Goal: Transaction & Acquisition: Purchase product/service

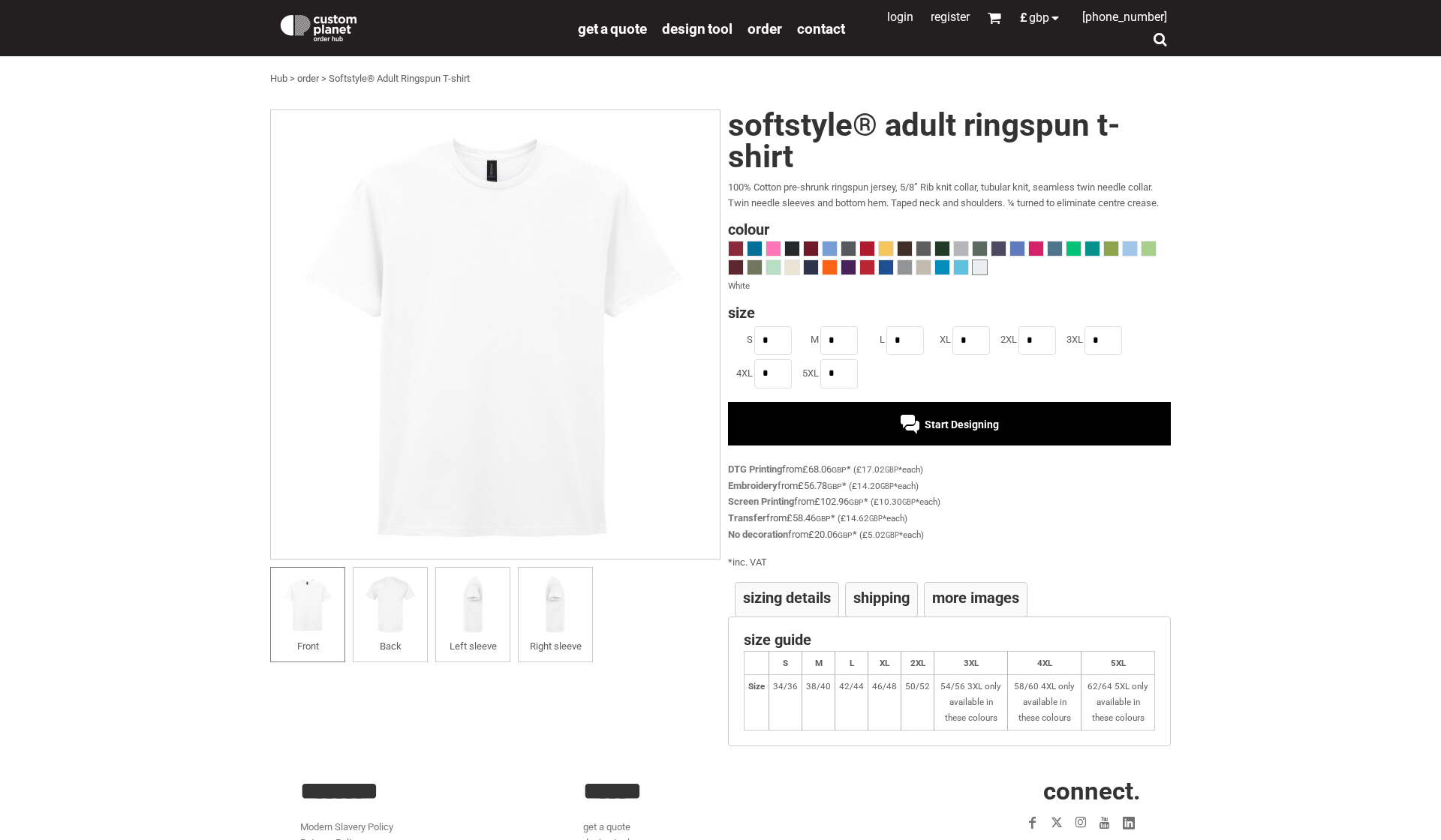
click at [939, 419] on span "Start Designing" at bounding box center [962, 424] width 75 height 12
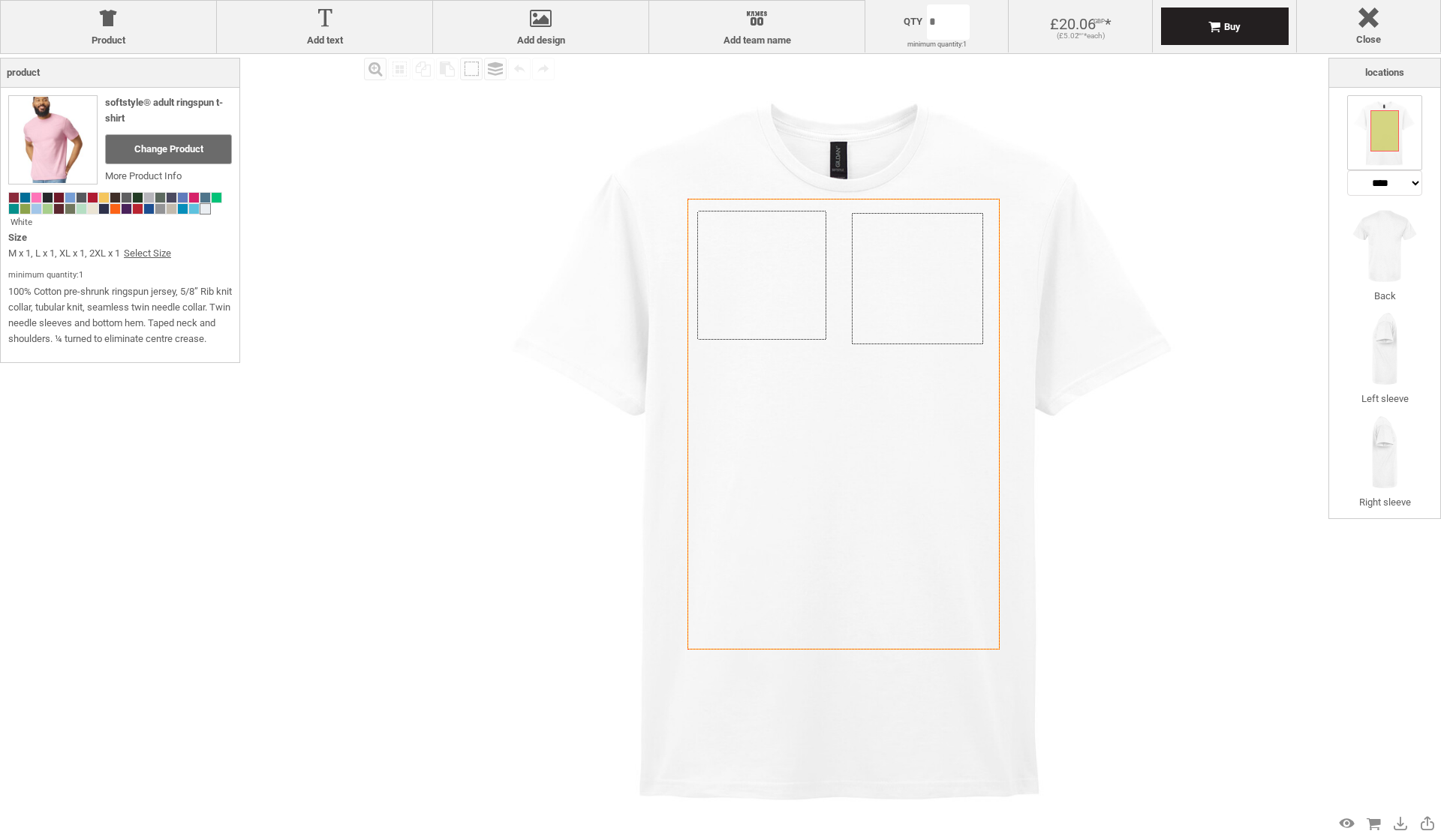
select select "*******"
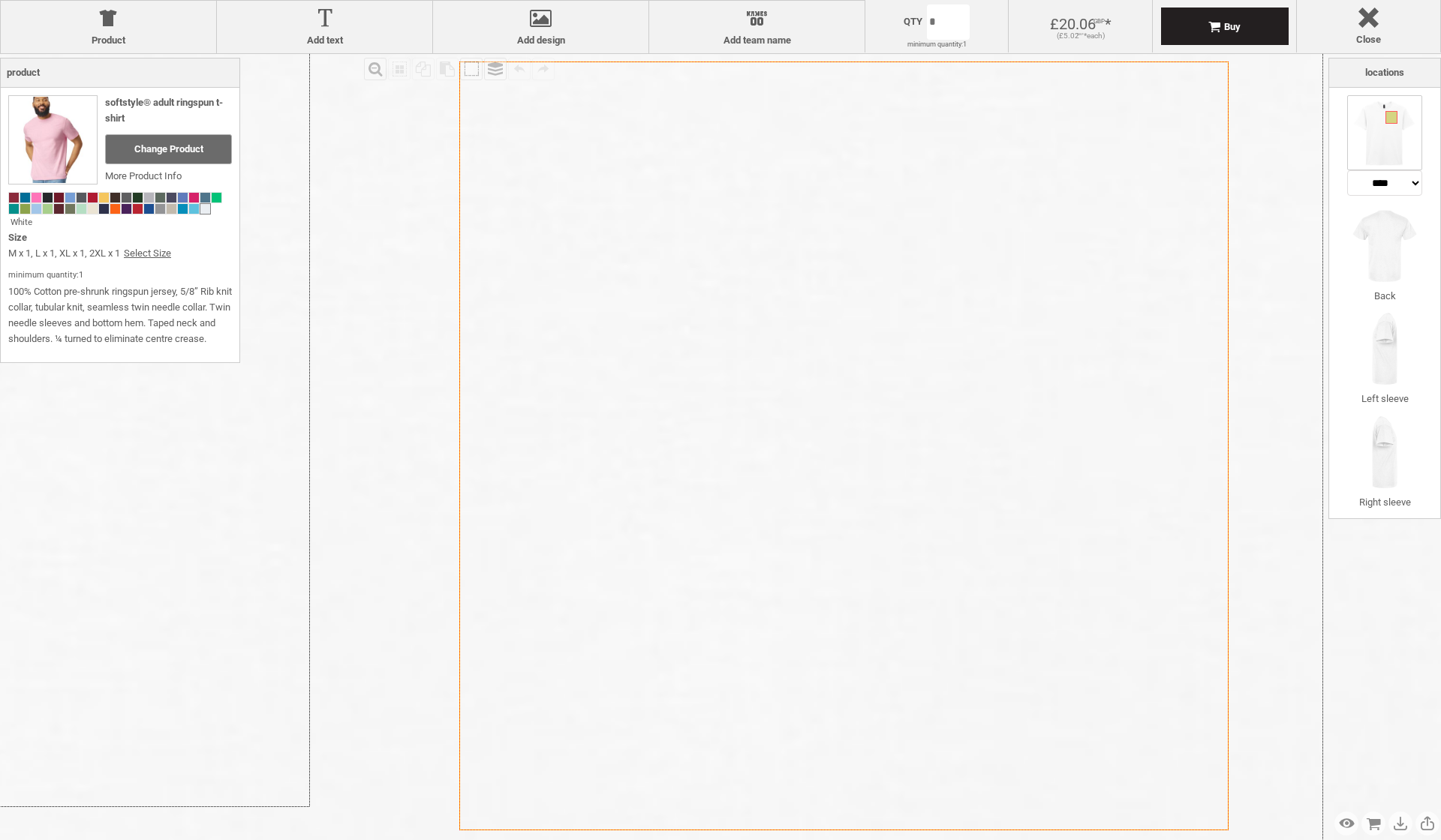
drag, startPoint x: 911, startPoint y: 270, endPoint x: 911, endPoint y: 327, distance: 57.0
click at [571, 445] on icon "Created with [PERSON_NAME] 2.1.2" at bounding box center [843, 445] width 769 height 769
click at [316, 30] on div at bounding box center [324, 21] width 200 height 26
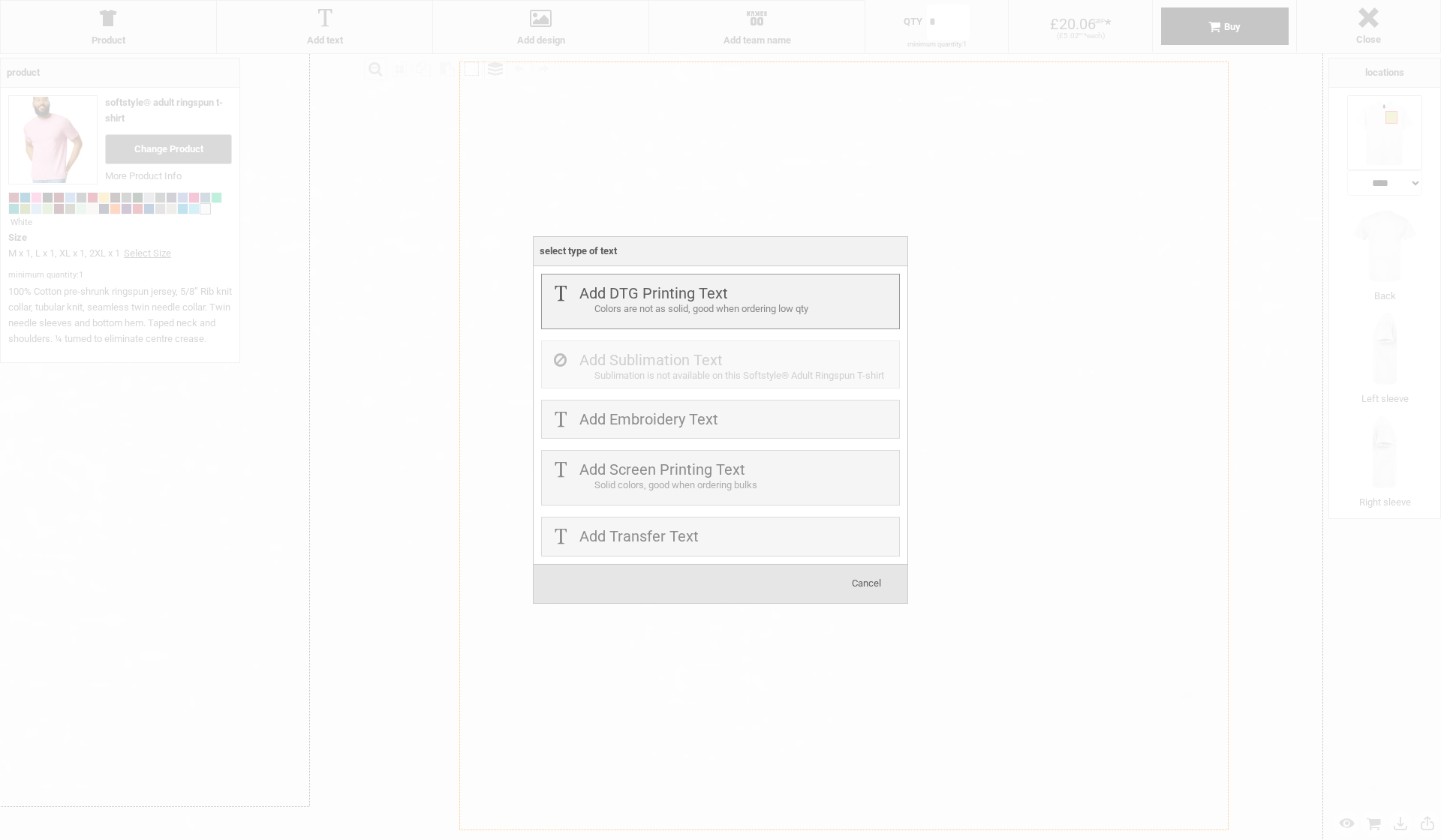
click at [690, 301] on label "Add DTG Printing Text" at bounding box center [653, 293] width 149 height 18
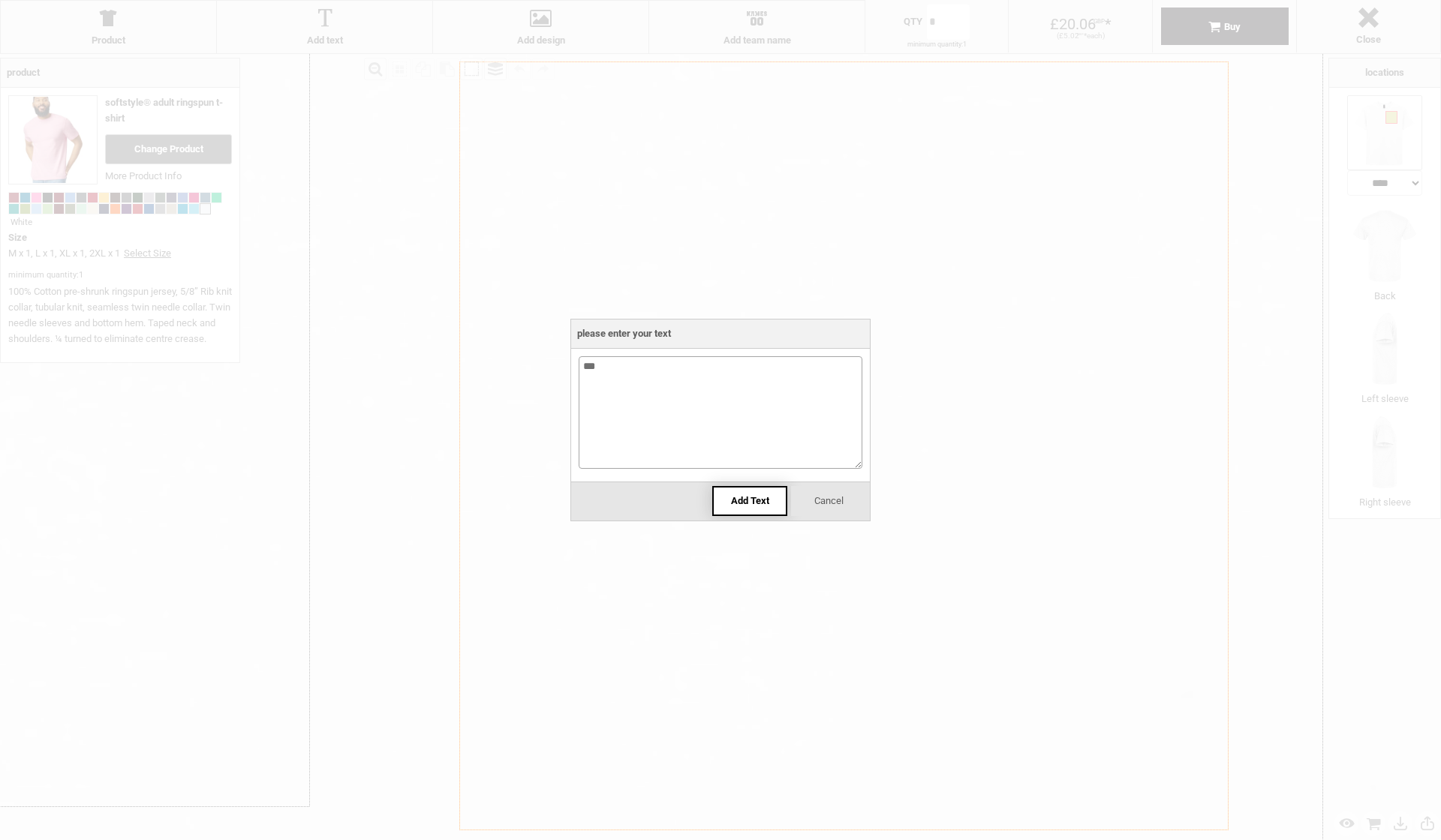
type textarea "***"
click at [744, 493] on div "Add Text" at bounding box center [749, 500] width 75 height 30
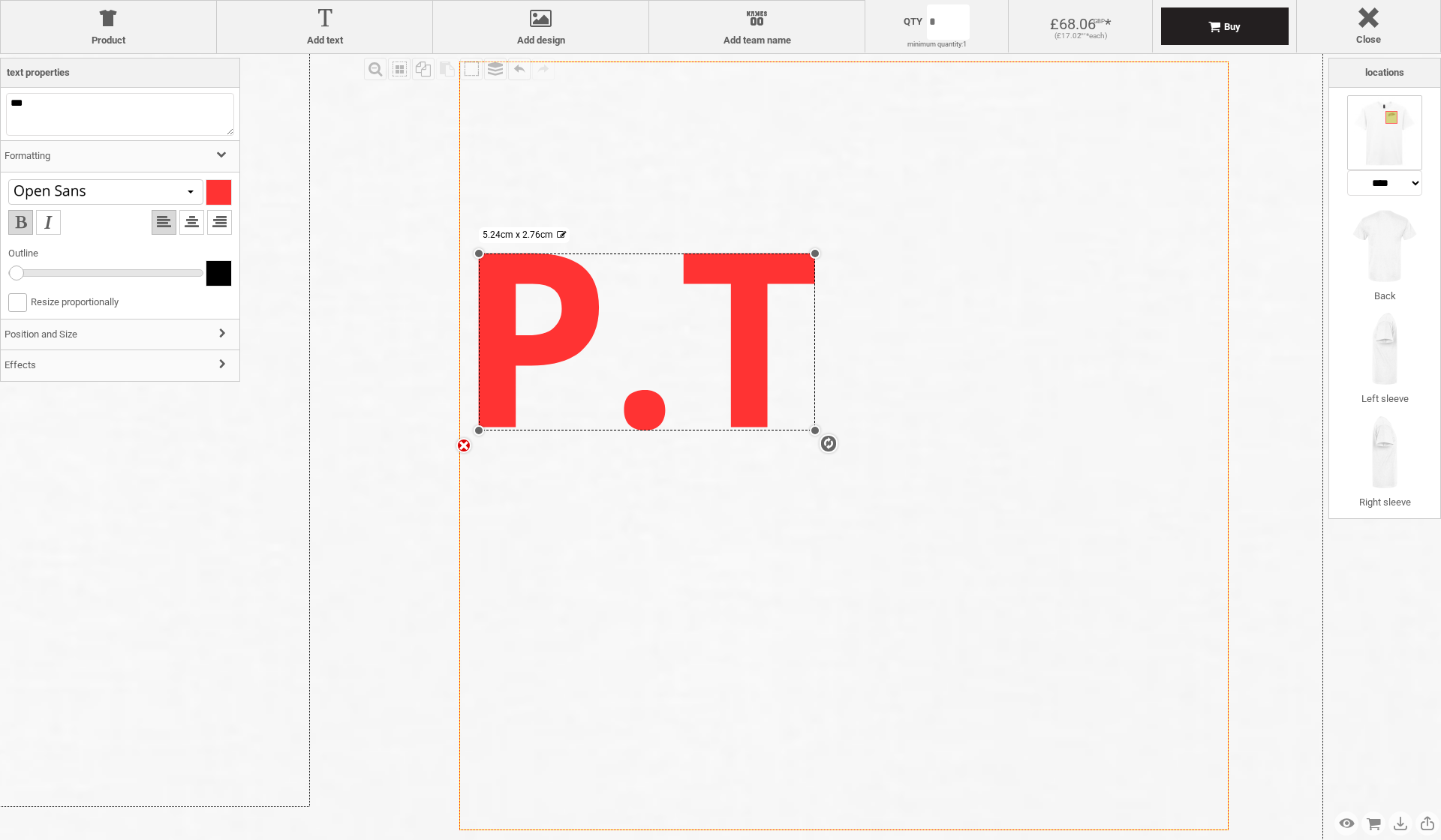
drag, startPoint x: 1211, startPoint y: 638, endPoint x: 919, endPoint y: 427, distance: 360.3
click at [919, 427] on div "Created with Raphaël 2.1.2 Created with Raphaël 2.1.2 Created with Raphaël 2.1.…" at bounding box center [843, 445] width 769 height 769
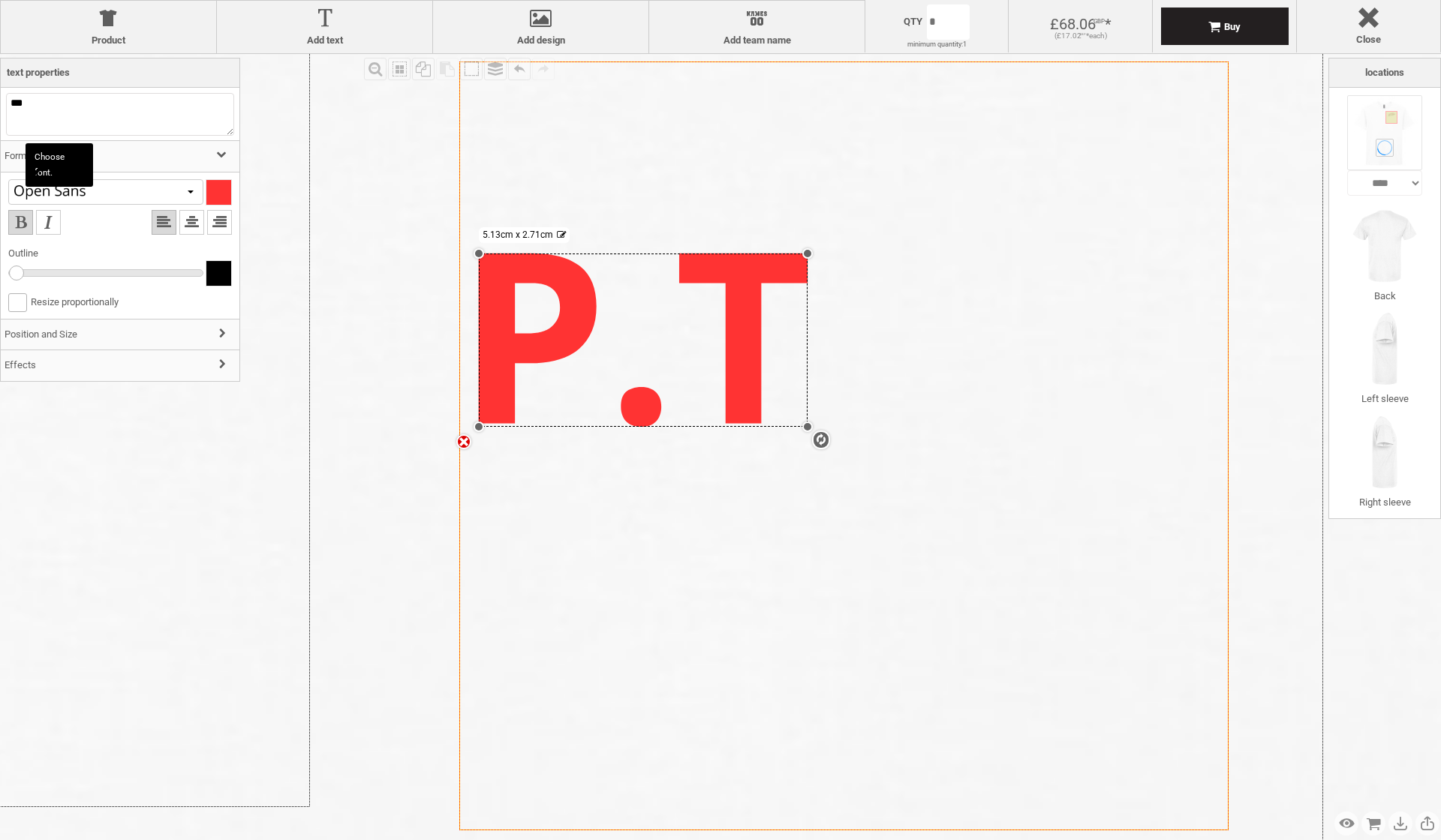
click at [187, 192] on div at bounding box center [106, 192] width 195 height 26
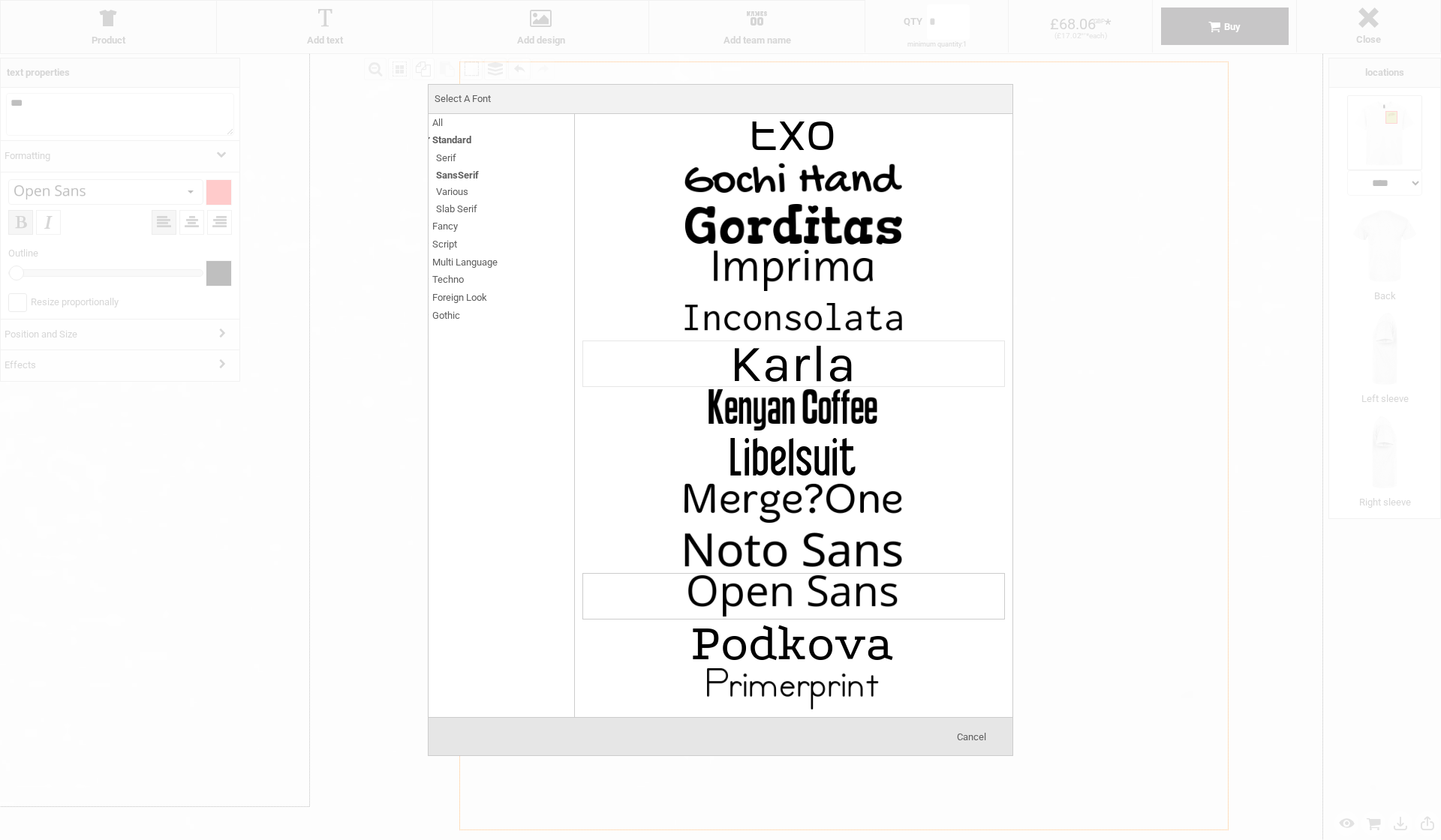
scroll to position [812, 0]
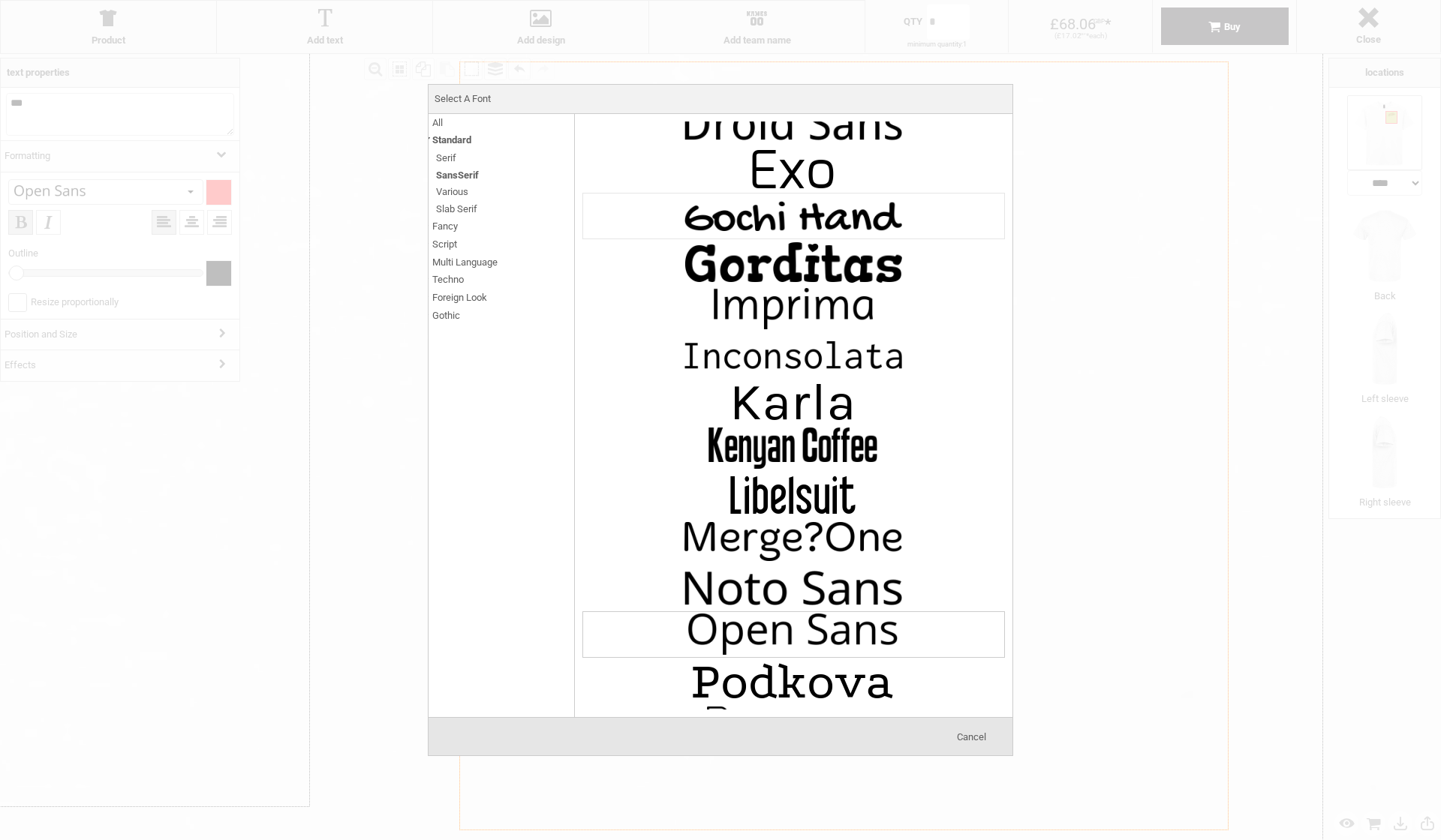
click at [789, 217] on img at bounding box center [792, 216] width 225 height 45
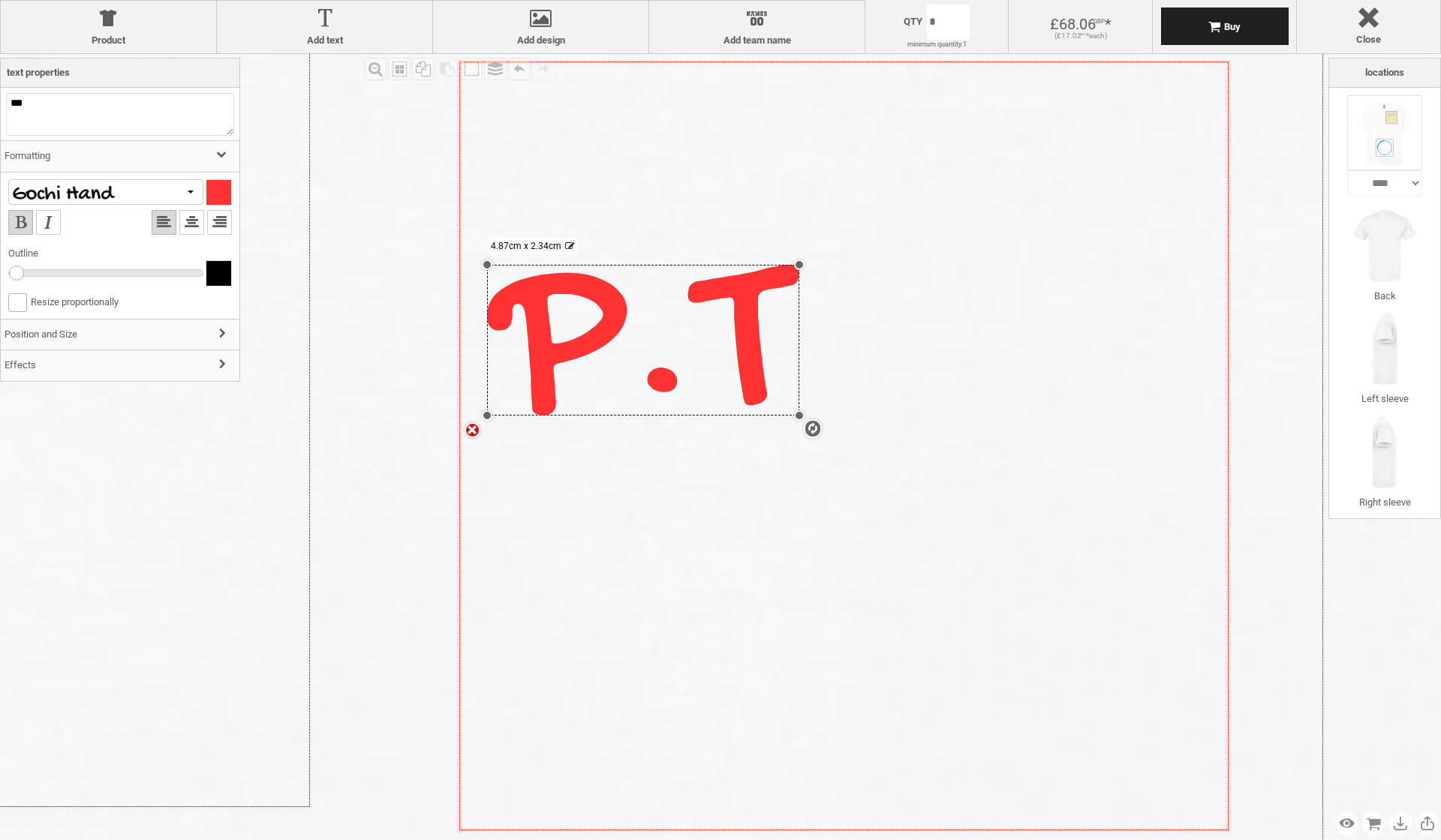
click at [144, 186] on div at bounding box center [106, 192] width 195 height 26
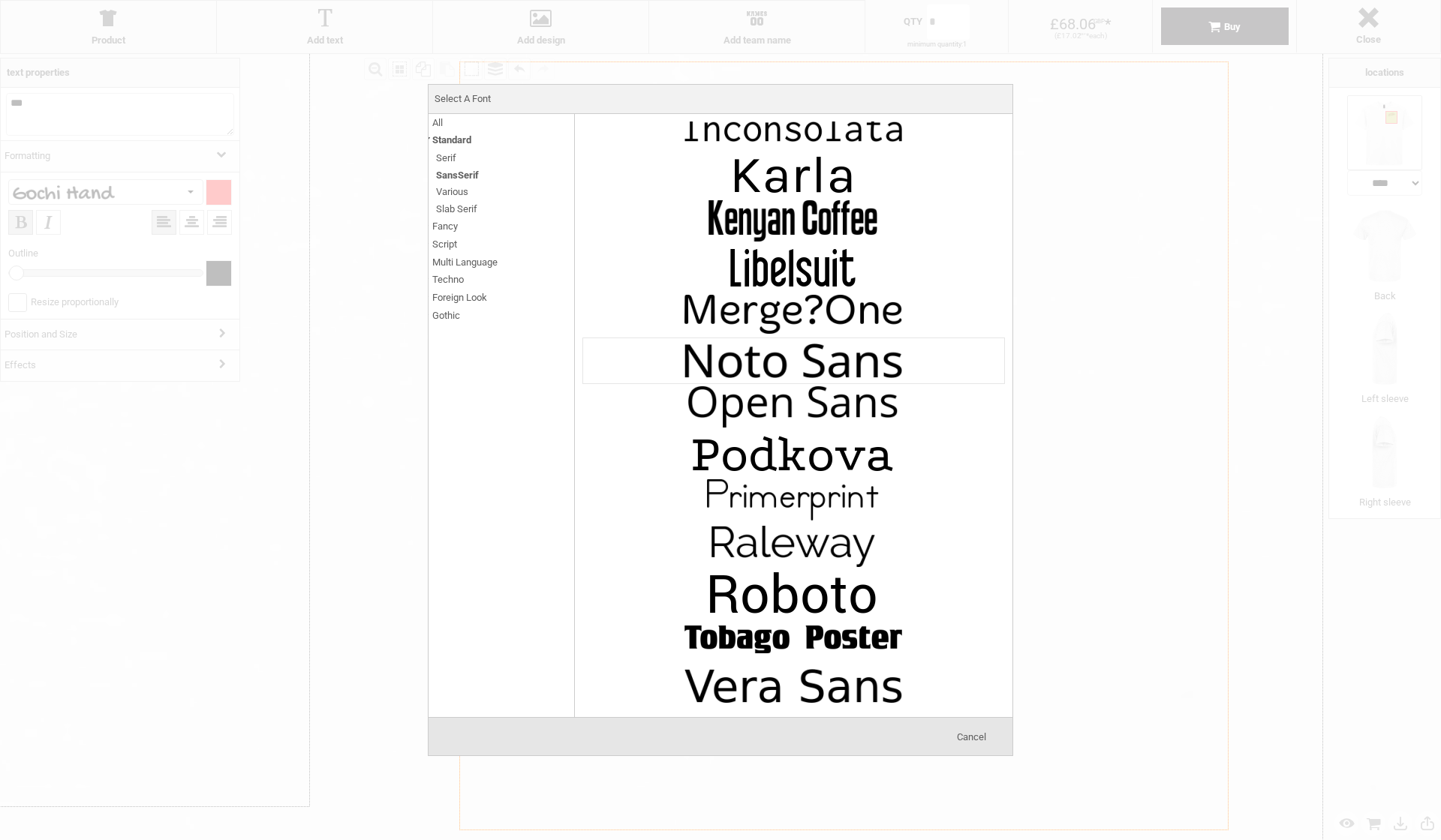
scroll to position [1039, 0]
click at [447, 161] on span "Serif" at bounding box center [446, 158] width 20 height 17
click at [452, 156] on span "Serif" at bounding box center [446, 158] width 20 height 17
click at [474, 170] on span "SansSerif" at bounding box center [457, 175] width 43 height 17
click at [448, 223] on span "Fancy" at bounding box center [445, 226] width 26 height 17
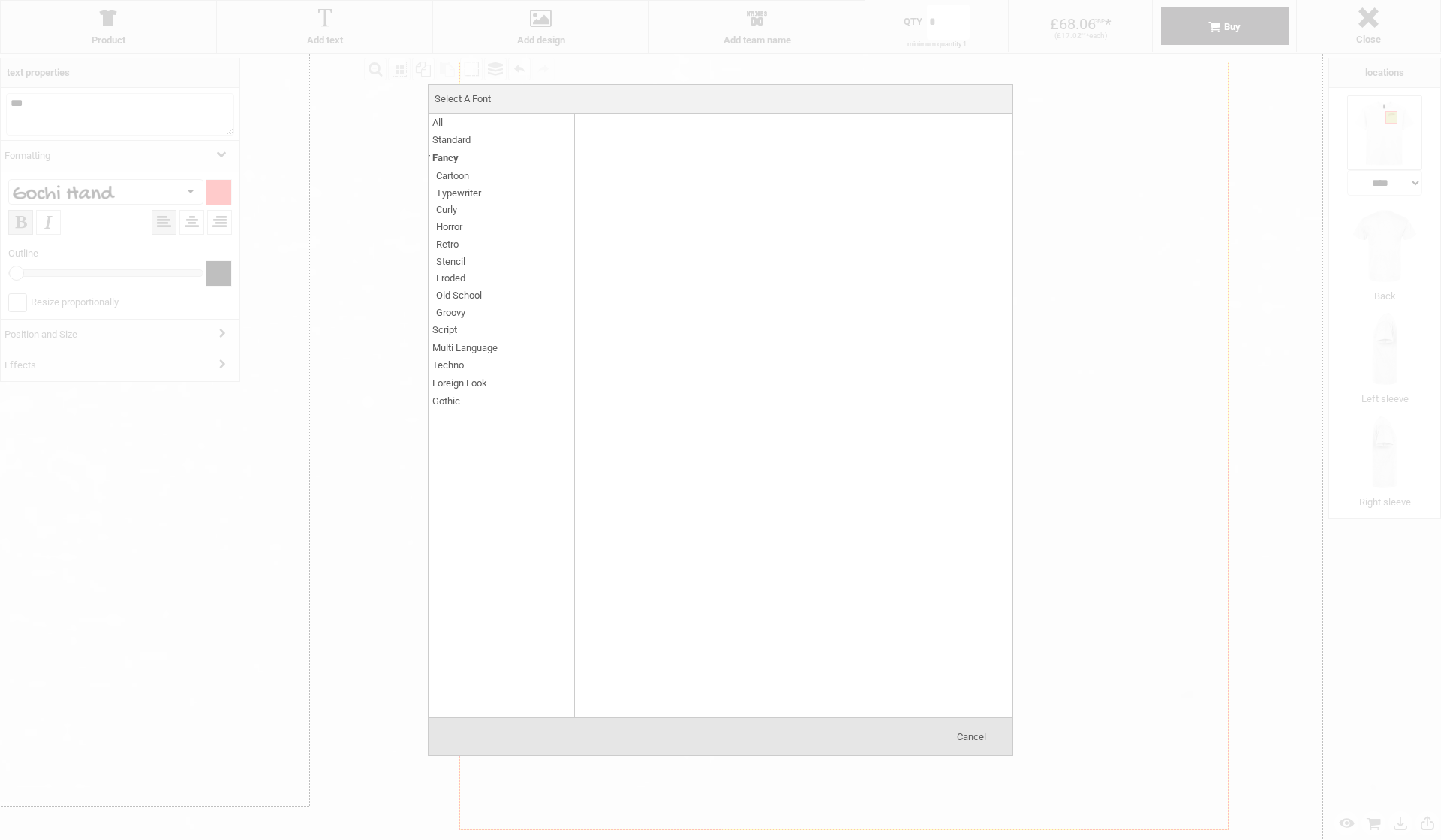
scroll to position [236, 0]
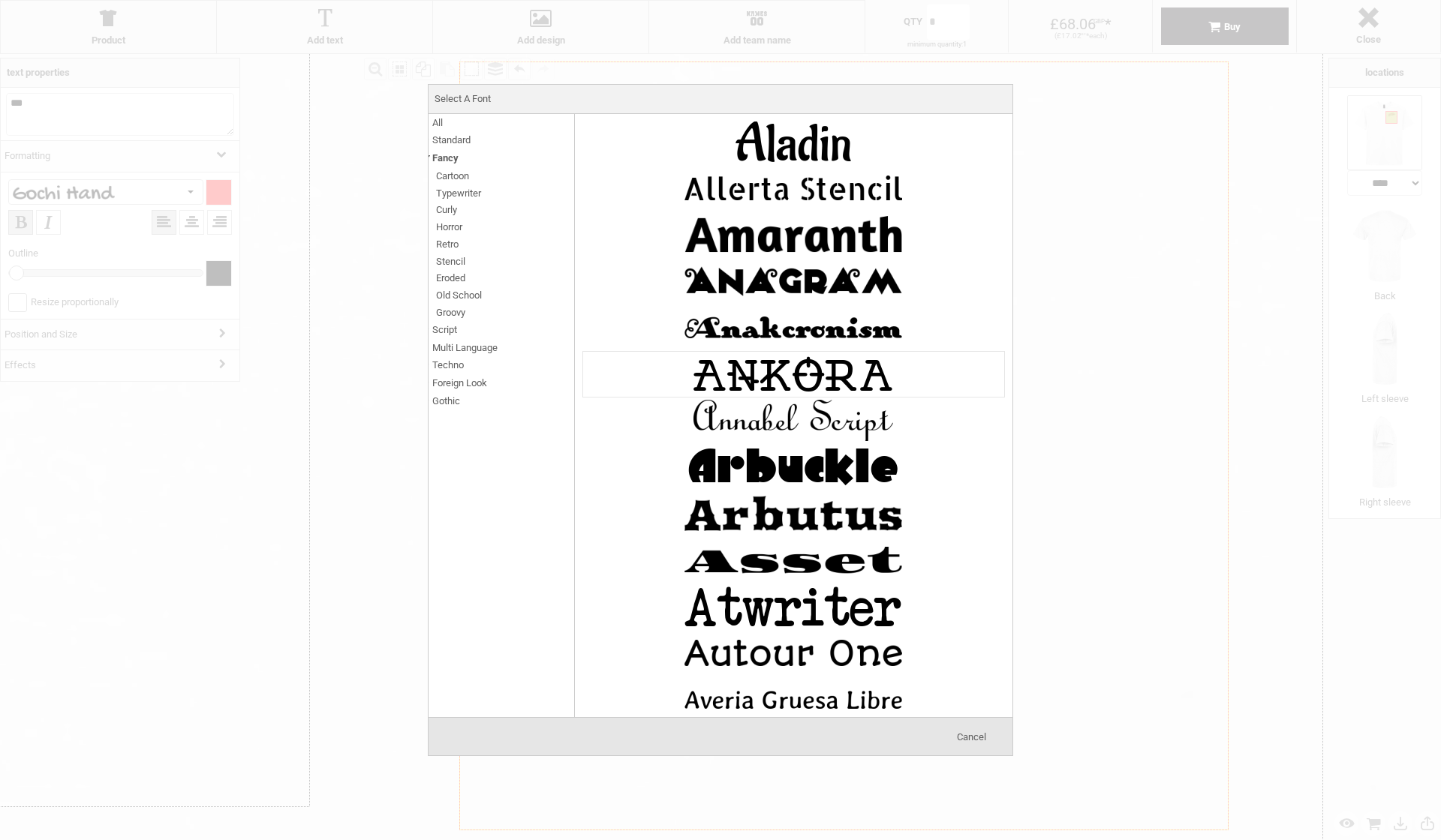
click at [769, 381] on img at bounding box center [792, 374] width 225 height 45
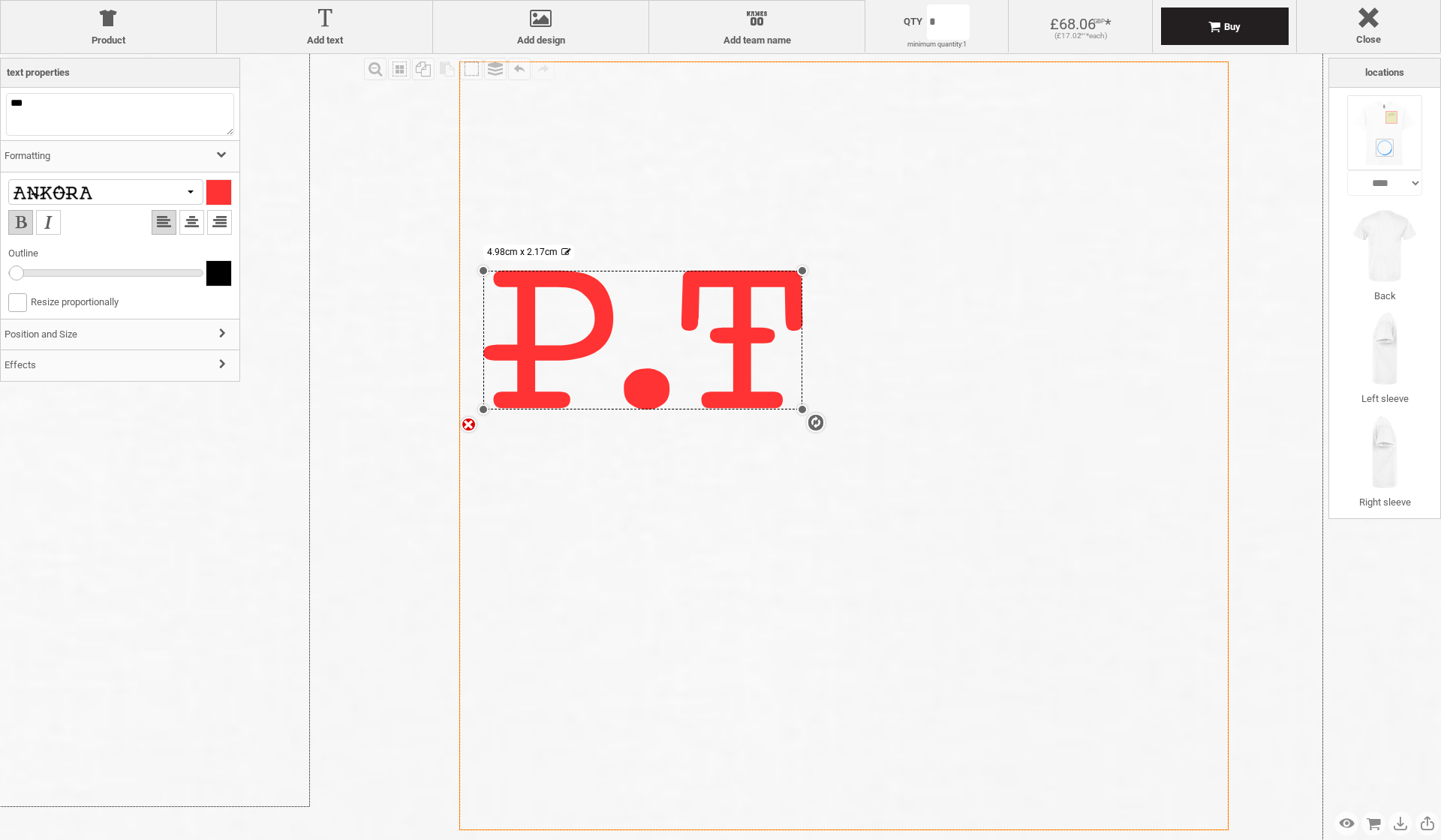
click at [150, 188] on div at bounding box center [106, 192] width 195 height 26
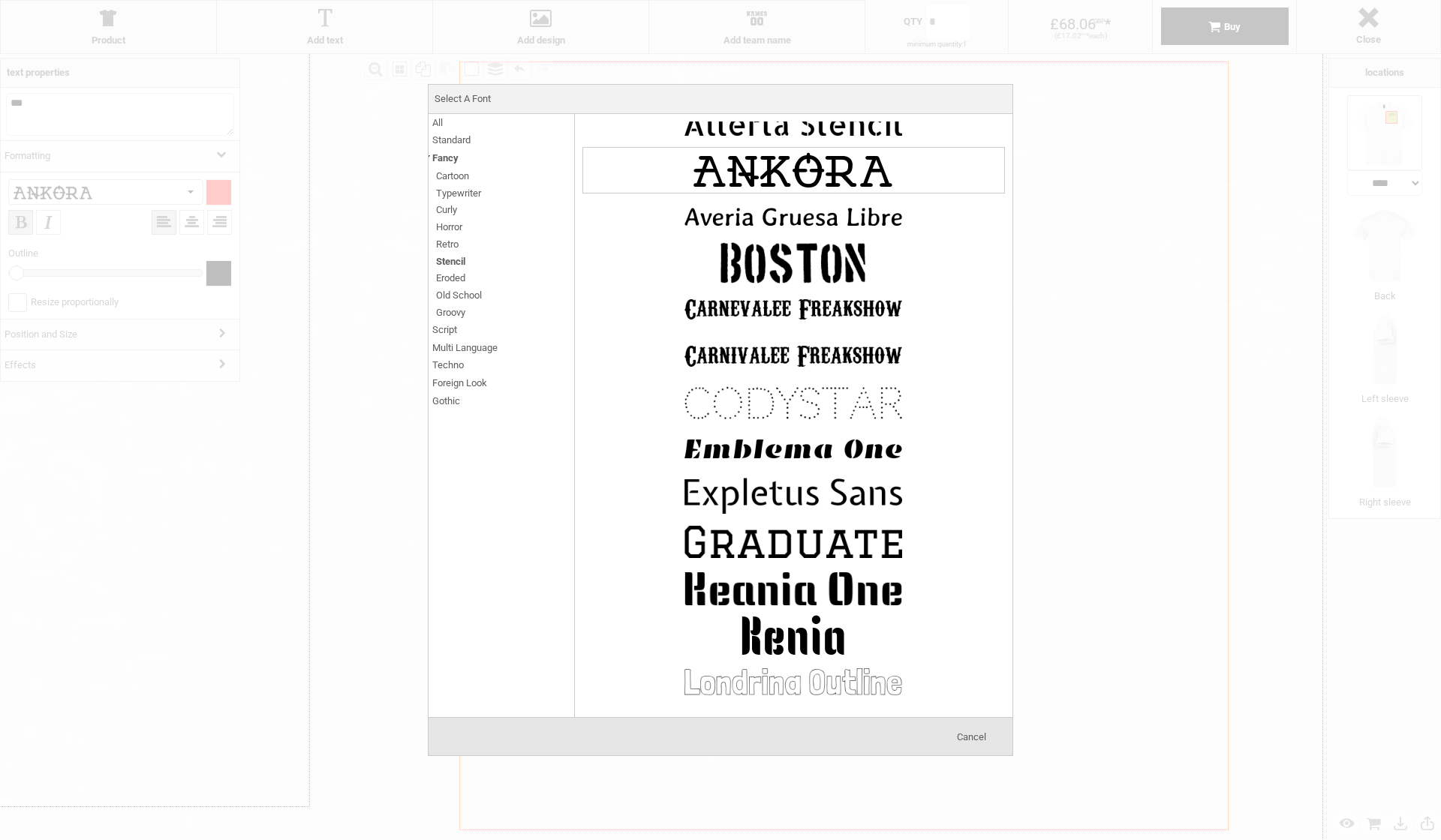
click at [769, 166] on img at bounding box center [792, 170] width 225 height 45
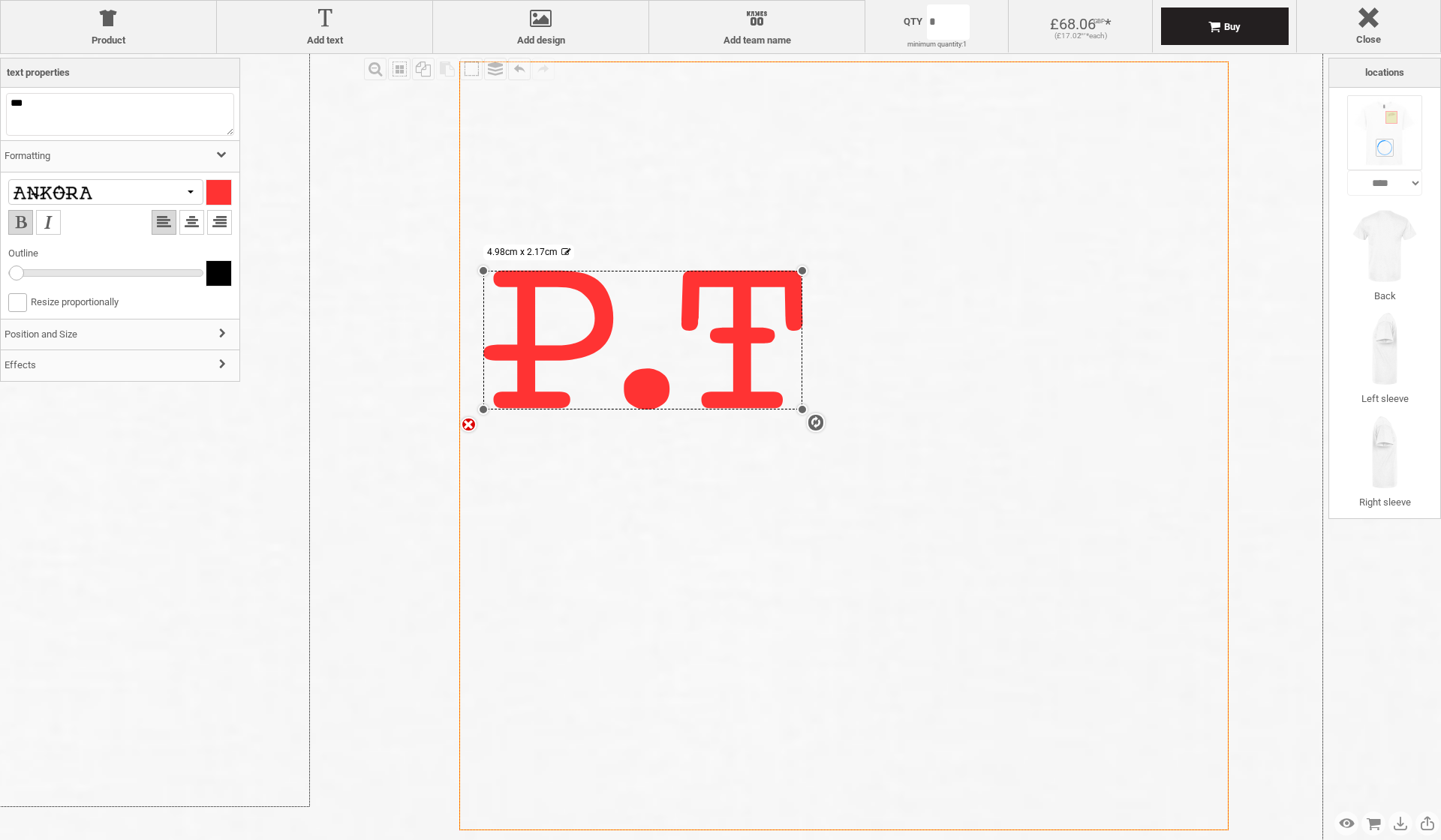
click at [183, 191] on div at bounding box center [106, 192] width 195 height 26
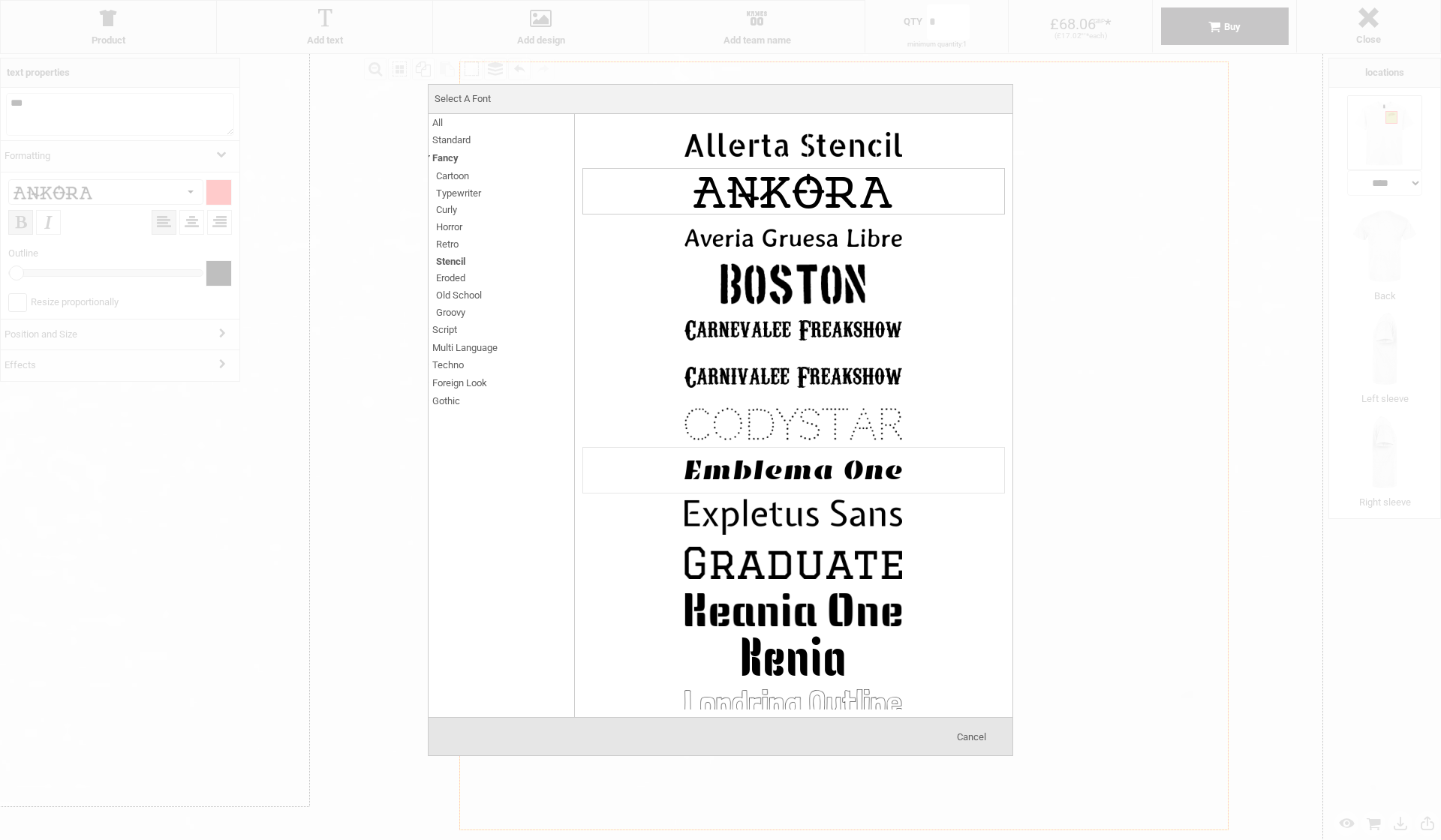
scroll to position [0, 0]
click at [448, 393] on span "Gothic" at bounding box center [446, 401] width 28 height 17
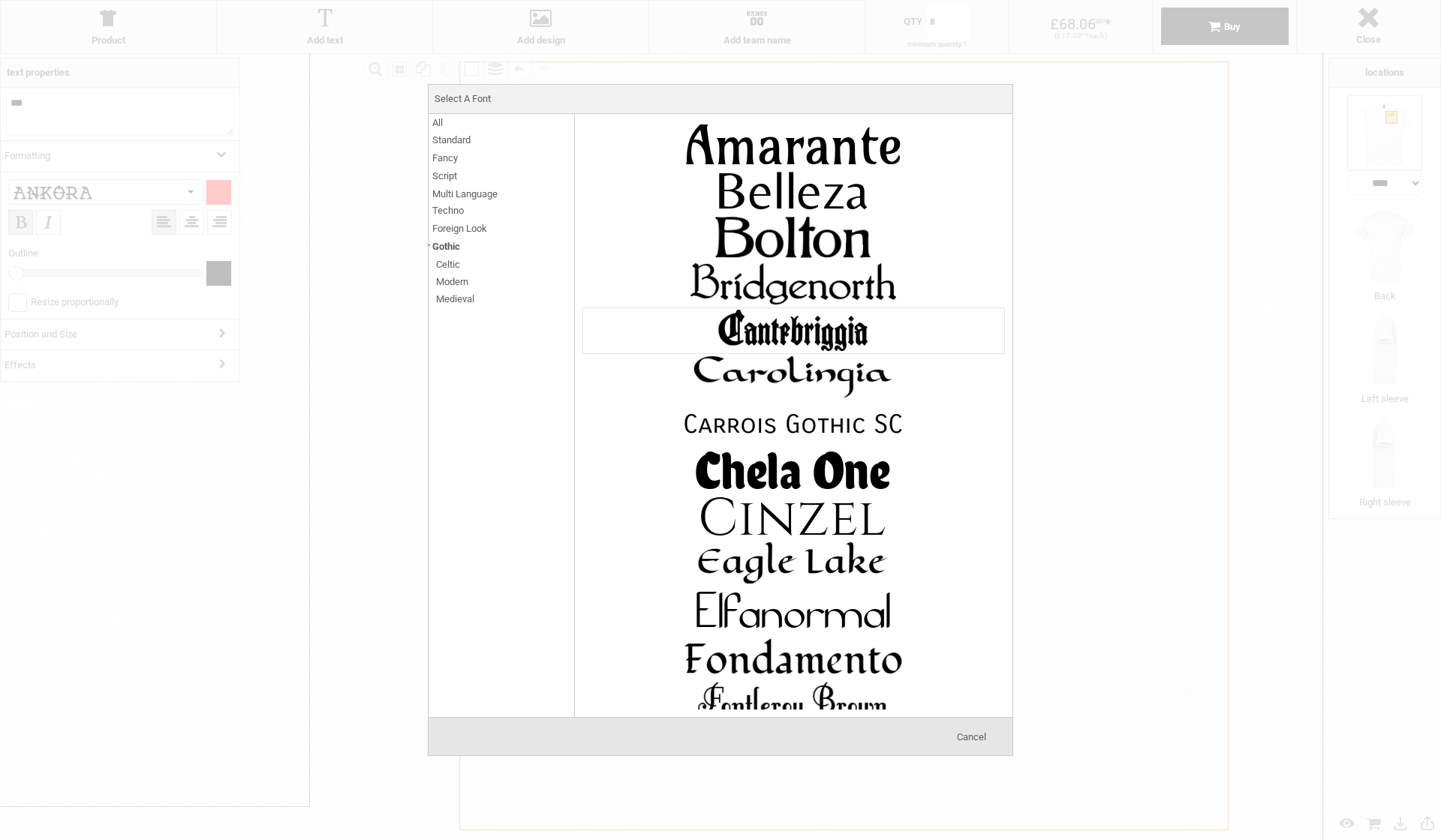
click at [801, 313] on img at bounding box center [792, 330] width 225 height 45
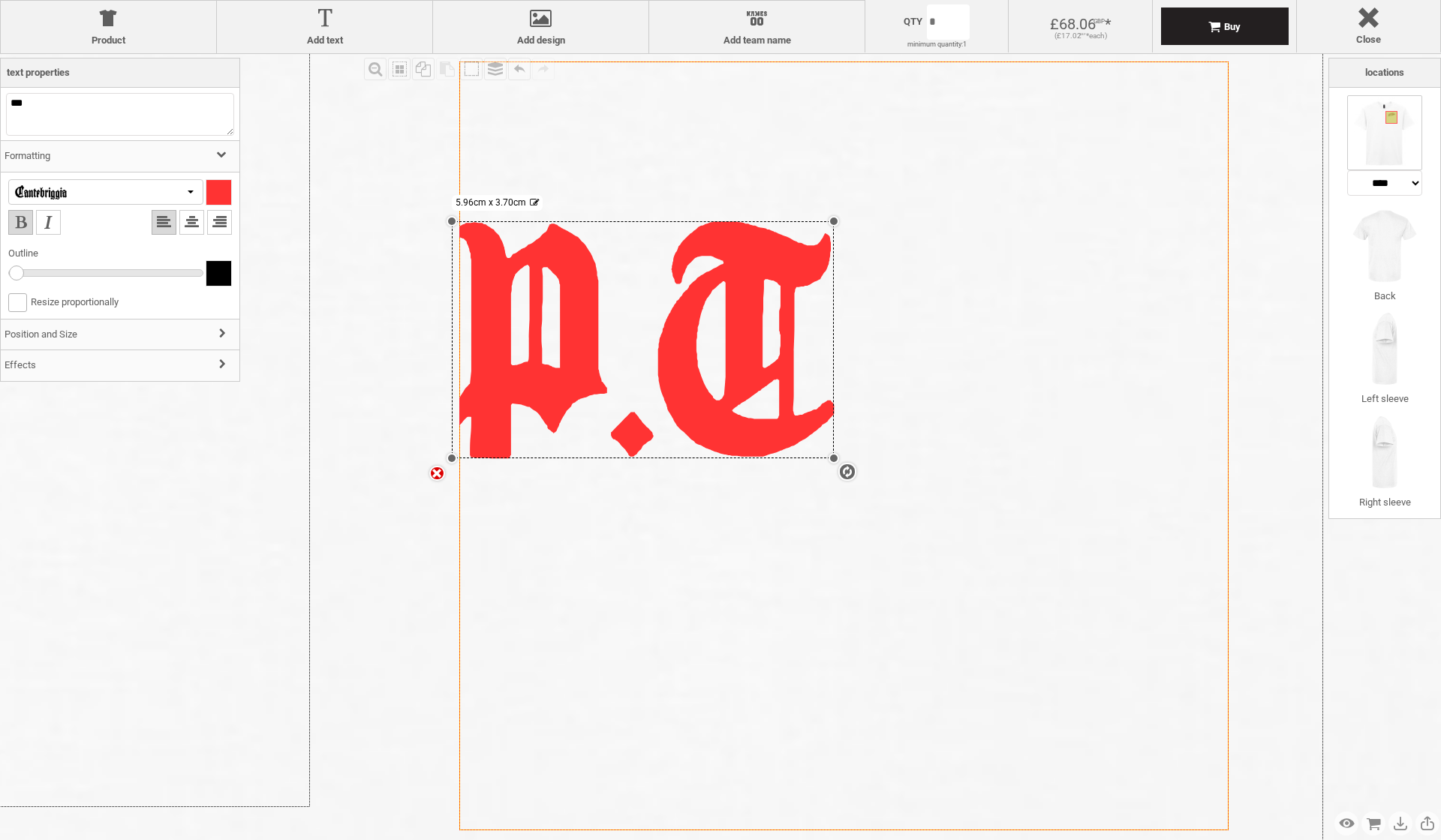
click at [126, 193] on div at bounding box center [106, 192] width 195 height 26
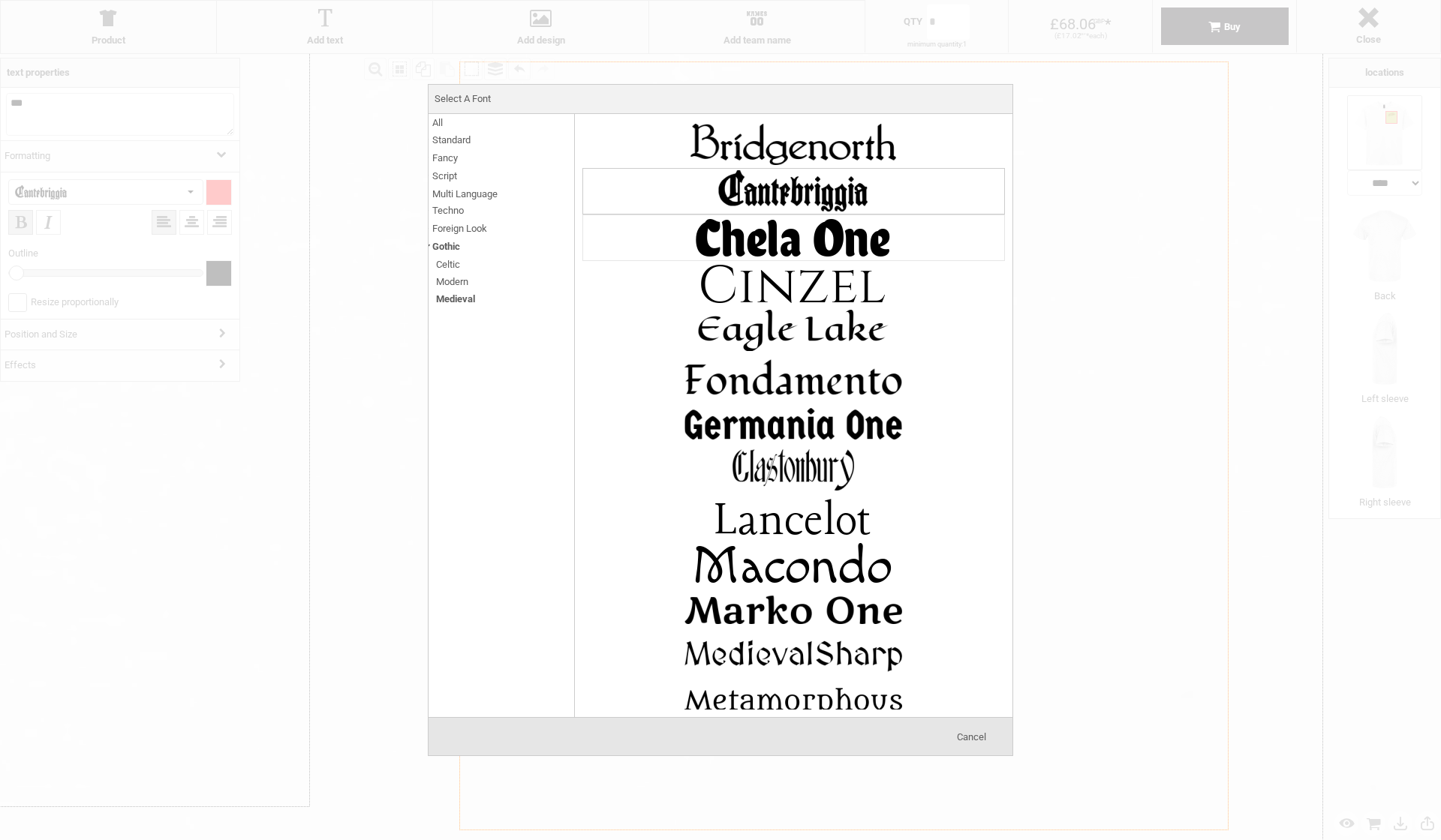
click at [752, 247] on img at bounding box center [792, 238] width 225 height 45
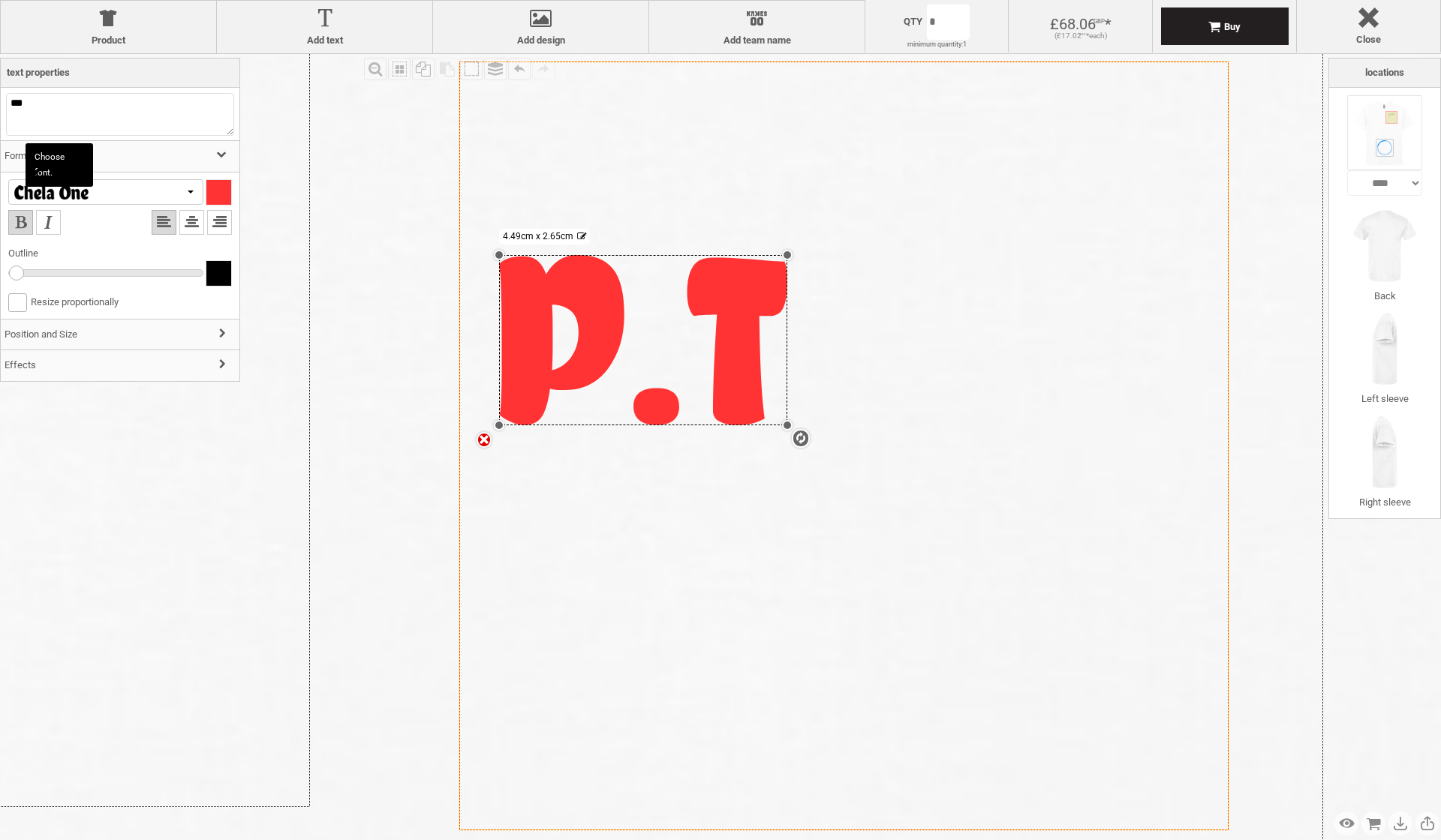
click at [86, 185] on div at bounding box center [106, 192] width 195 height 26
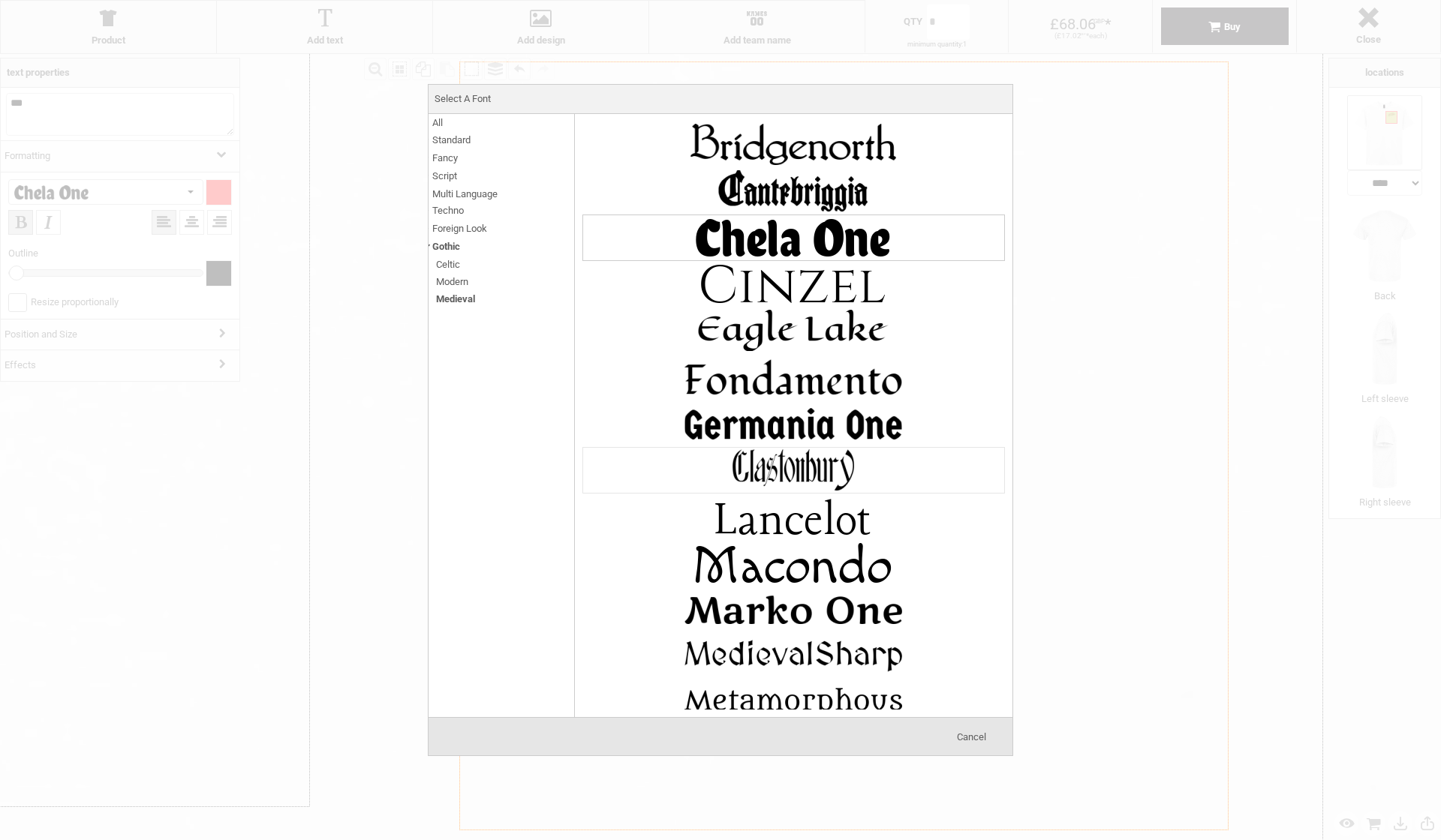
click at [767, 458] on img at bounding box center [792, 470] width 225 height 45
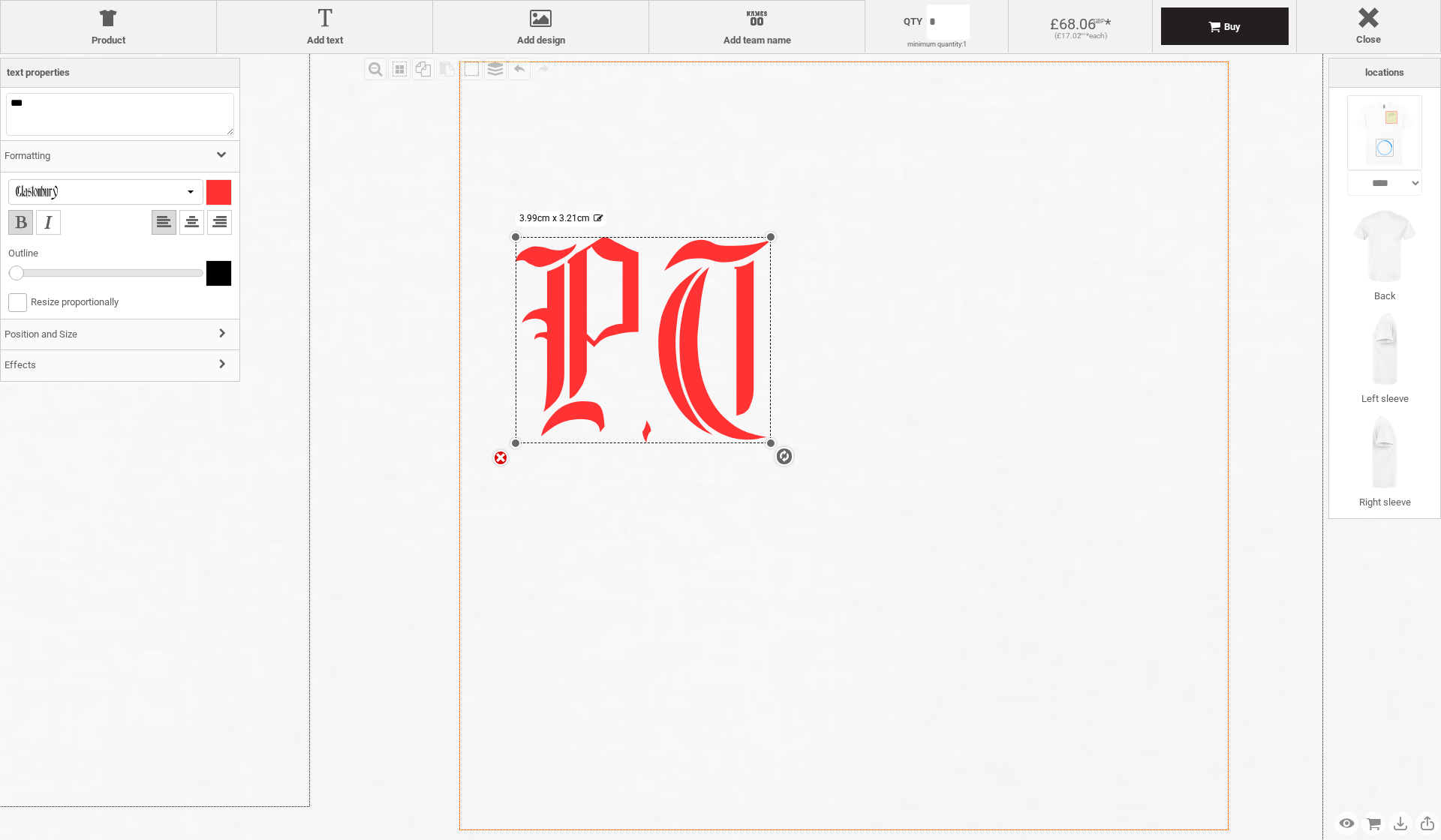
click at [111, 186] on div at bounding box center [68, 192] width 112 height 14
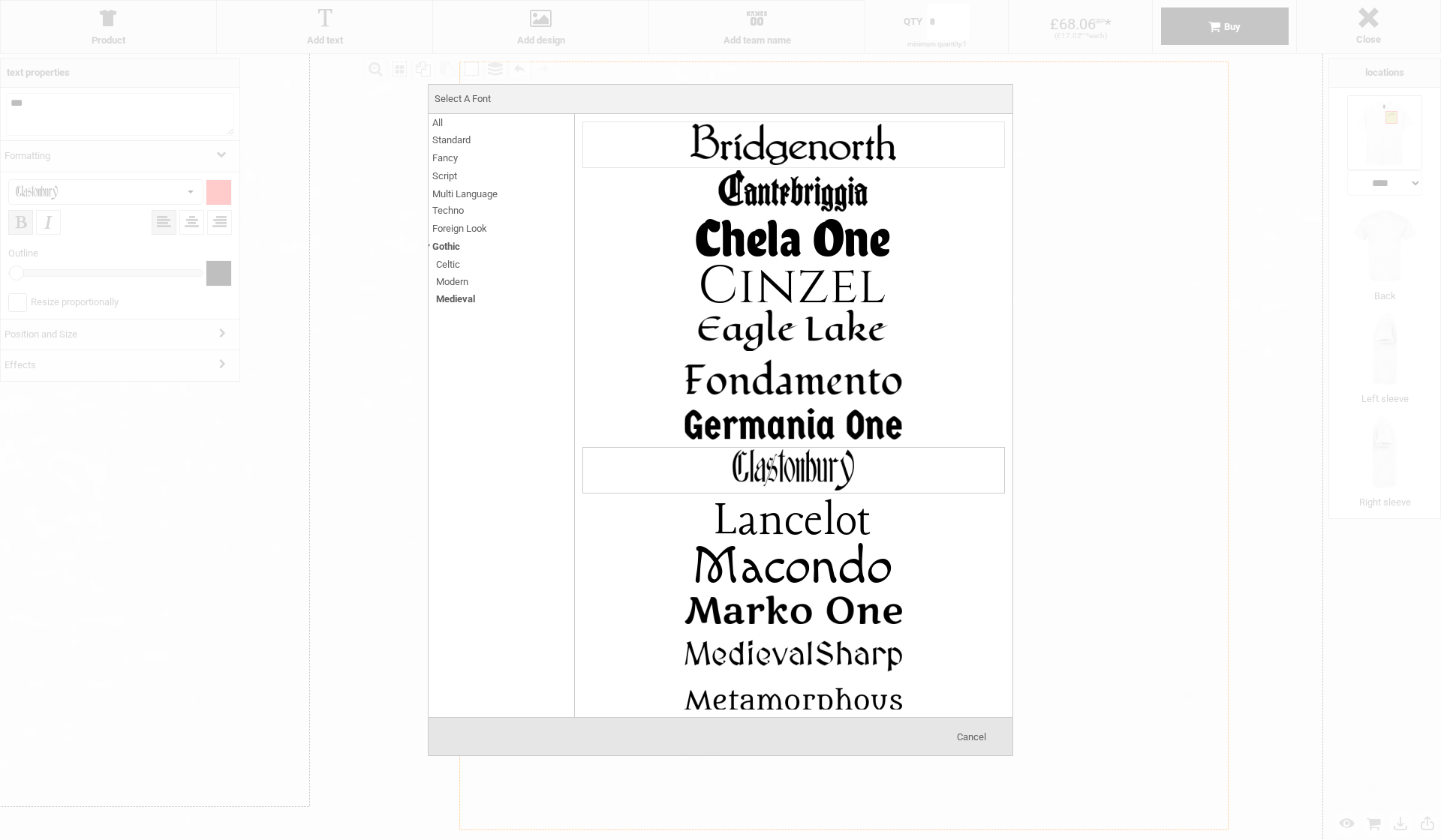
click at [786, 155] on img at bounding box center [792, 145] width 225 height 45
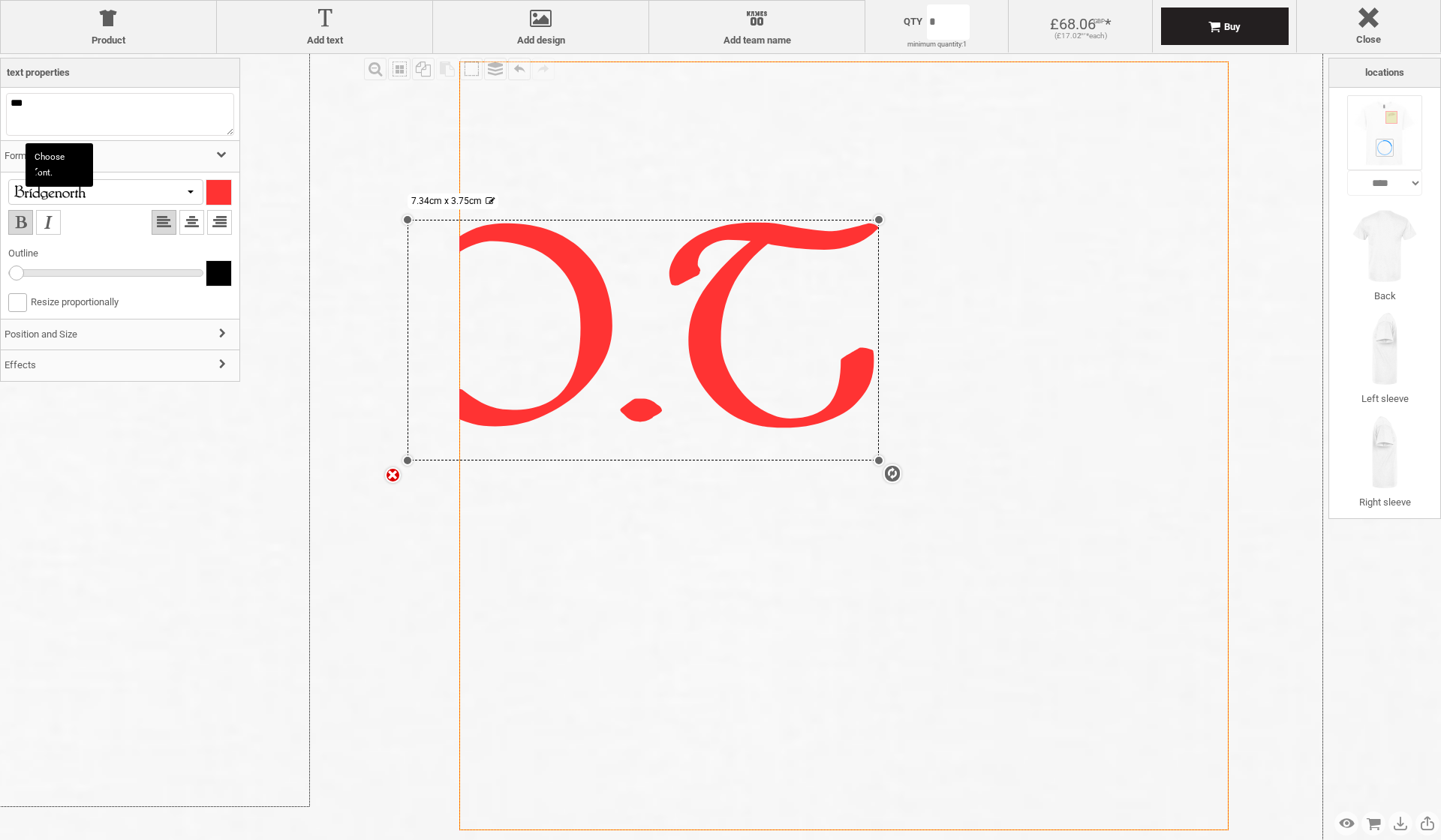
click at [123, 193] on div at bounding box center [68, 192] width 112 height 14
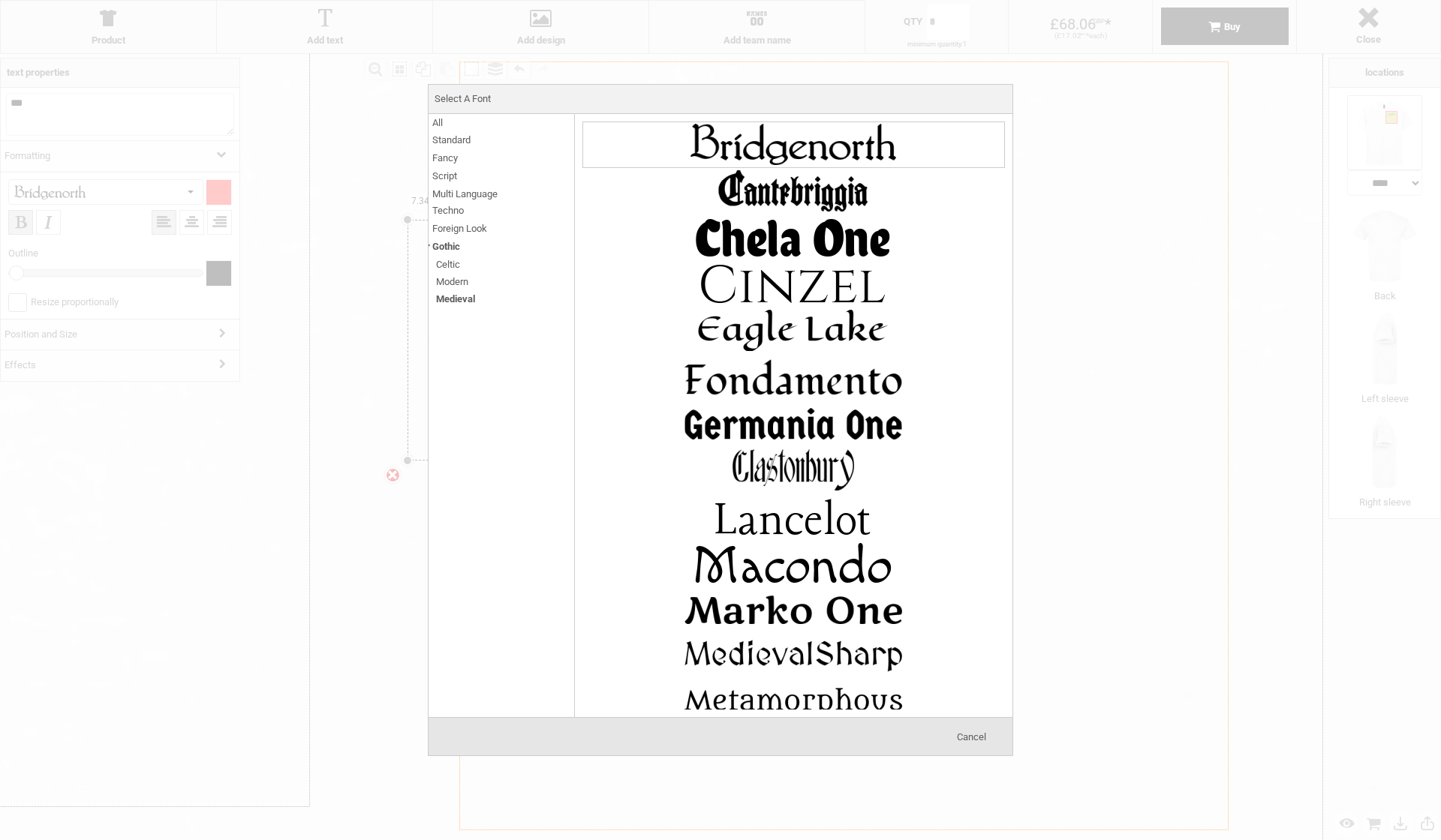
click at [463, 279] on span "Modern" at bounding box center [452, 282] width 33 height 17
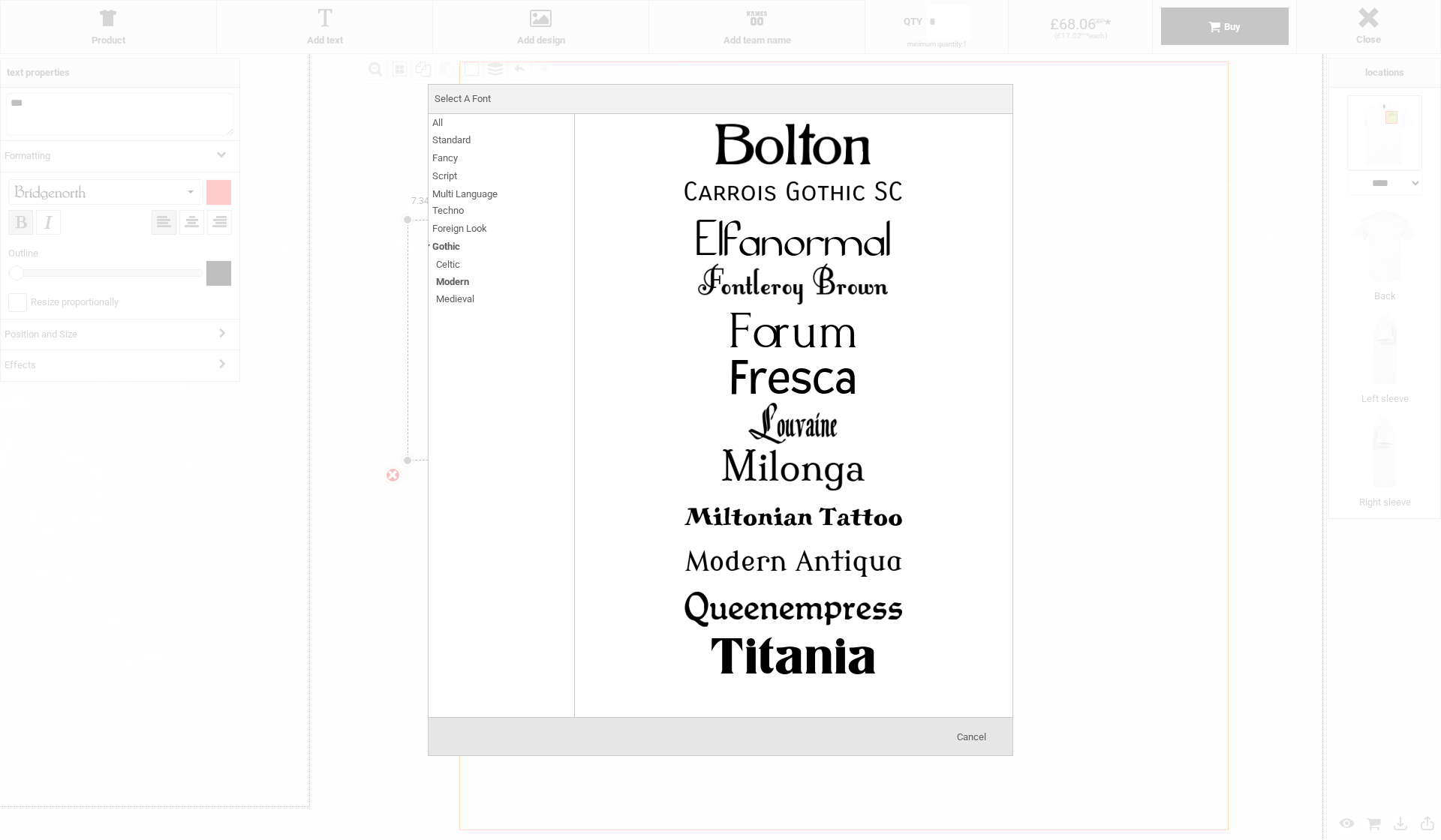
click at [451, 265] on span "Celtic" at bounding box center [447, 264] width 24 height 17
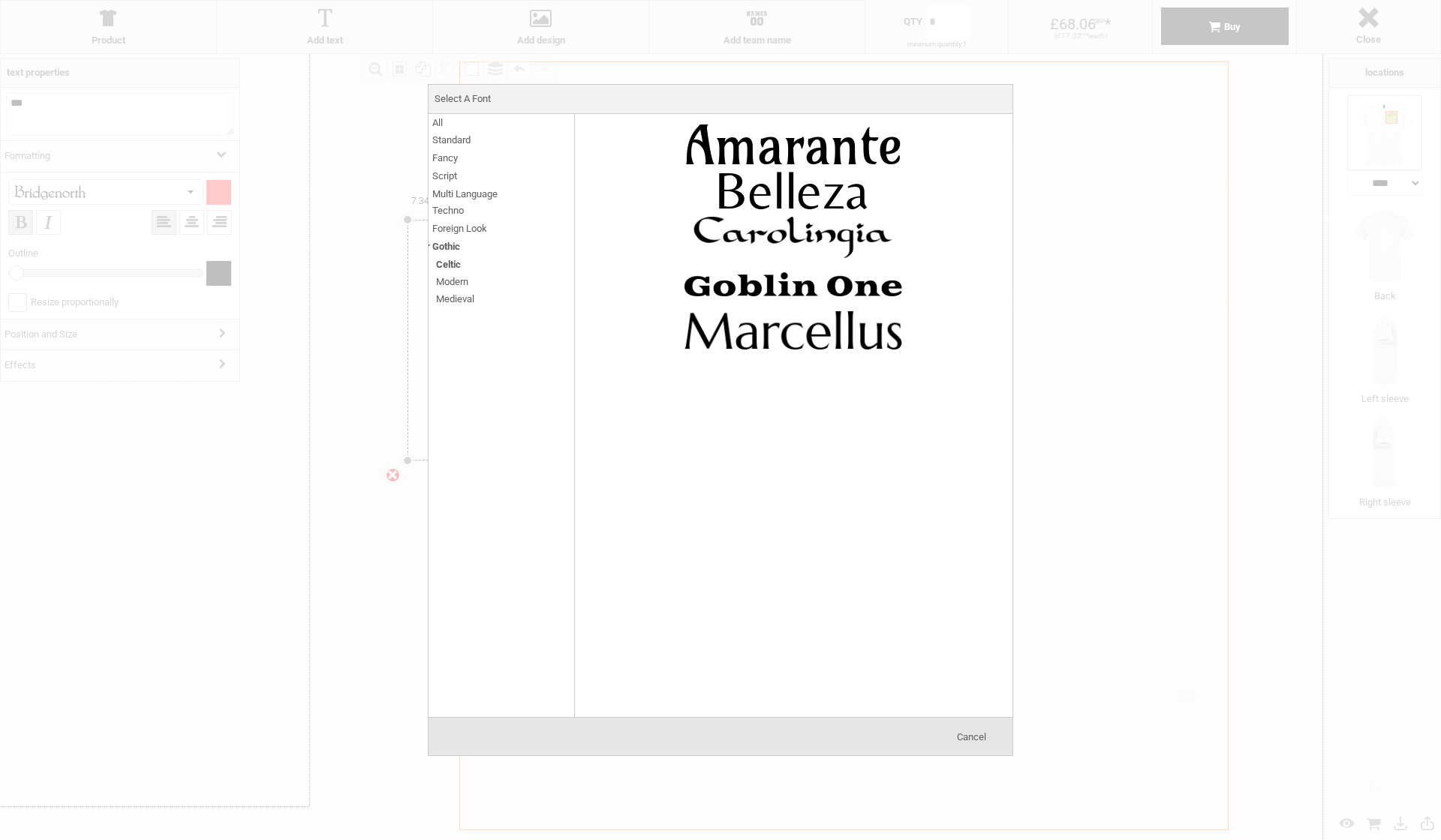
click at [478, 224] on span "Foreign Look" at bounding box center [459, 228] width 55 height 17
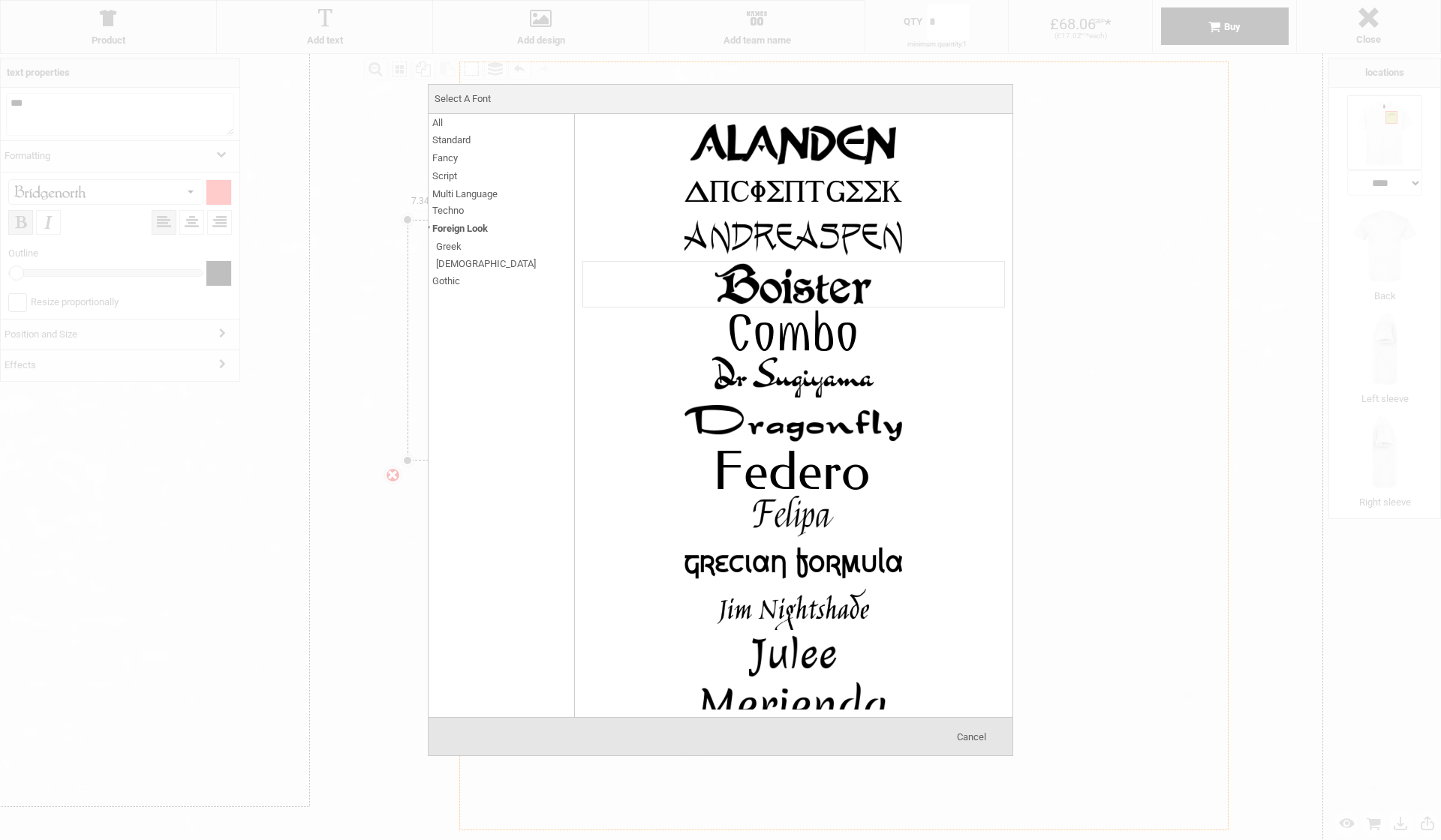
click at [755, 293] on img at bounding box center [792, 284] width 225 height 45
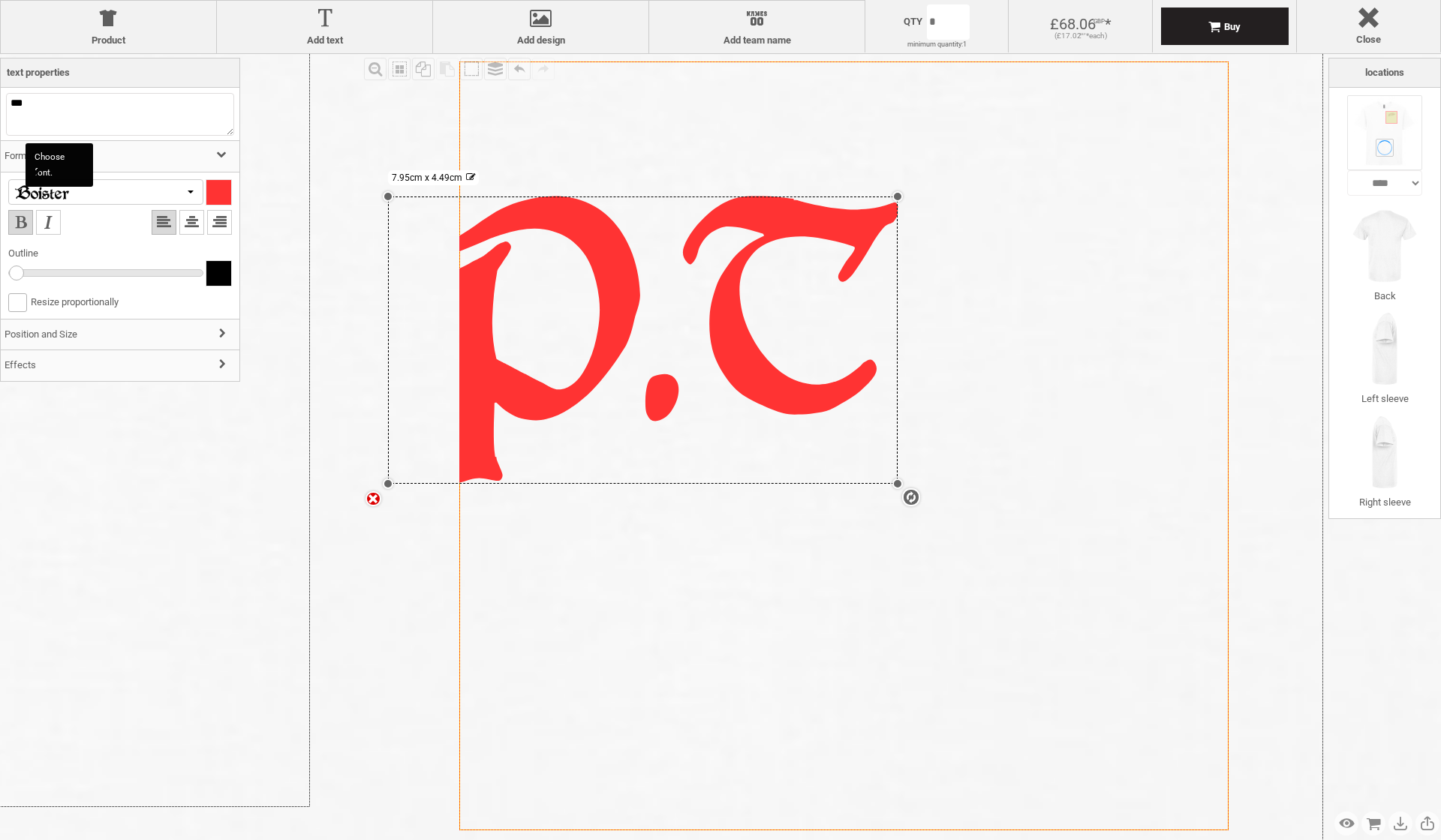
click at [83, 192] on div at bounding box center [68, 192] width 112 height 14
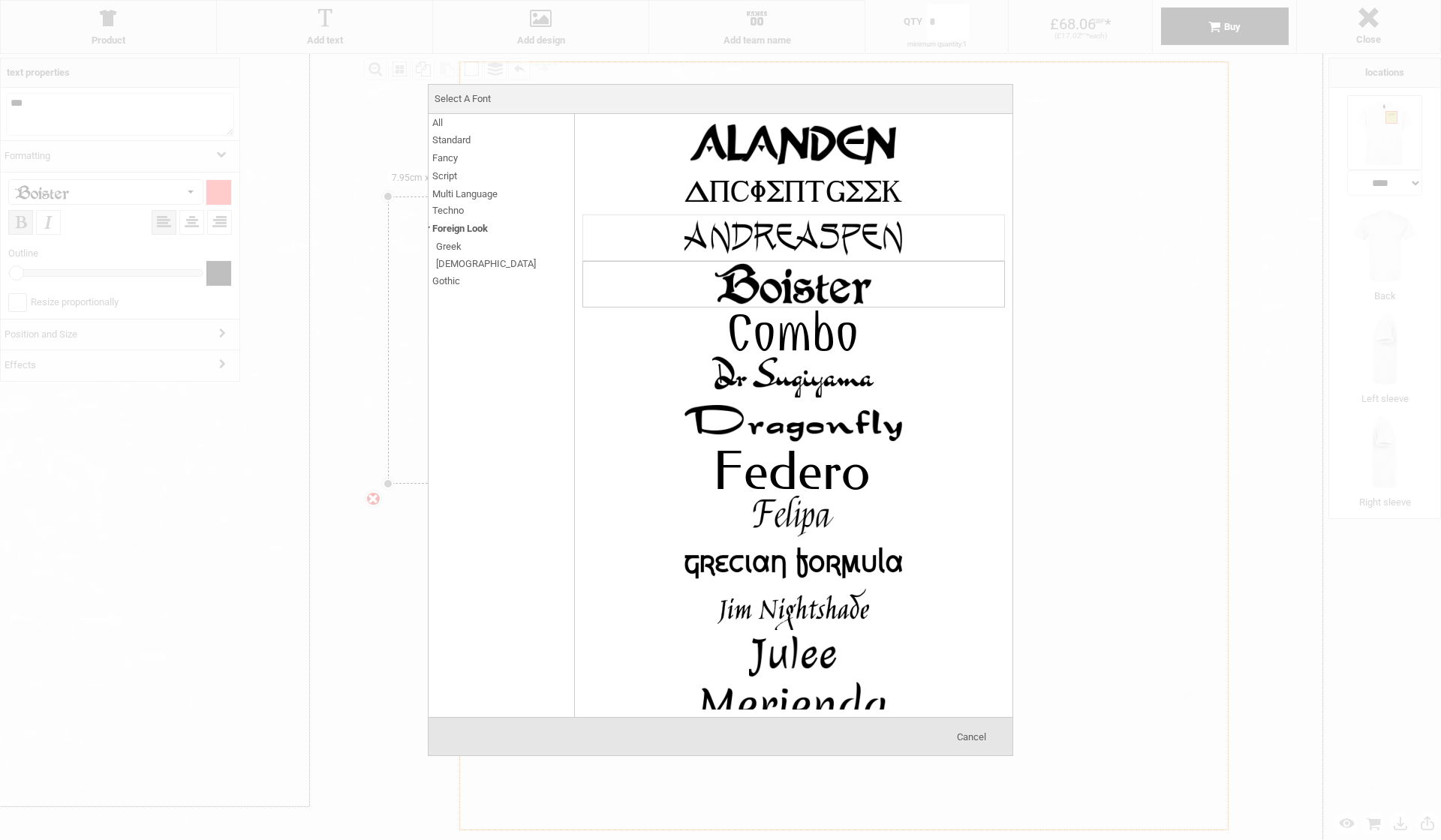
click at [806, 226] on img at bounding box center [792, 238] width 225 height 45
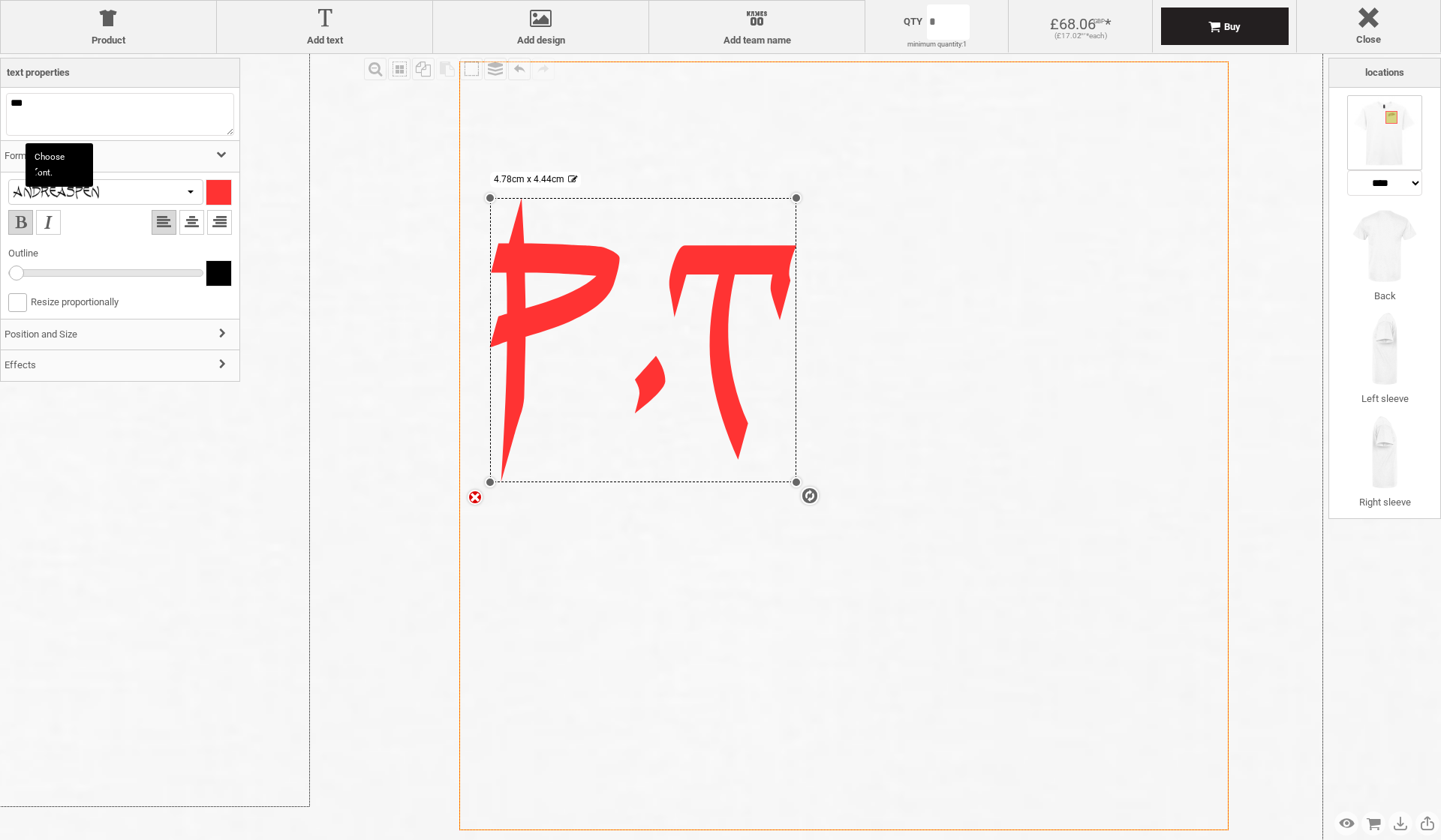
click at [140, 191] on div at bounding box center [106, 192] width 195 height 26
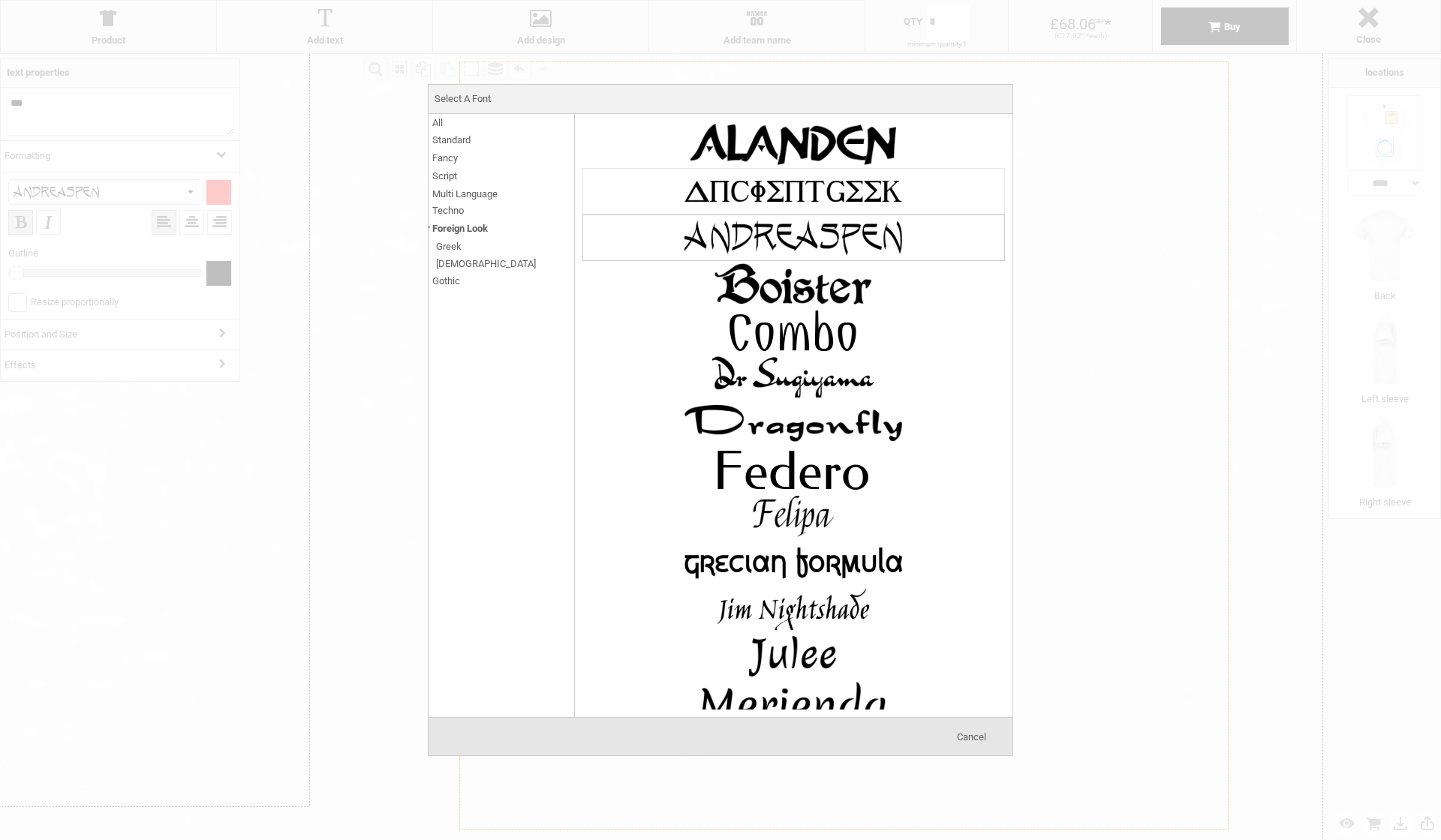
click at [749, 186] on img at bounding box center [792, 191] width 225 height 45
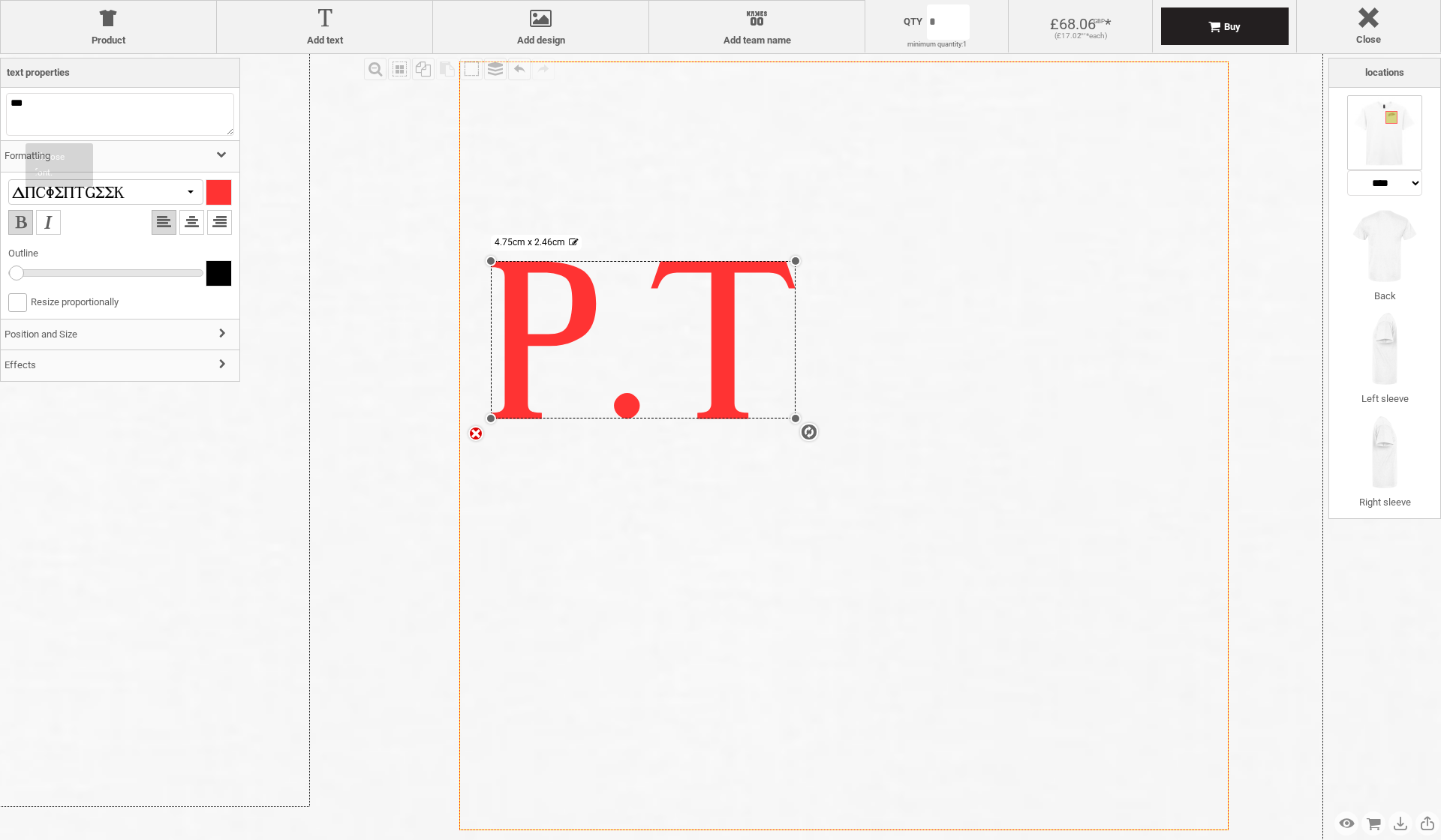
click at [77, 190] on div at bounding box center [68, 192] width 112 height 14
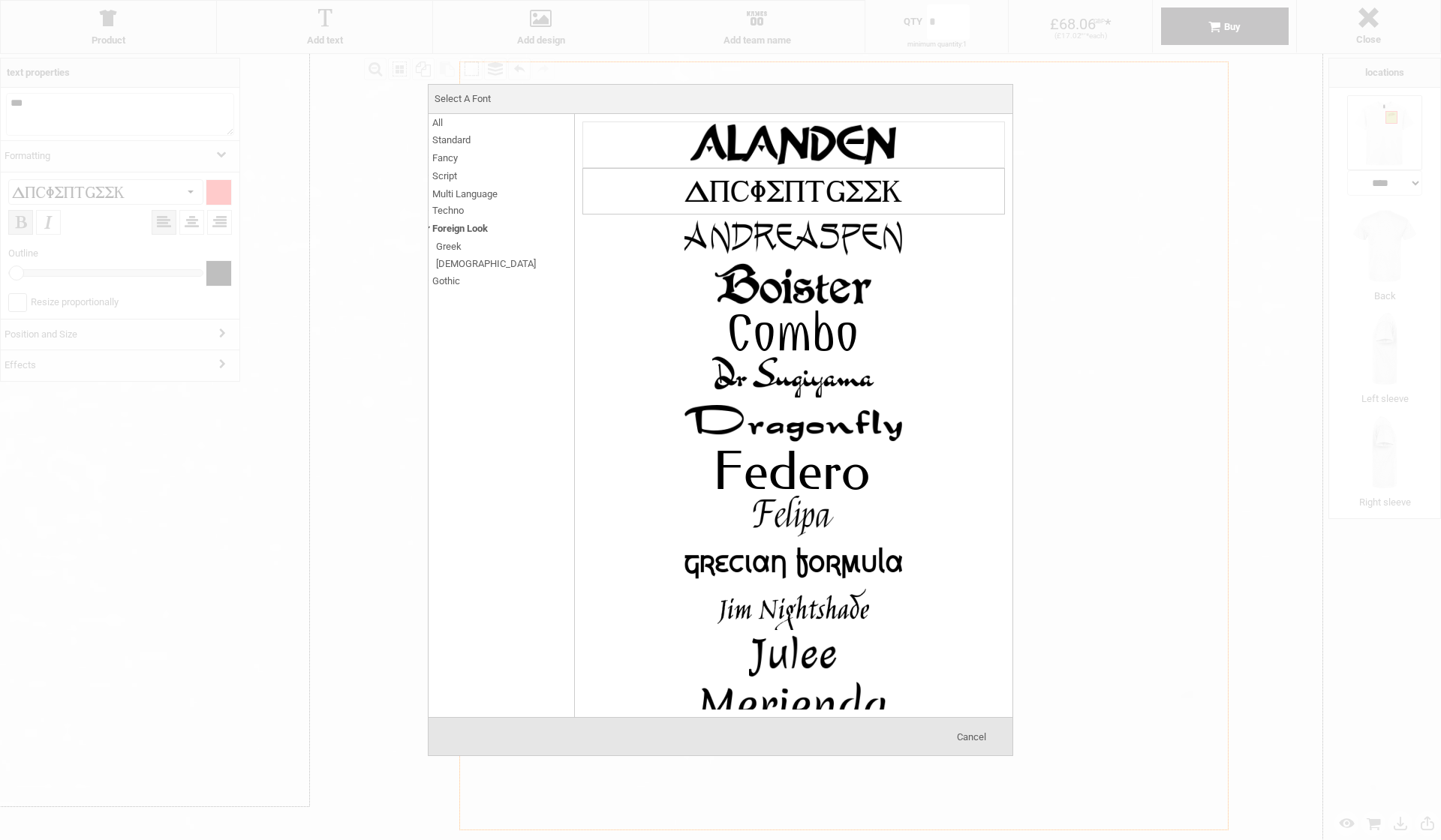
click at [722, 130] on img at bounding box center [792, 145] width 225 height 45
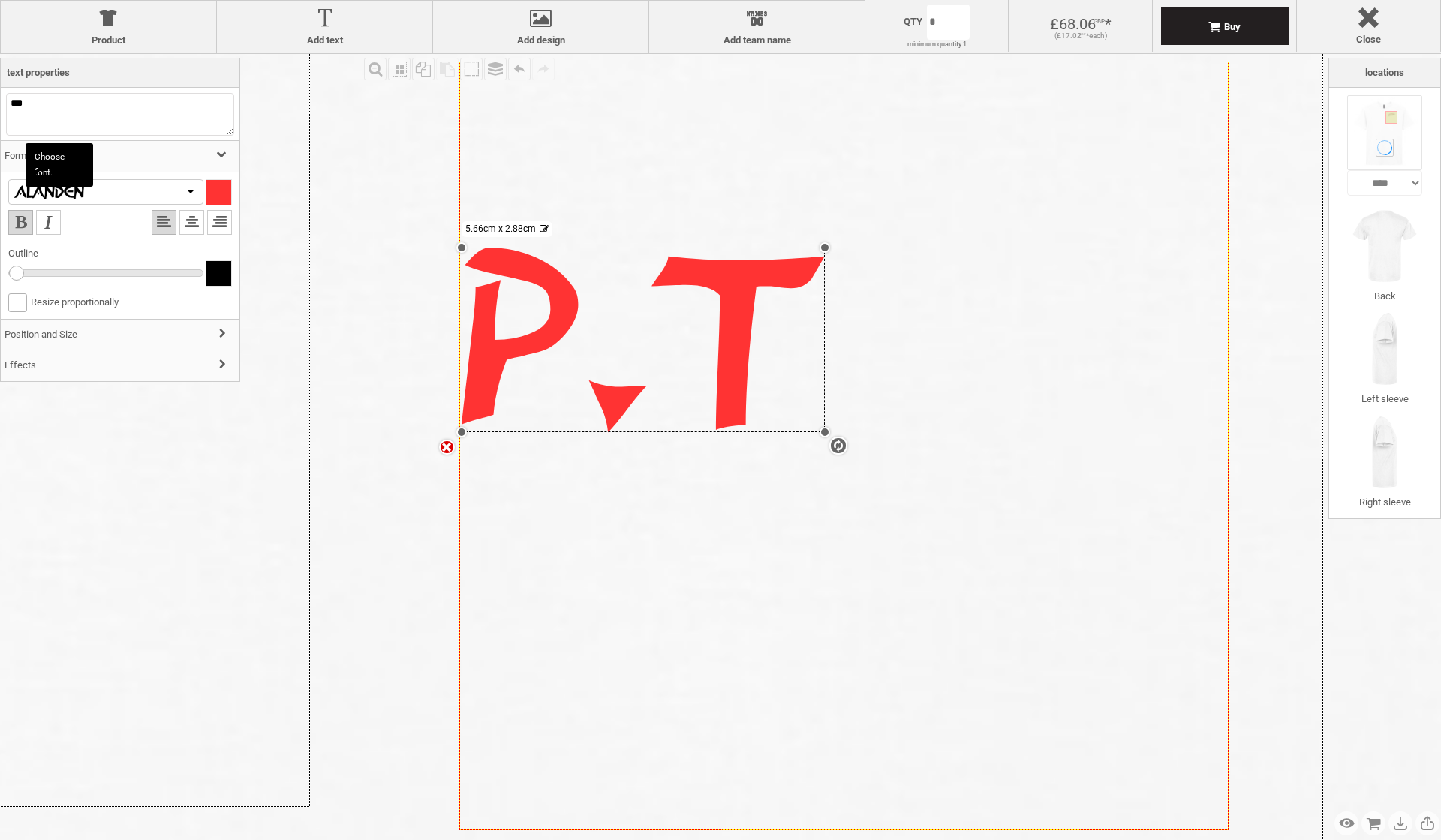
click at [106, 192] on div at bounding box center [68, 192] width 112 height 14
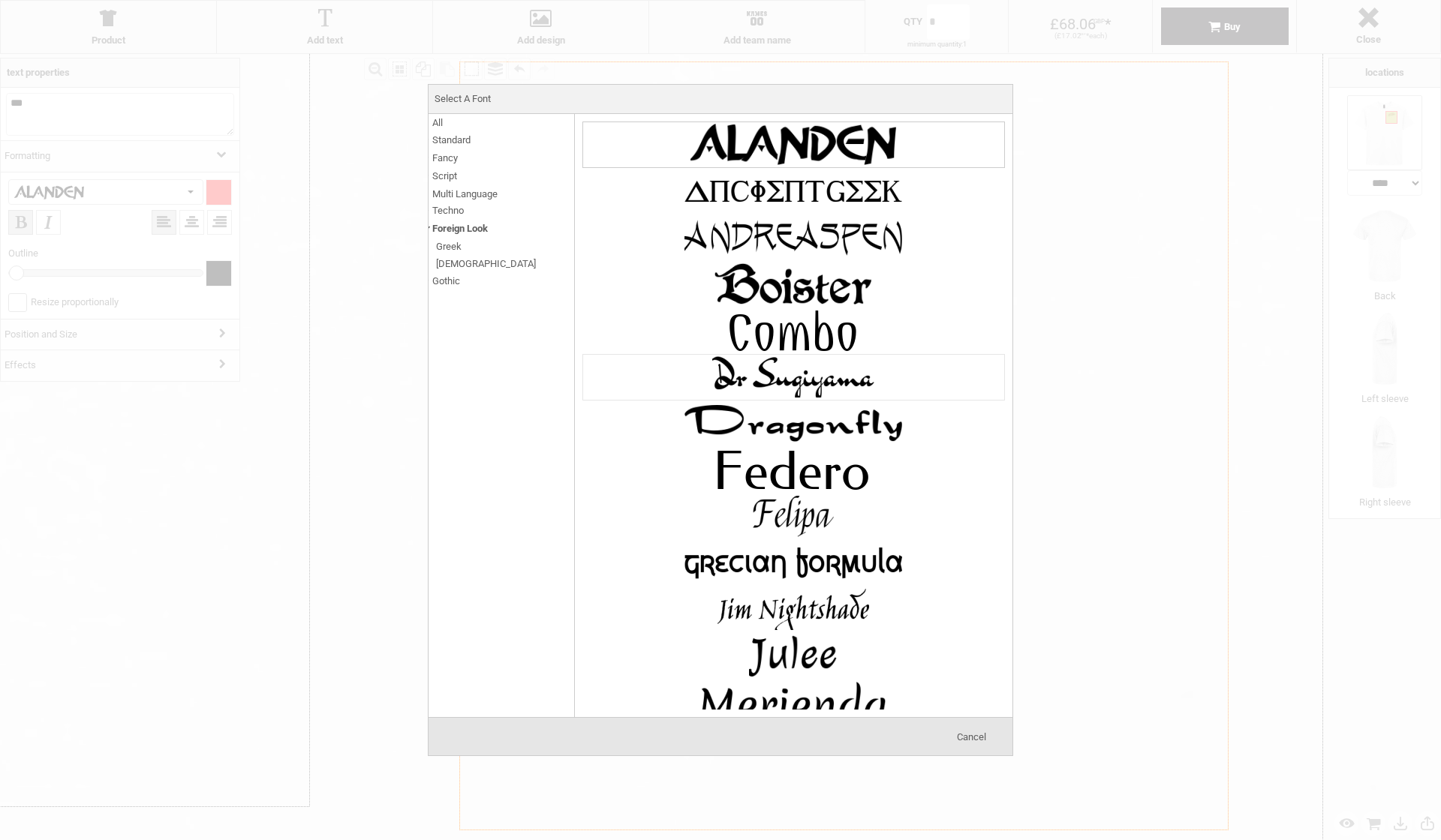
click at [796, 365] on img at bounding box center [792, 376] width 225 height 45
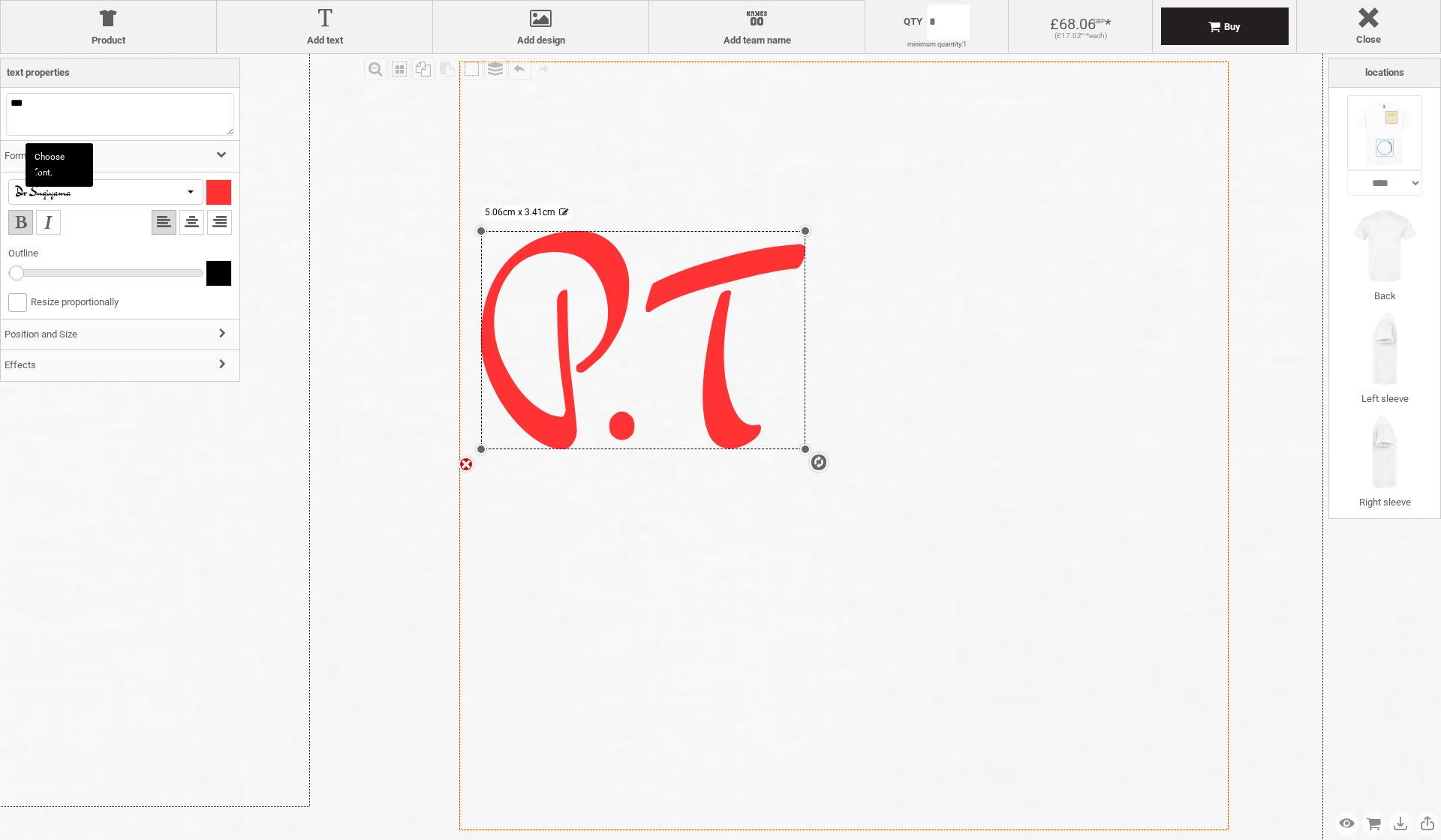
click at [116, 197] on div at bounding box center [68, 192] width 112 height 14
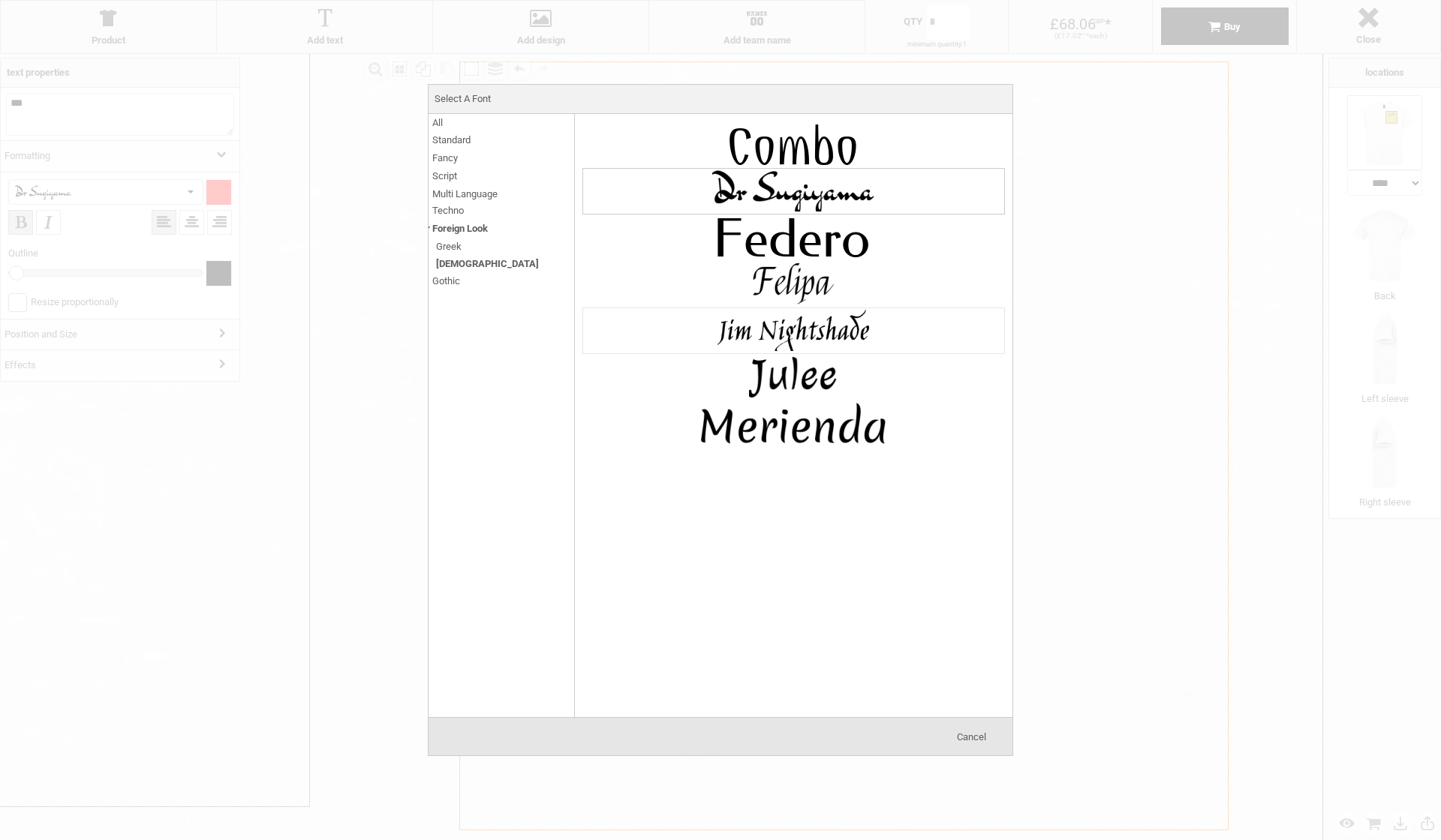
click at [838, 336] on img at bounding box center [792, 330] width 225 height 45
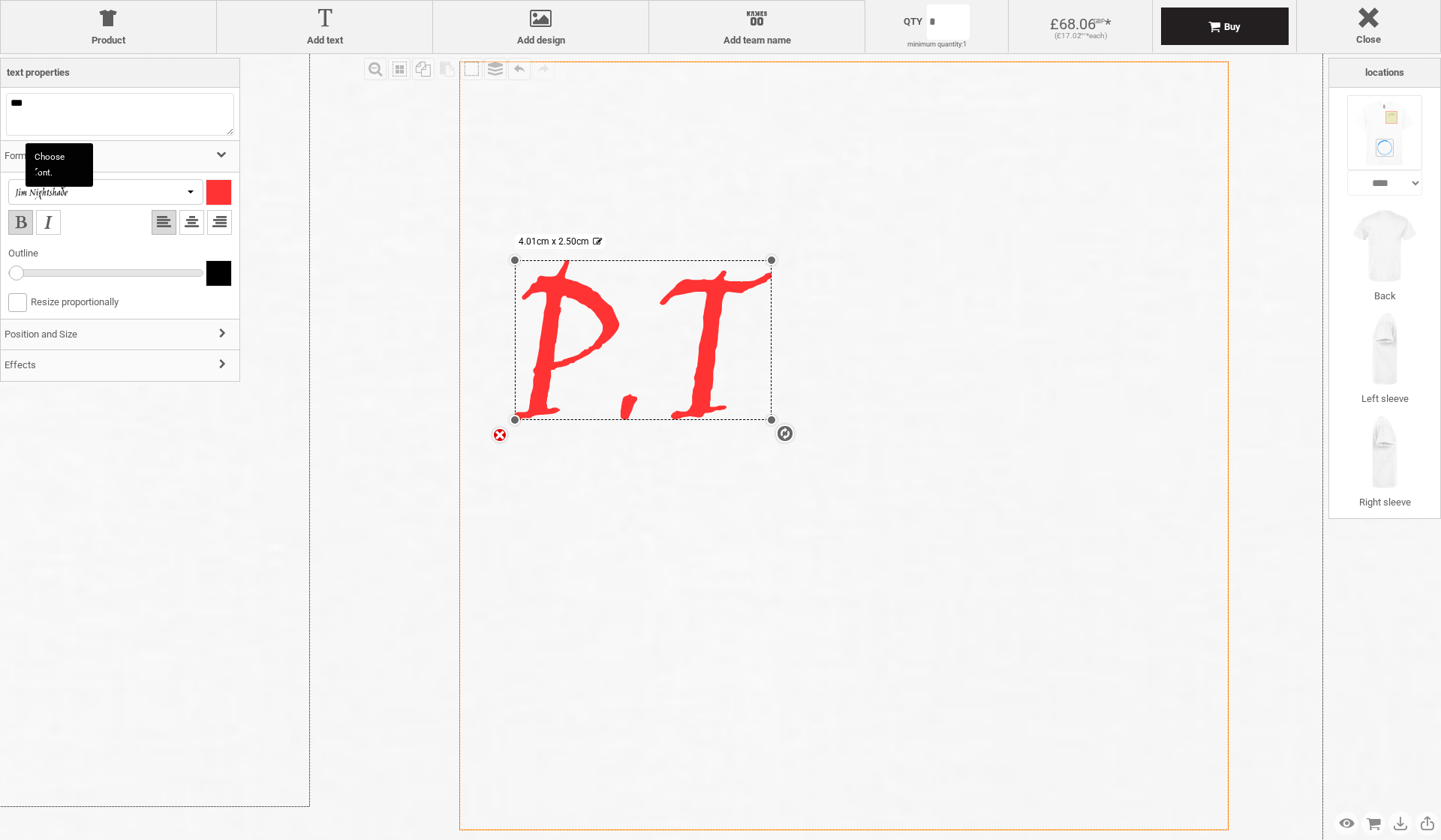
click at [100, 191] on div at bounding box center [68, 192] width 112 height 14
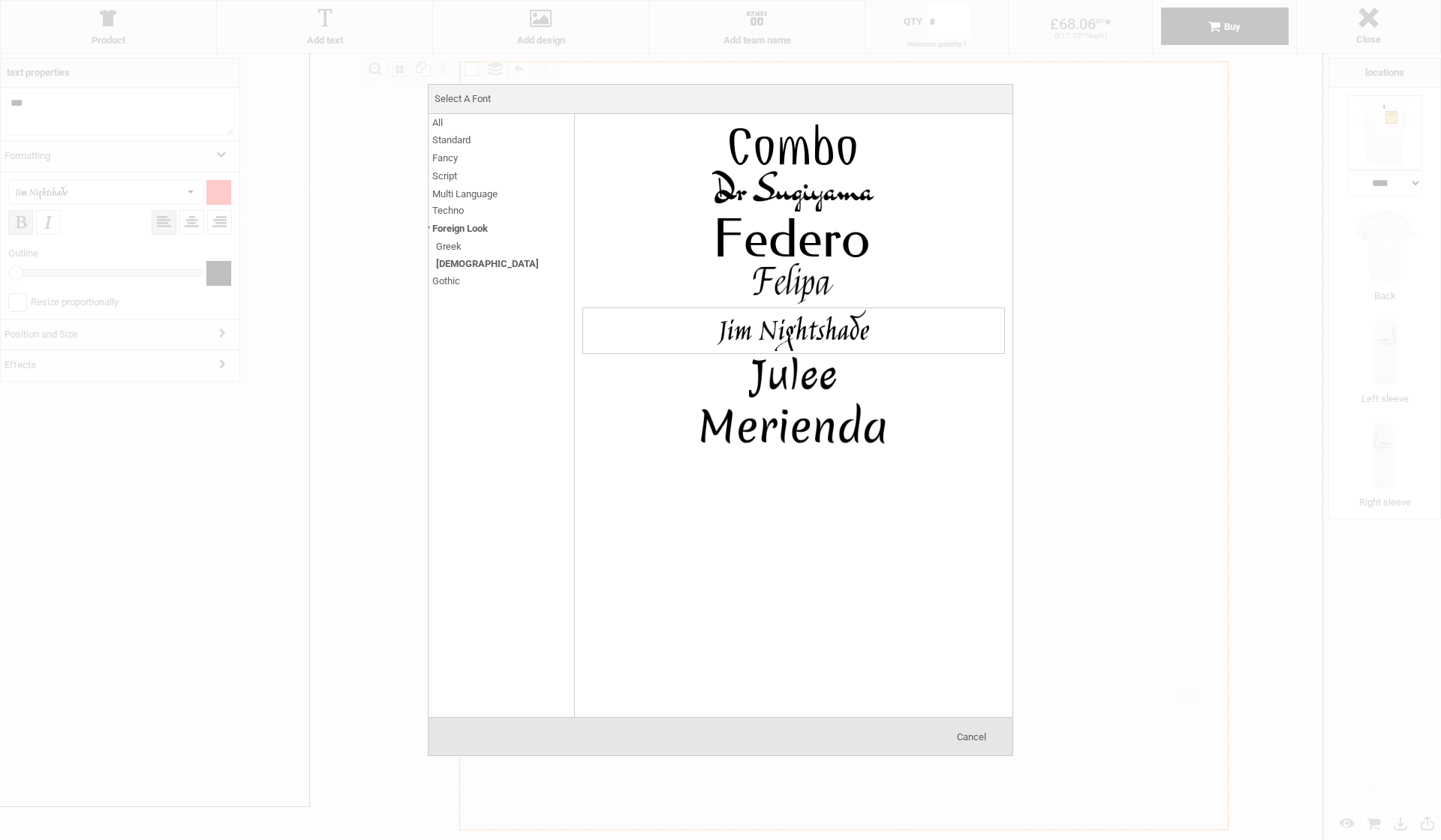
click at [446, 209] on span "Techno" at bounding box center [447, 211] width 32 height 17
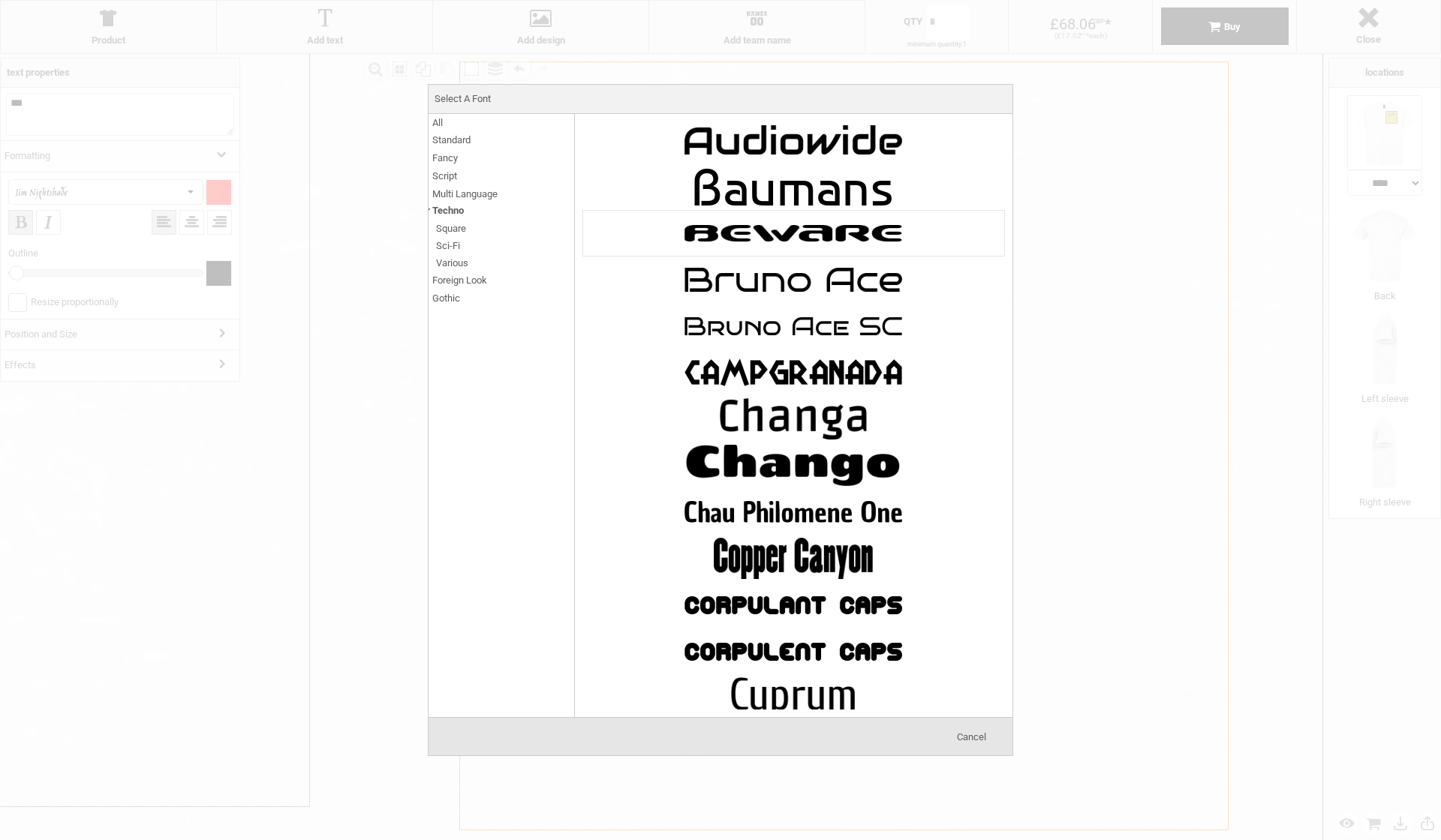
scroll to position [215, 0]
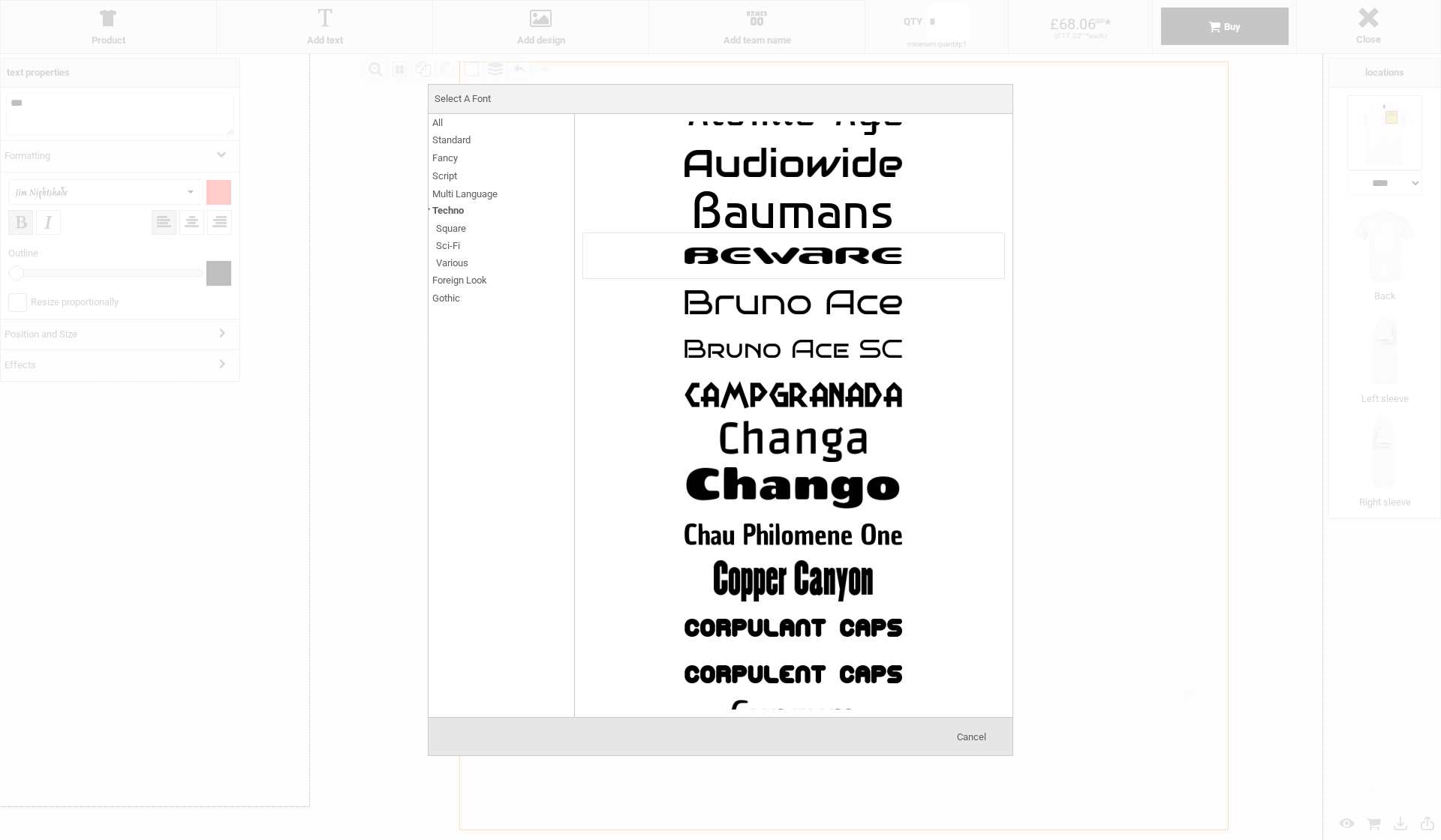
click at [809, 257] on img at bounding box center [792, 256] width 225 height 45
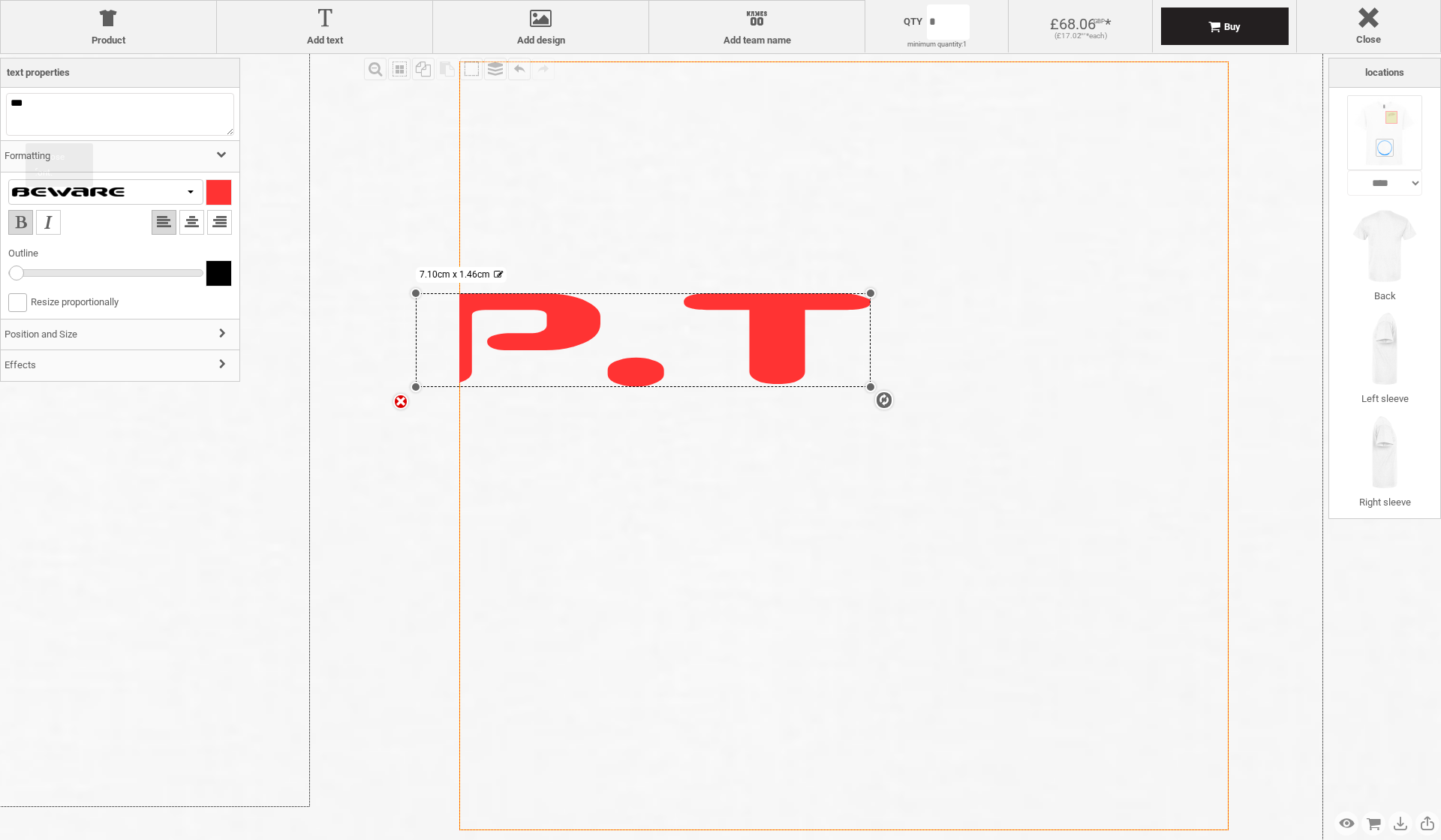
click at [93, 189] on div at bounding box center [68, 192] width 112 height 14
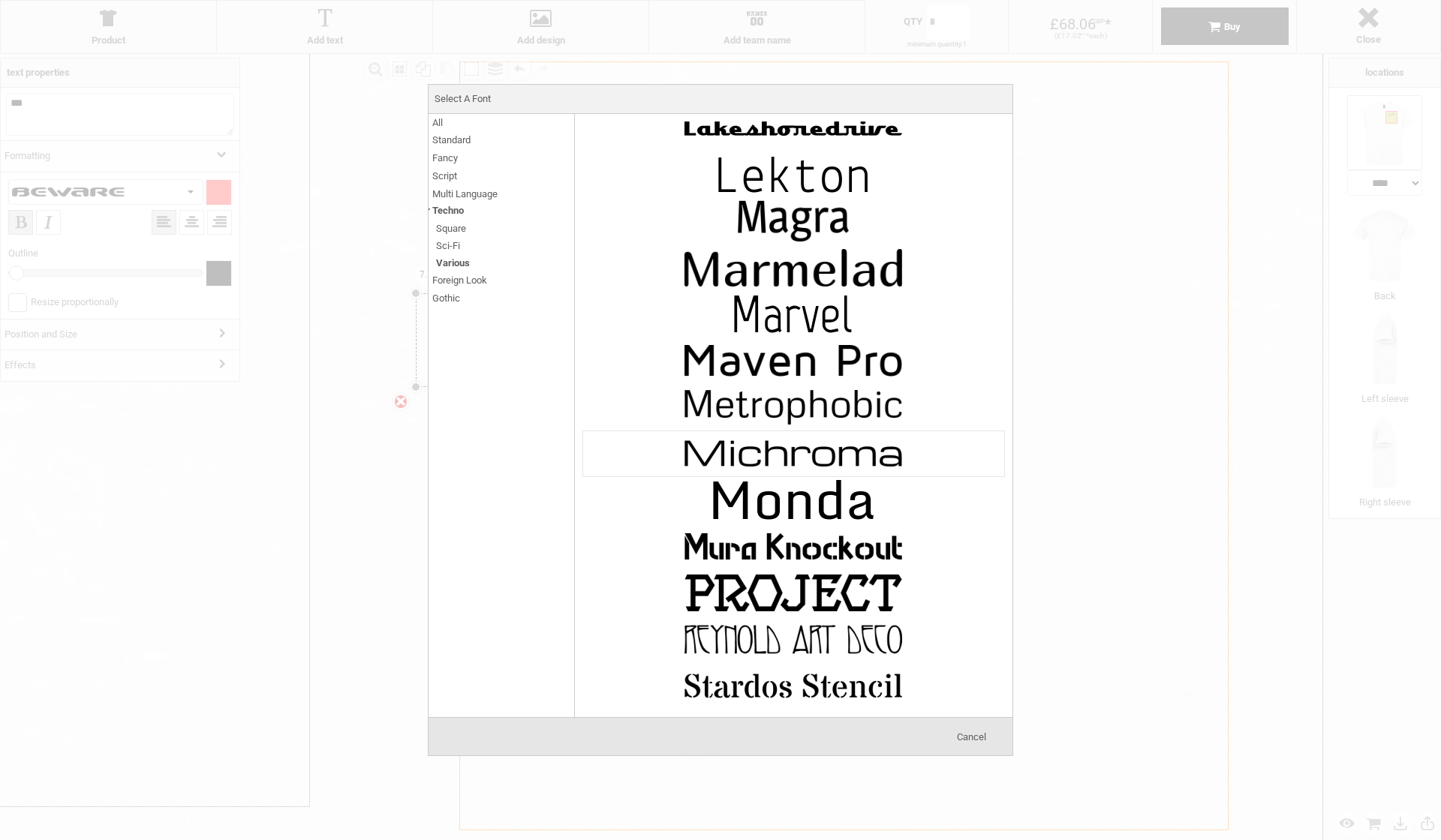
scroll to position [807, 0]
click at [757, 539] on img at bounding box center [792, 546] width 225 height 45
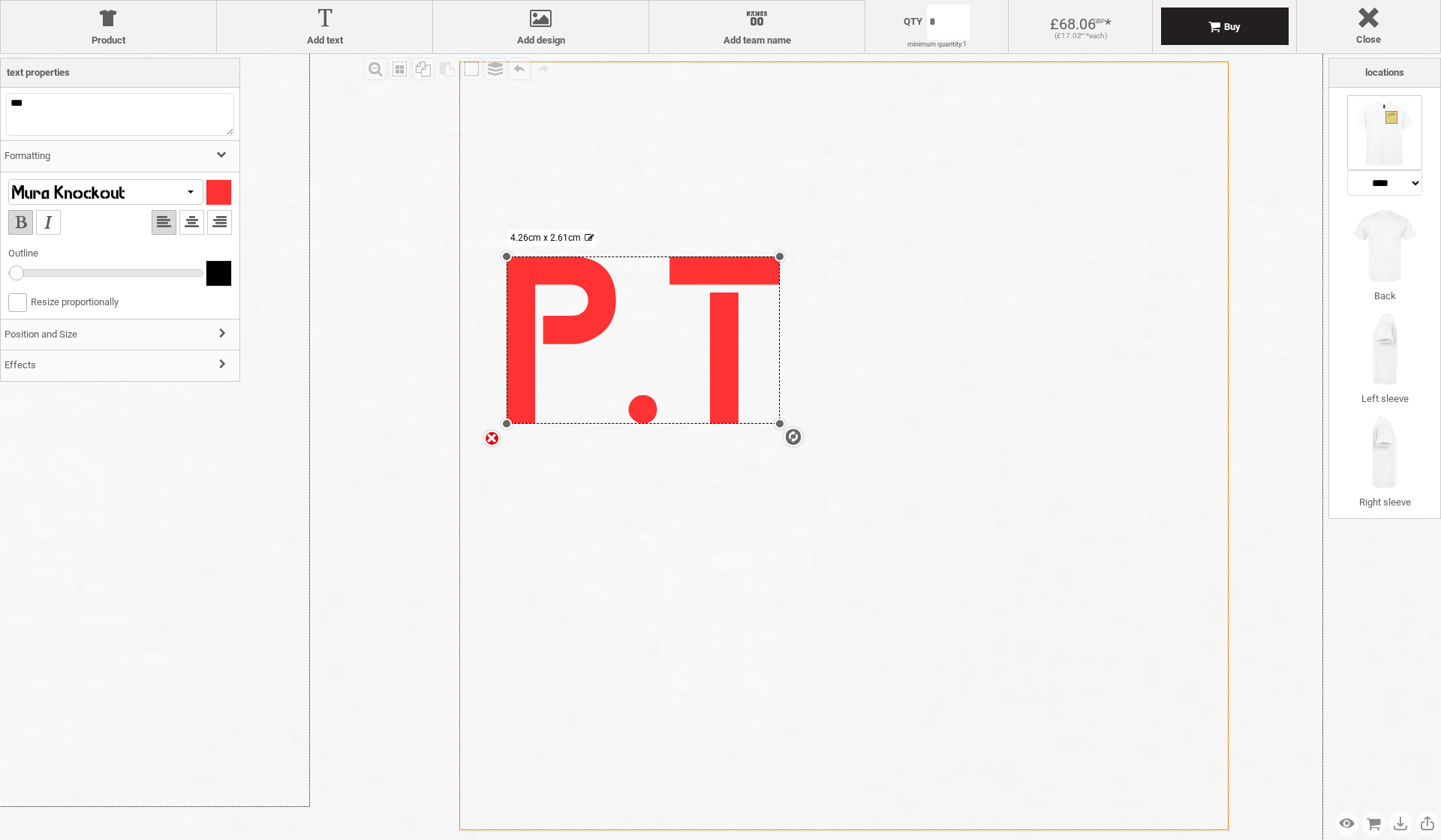
click at [143, 196] on div at bounding box center [106, 192] width 195 height 26
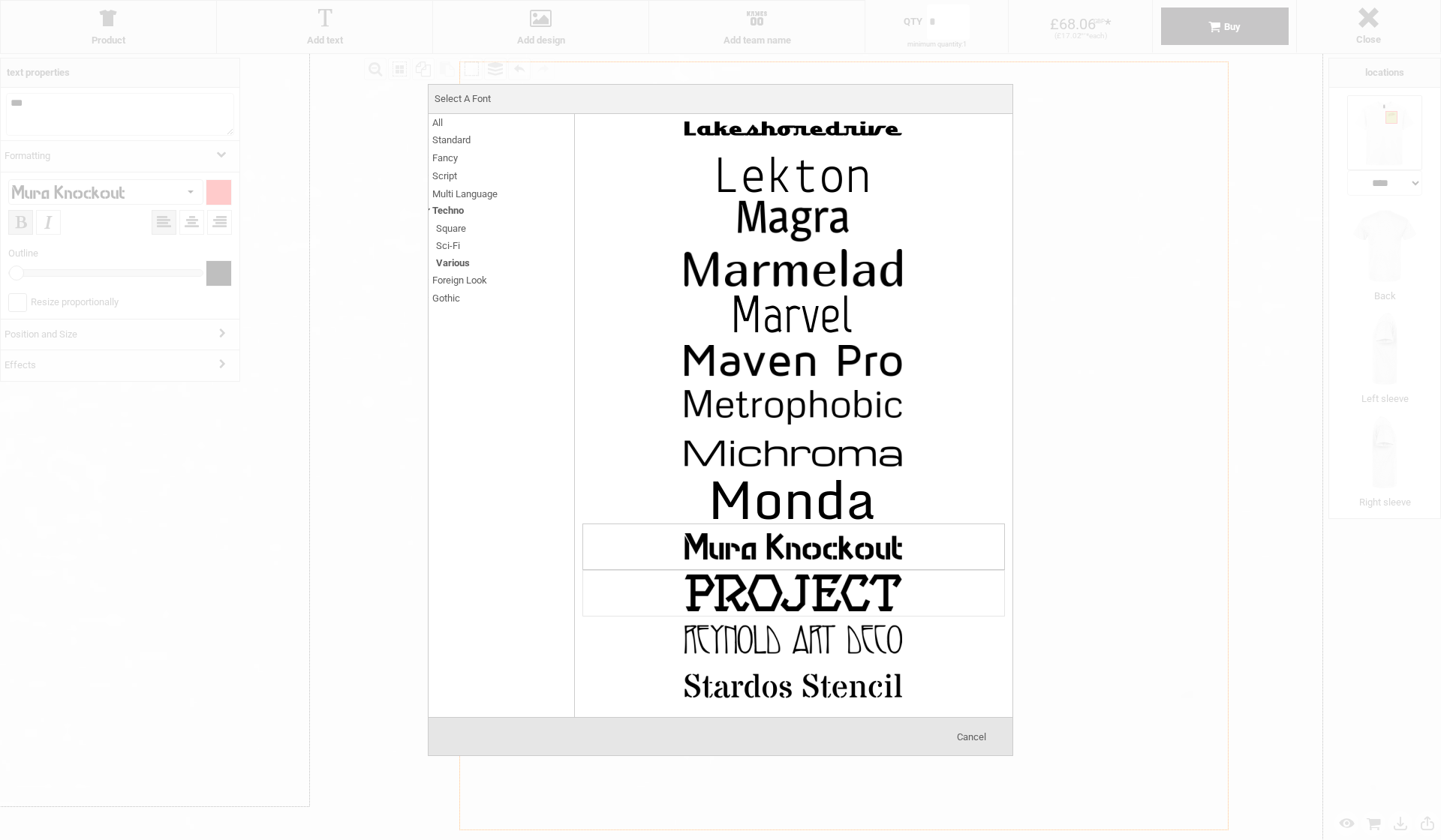
click at [720, 590] on img at bounding box center [792, 593] width 225 height 45
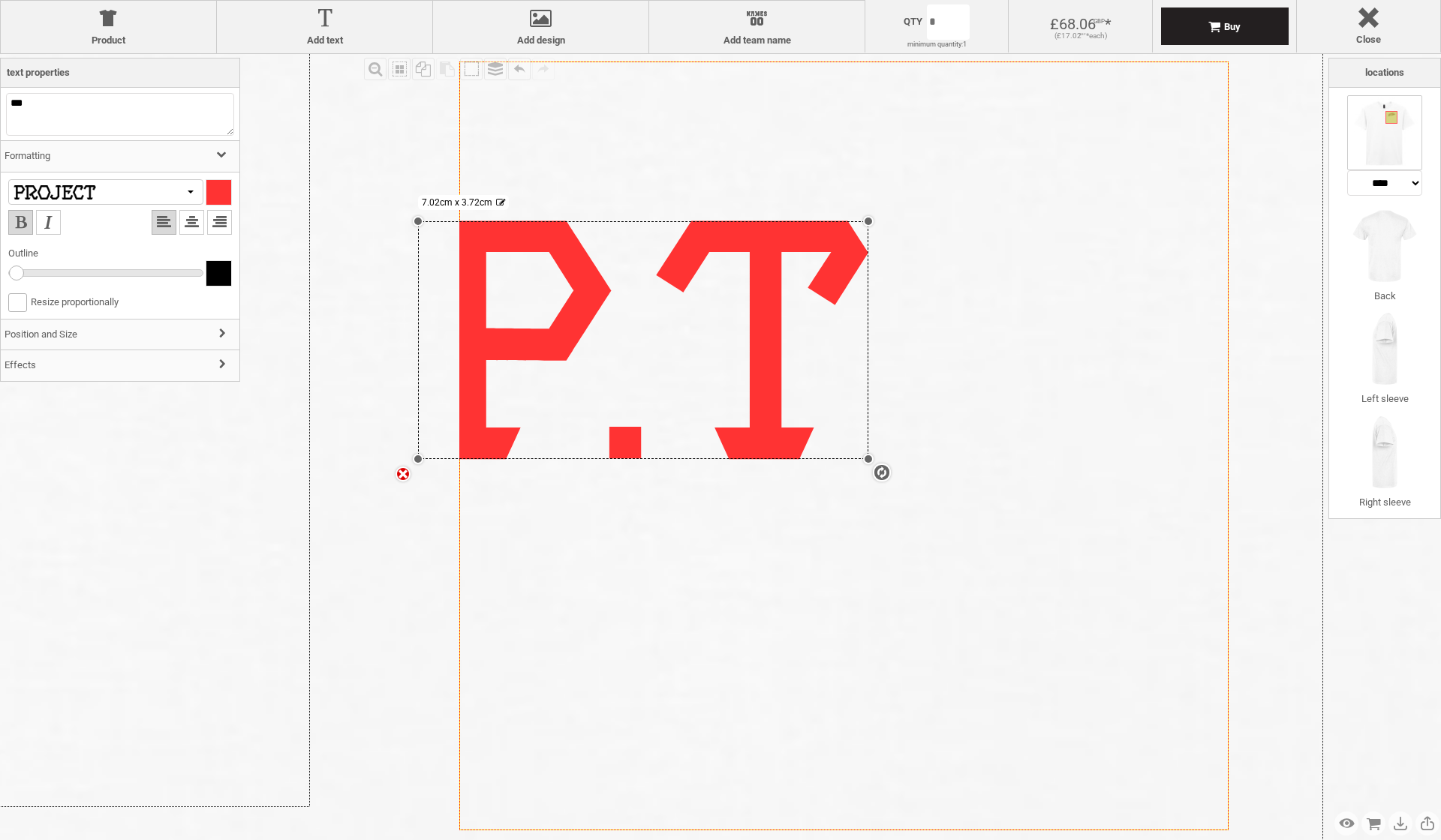
click at [155, 189] on div at bounding box center [106, 192] width 195 height 26
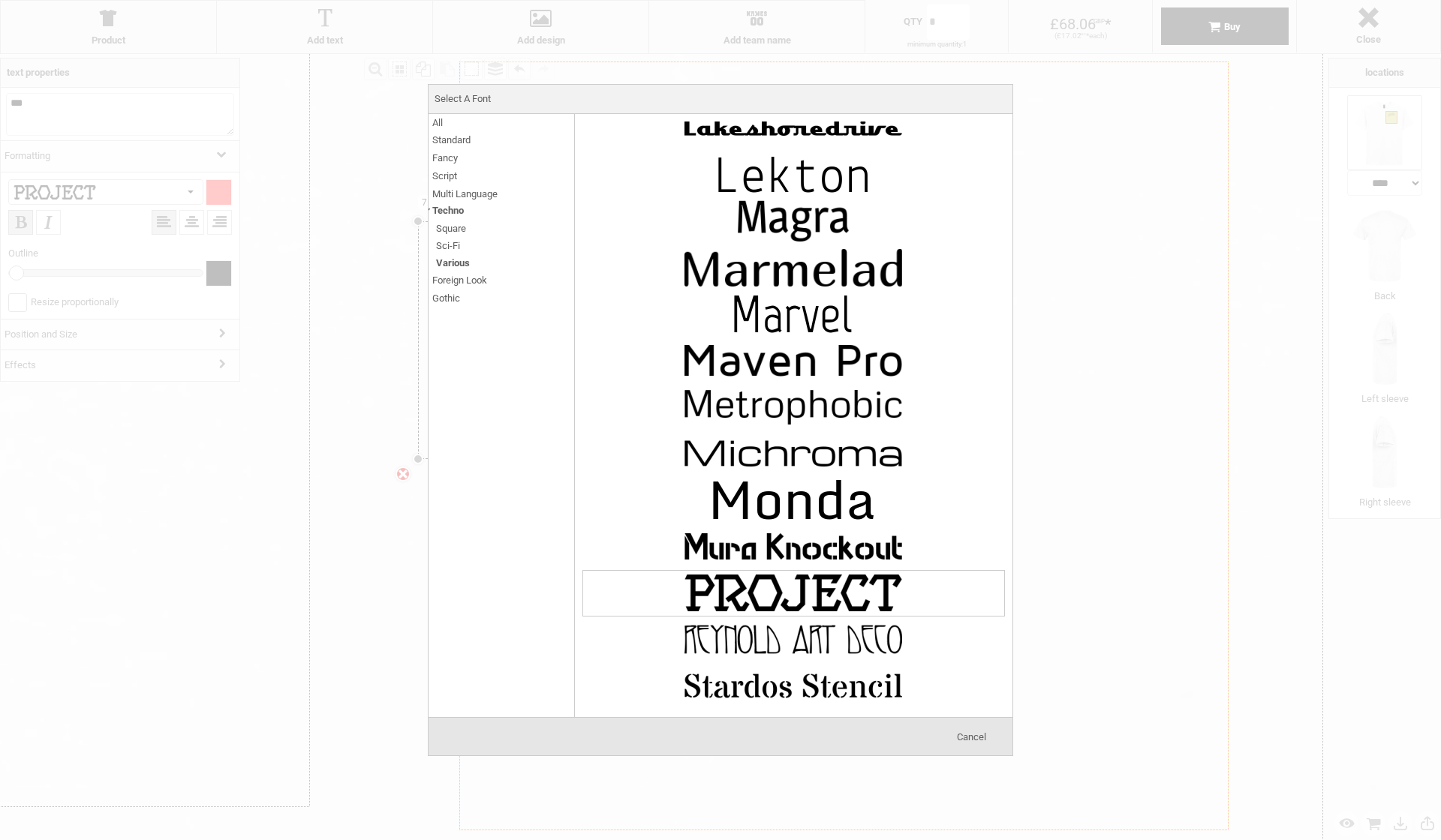
click at [490, 195] on span "Multi Language" at bounding box center [465, 193] width 65 height 17
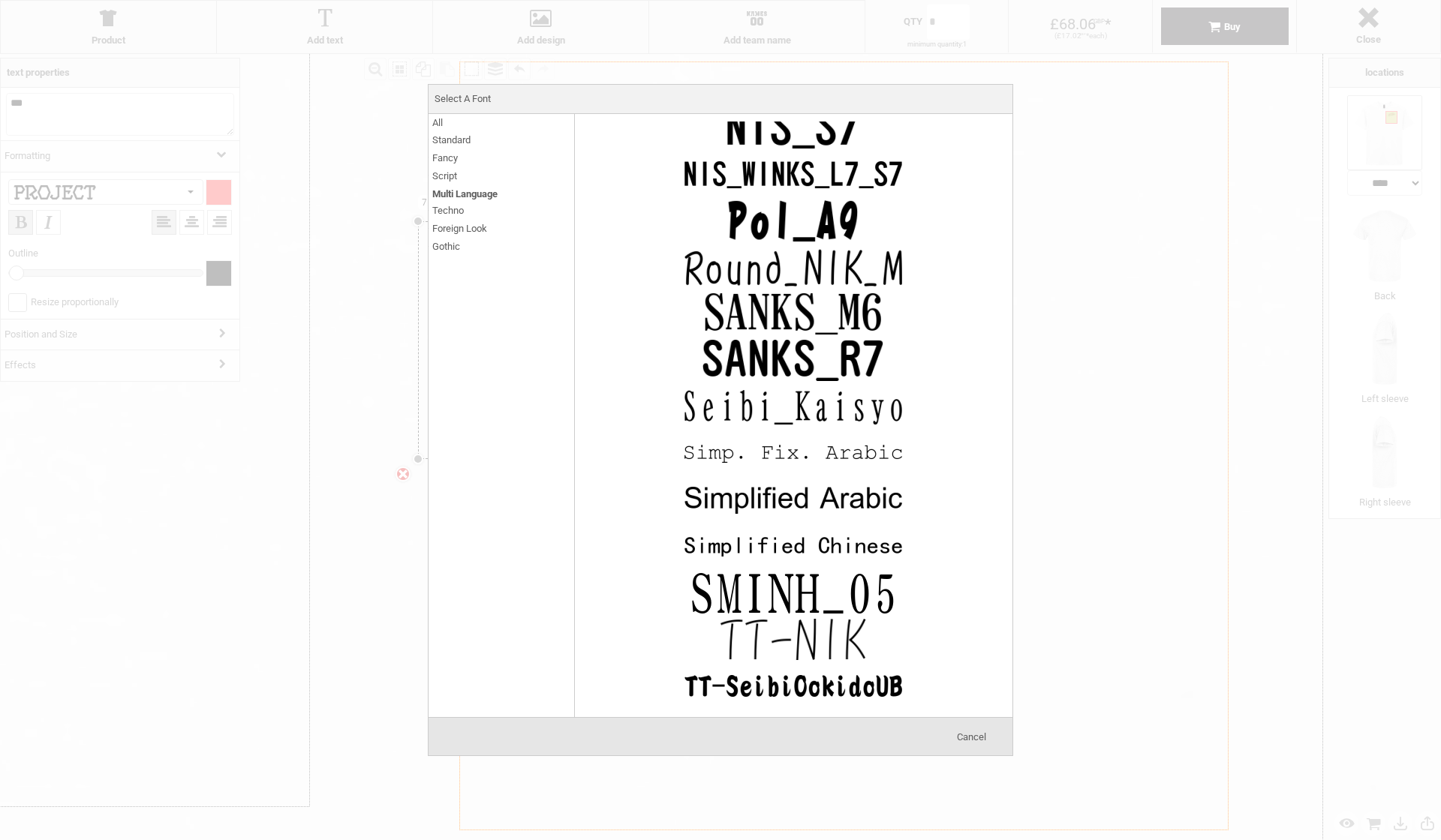
scroll to position [0, 0]
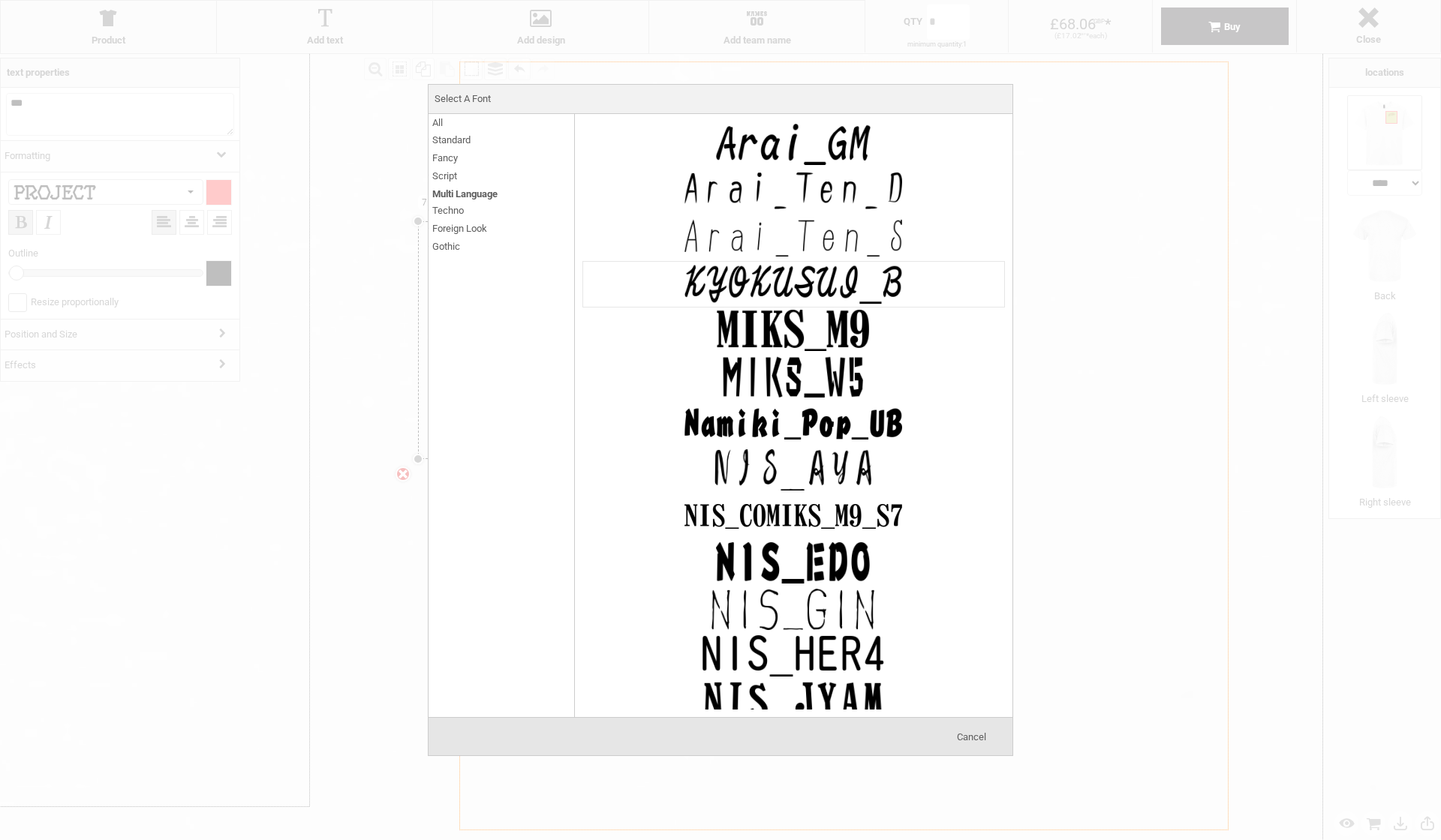
click at [790, 274] on img at bounding box center [792, 284] width 225 height 45
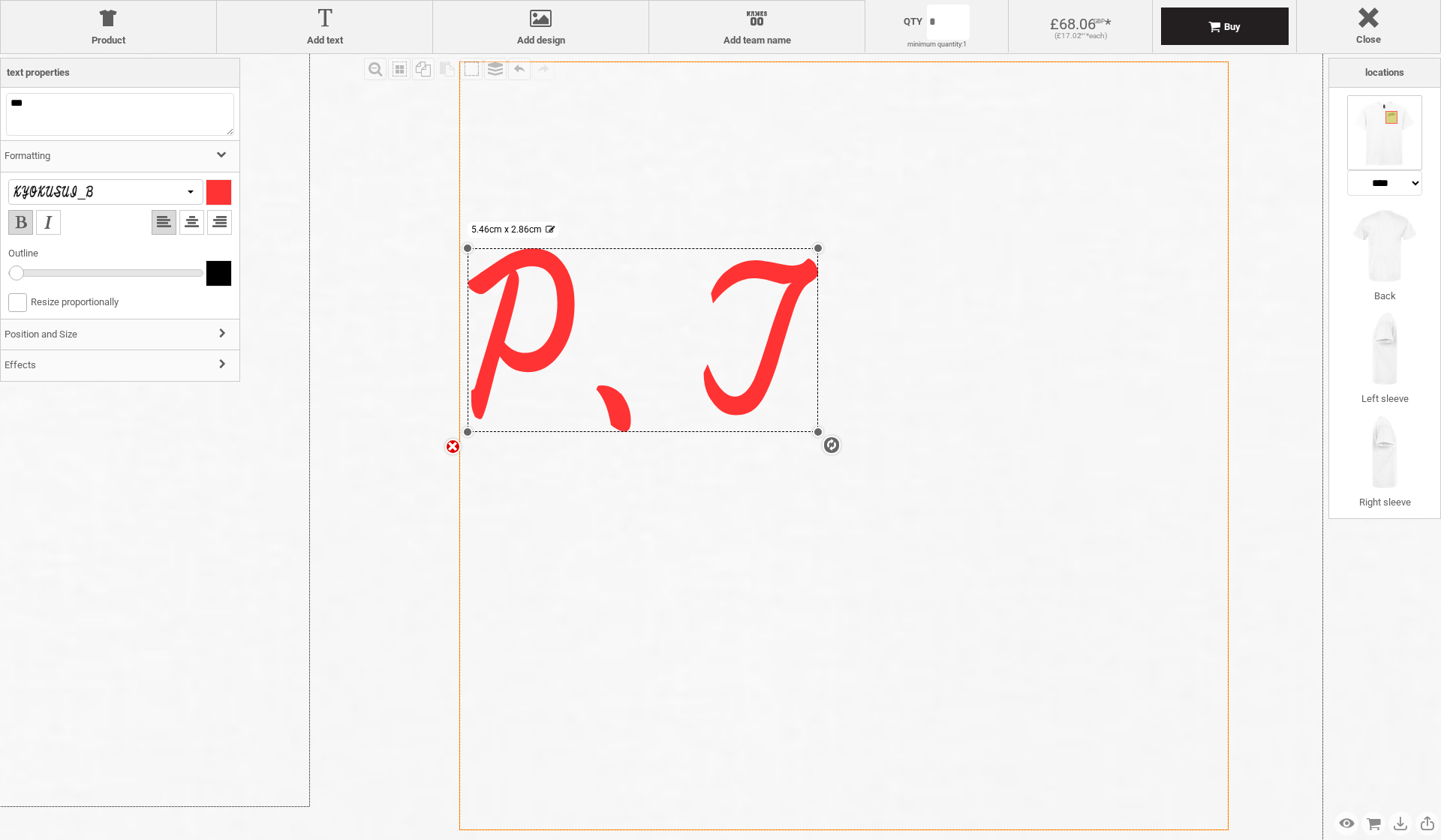
click at [103, 192] on div at bounding box center [68, 192] width 112 height 14
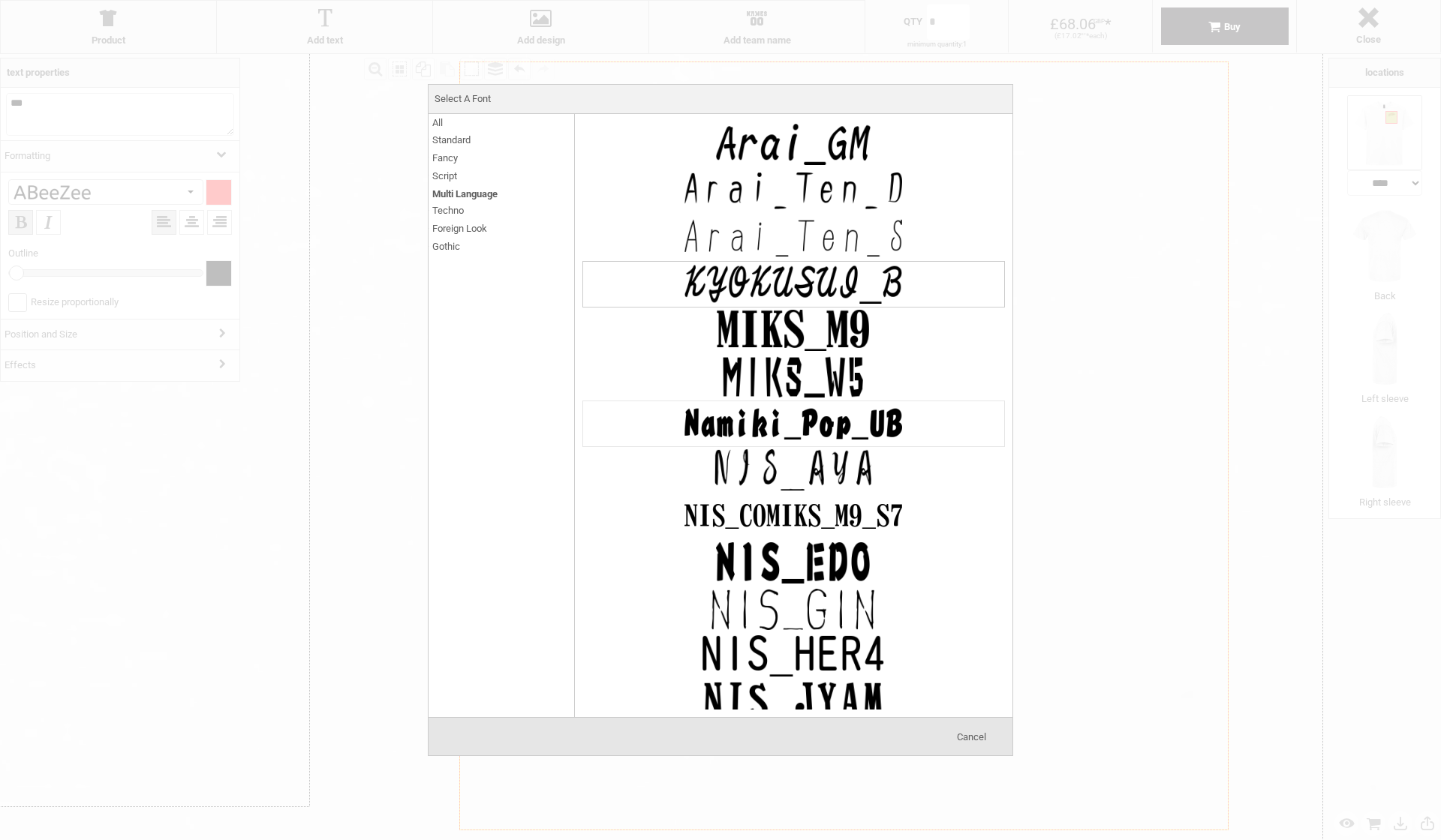
click at [767, 431] on img at bounding box center [792, 423] width 225 height 45
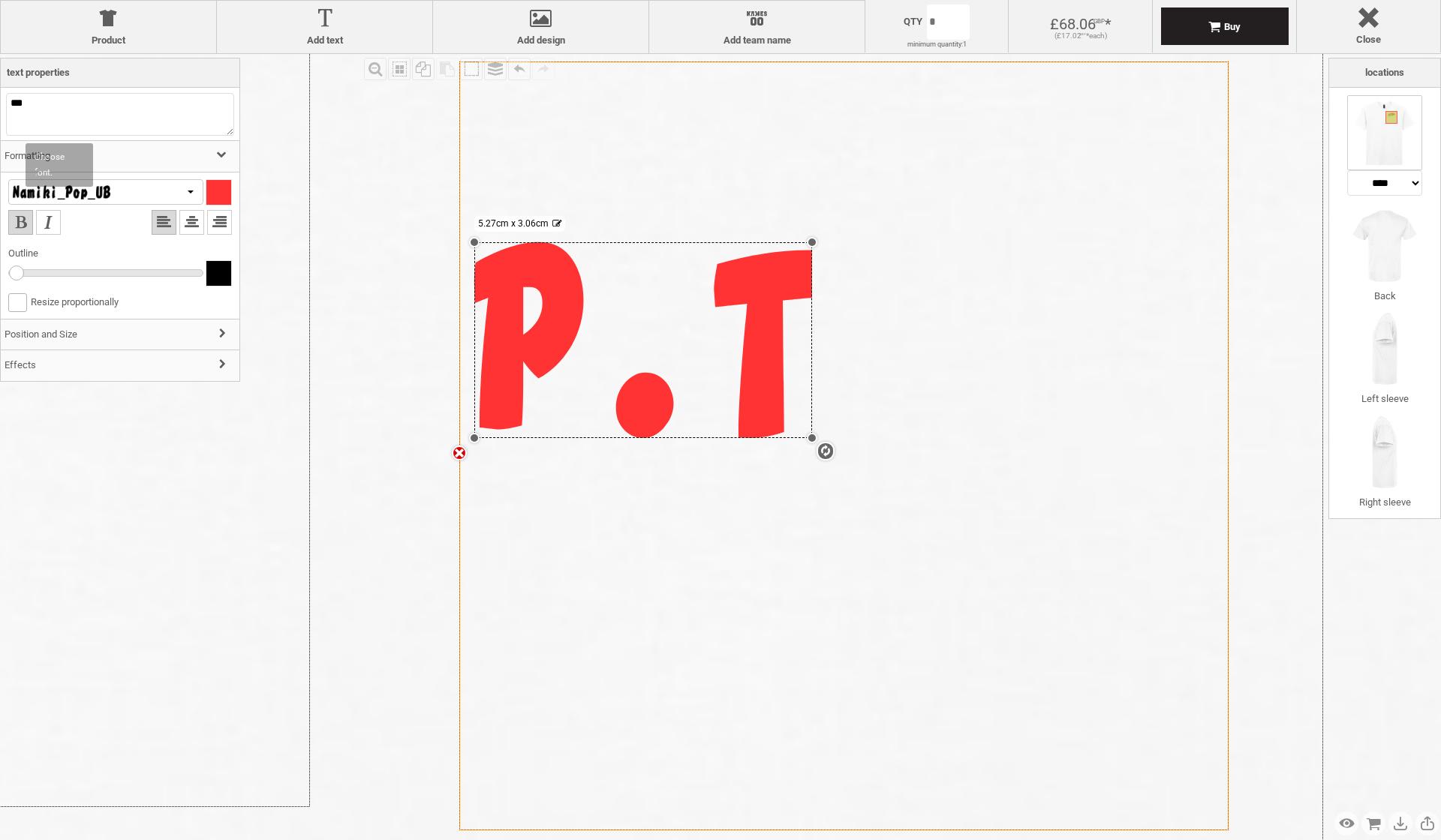
click at [154, 192] on div at bounding box center [106, 192] width 195 height 26
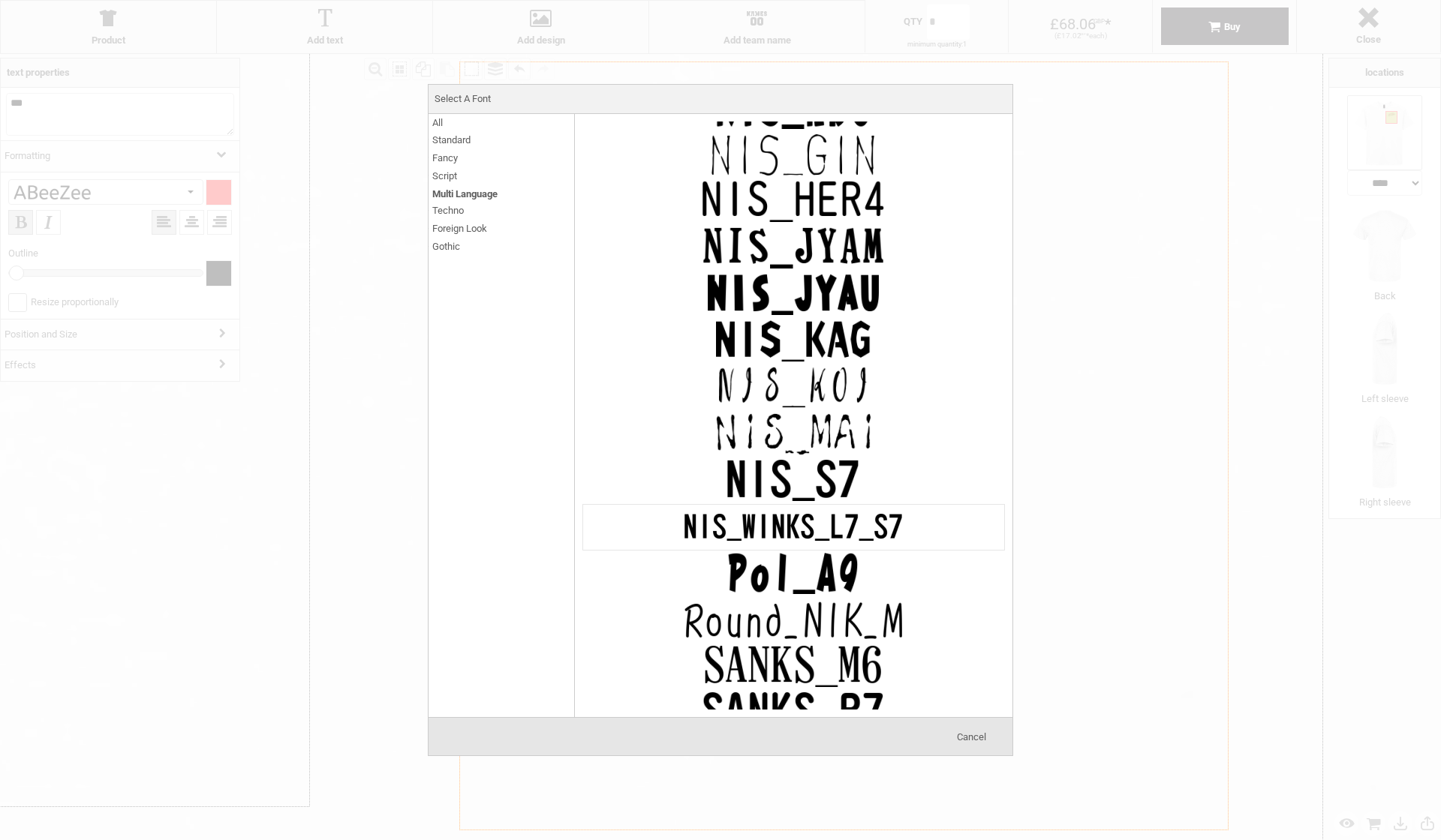
scroll to position [375, 0]
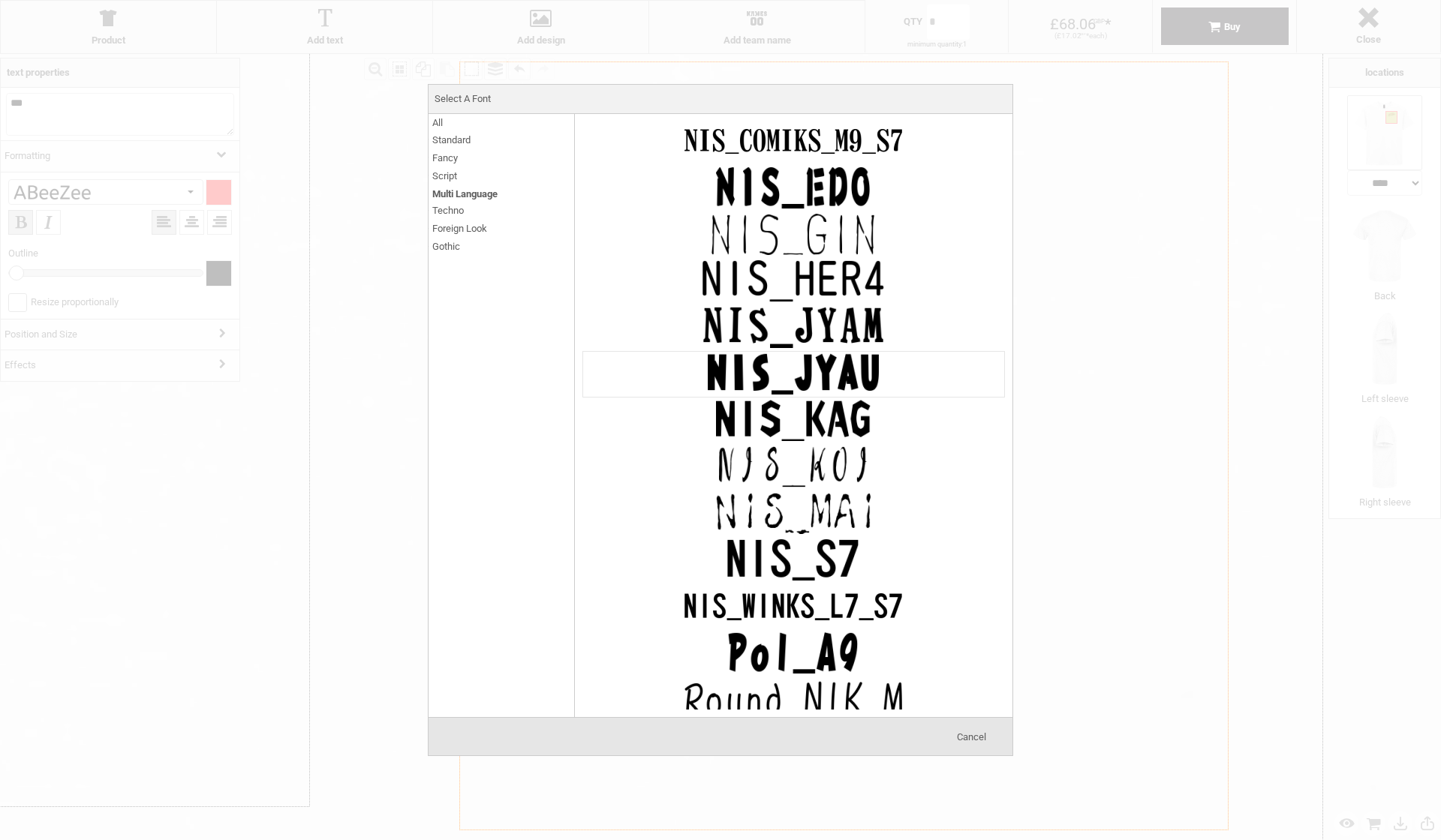
click at [769, 375] on img at bounding box center [792, 374] width 225 height 45
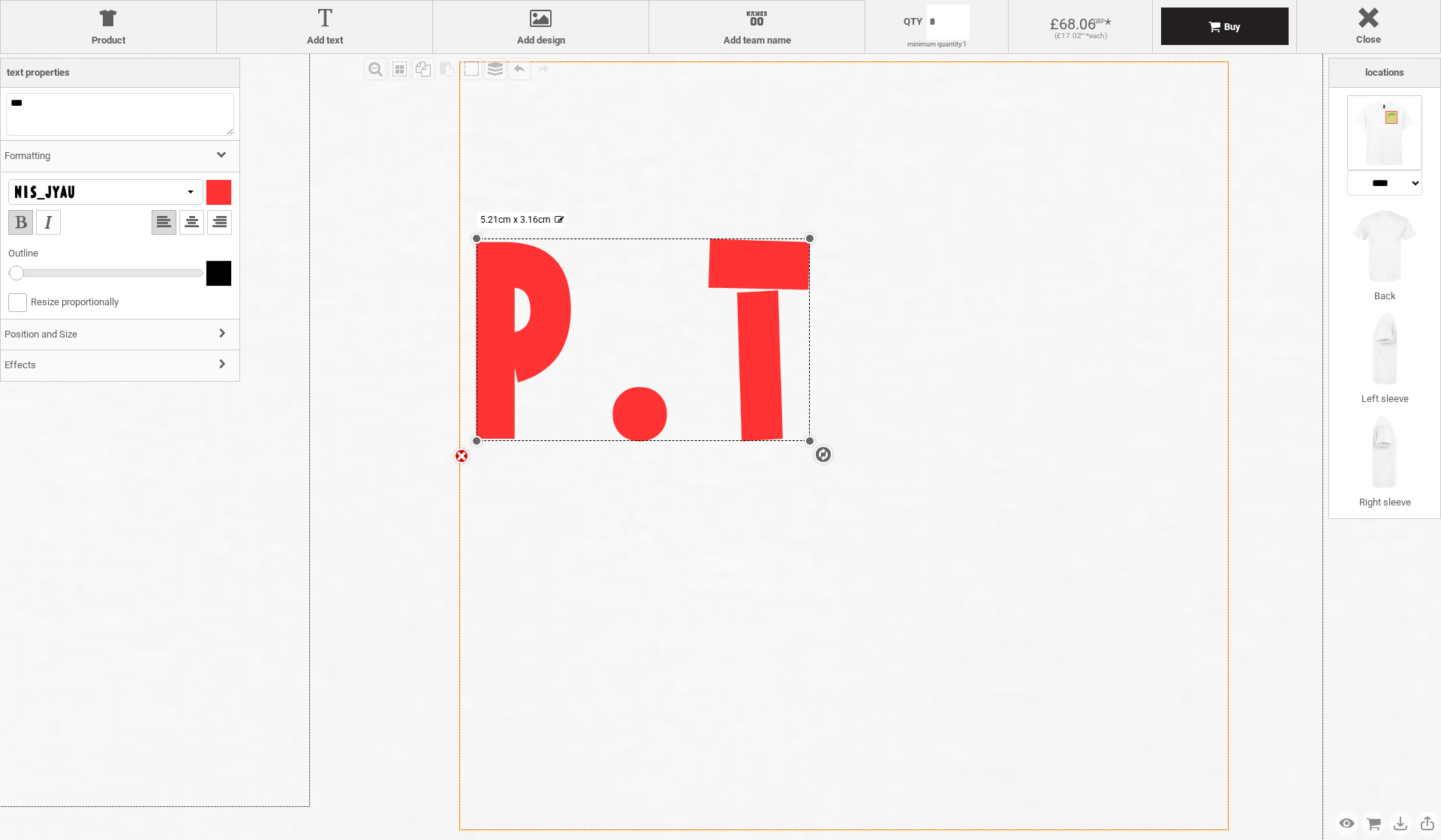
click at [139, 195] on div at bounding box center [106, 192] width 195 height 26
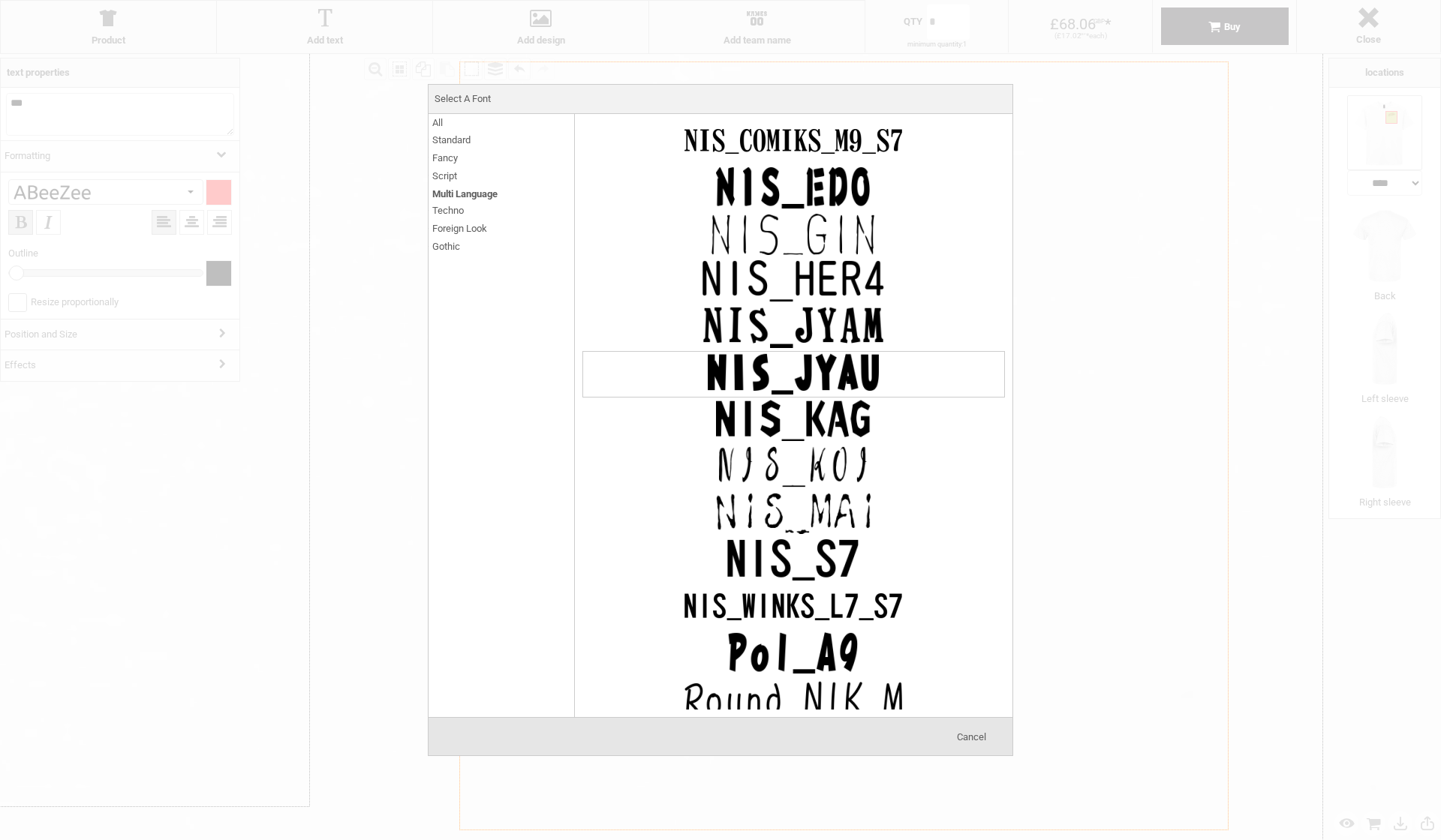
click at [221, 207] on div at bounding box center [720, 420] width 1441 height 840
click at [448, 168] on span "Script" at bounding box center [445, 176] width 25 height 17
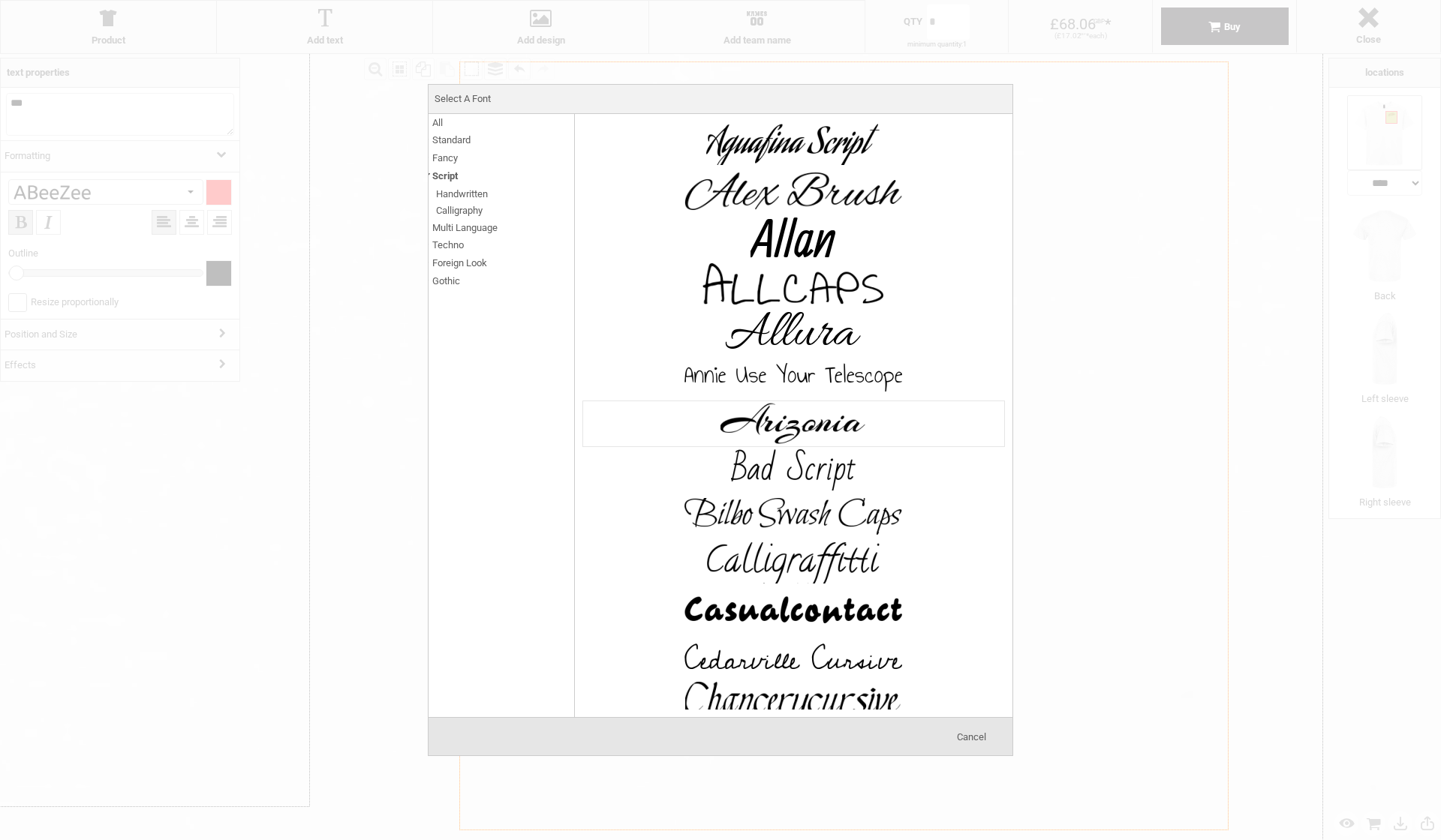
click at [813, 428] on img at bounding box center [792, 423] width 225 height 45
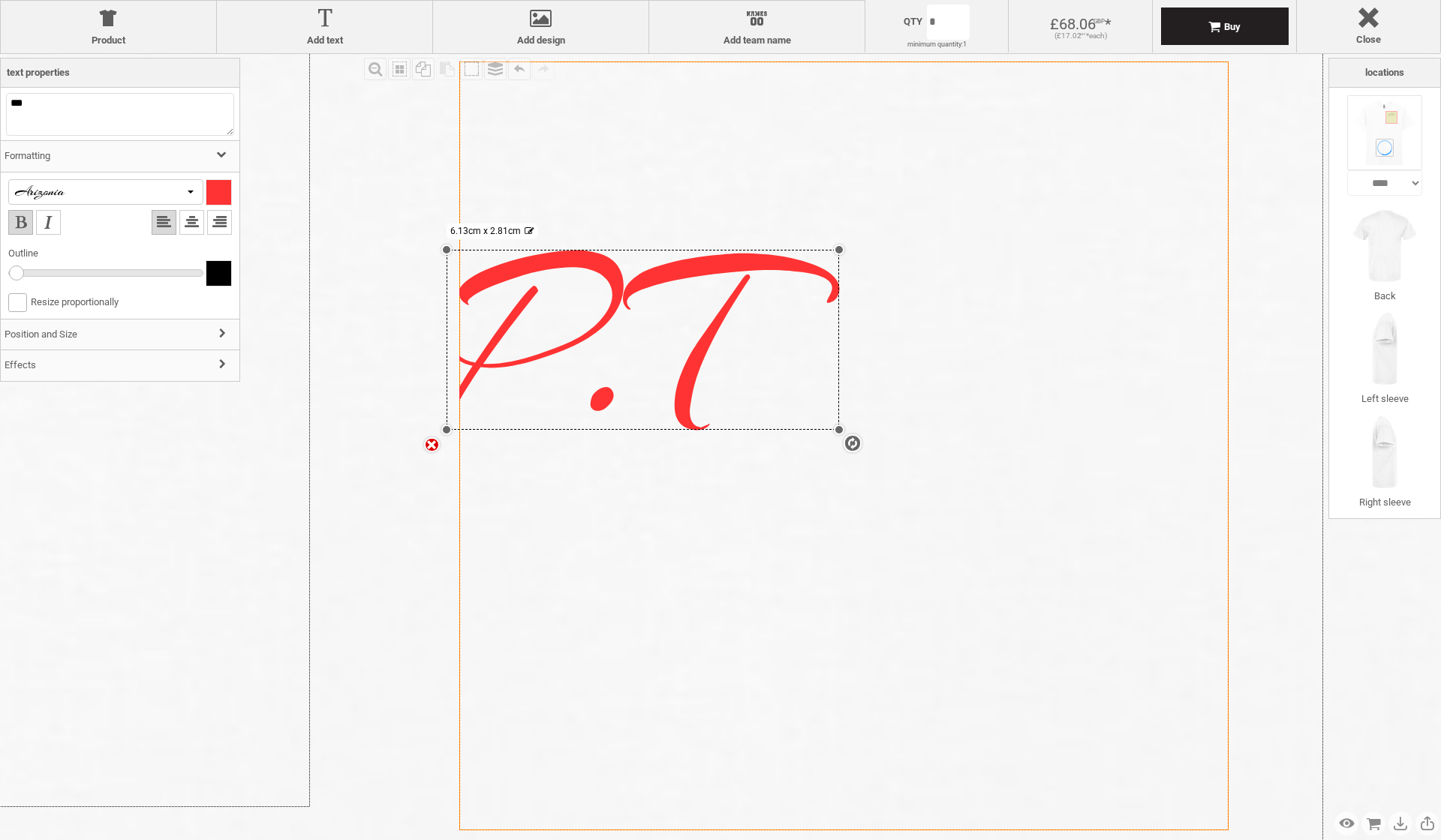
click at [95, 193] on div at bounding box center [68, 192] width 112 height 14
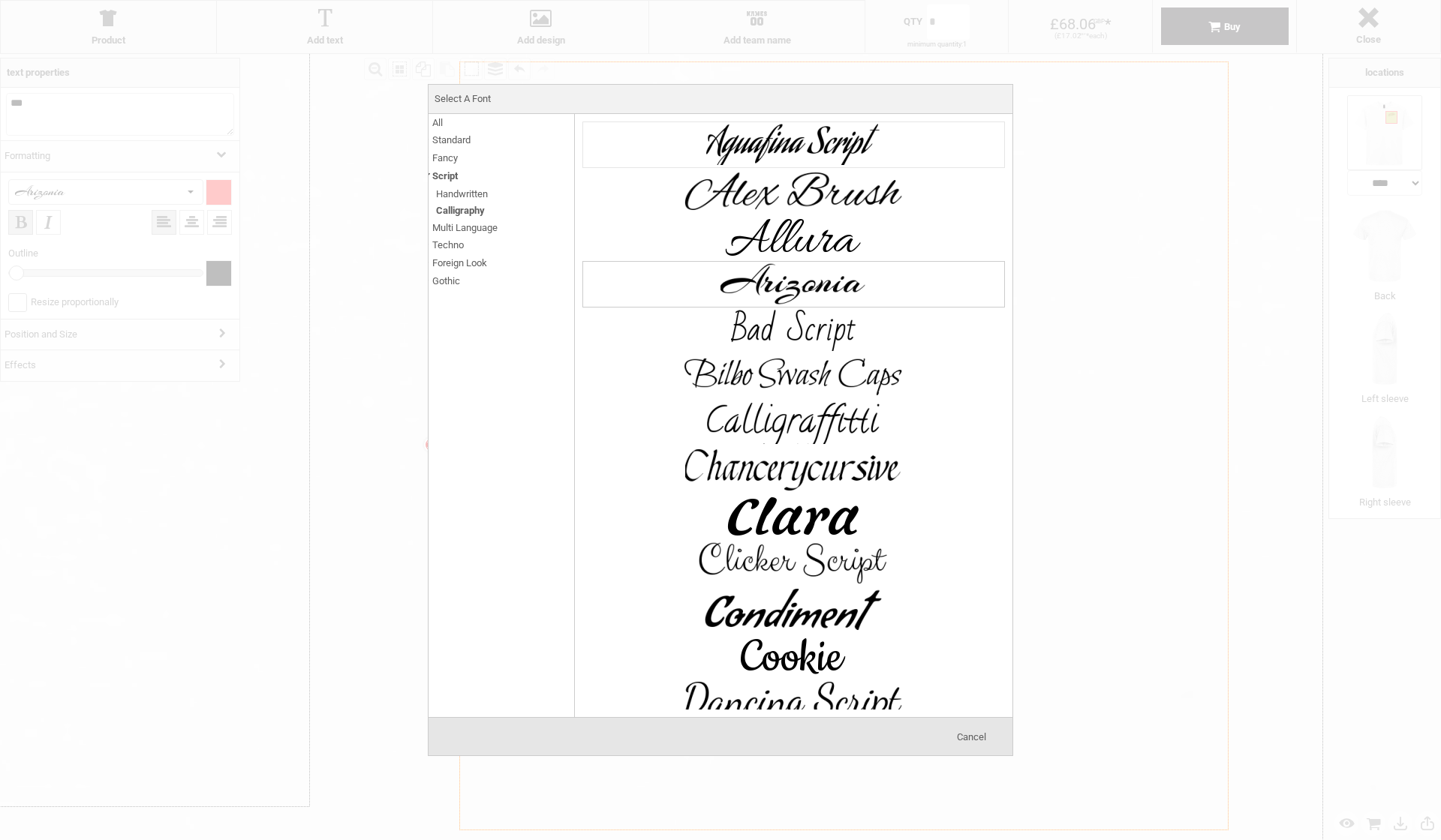
click at [794, 133] on img at bounding box center [792, 145] width 225 height 45
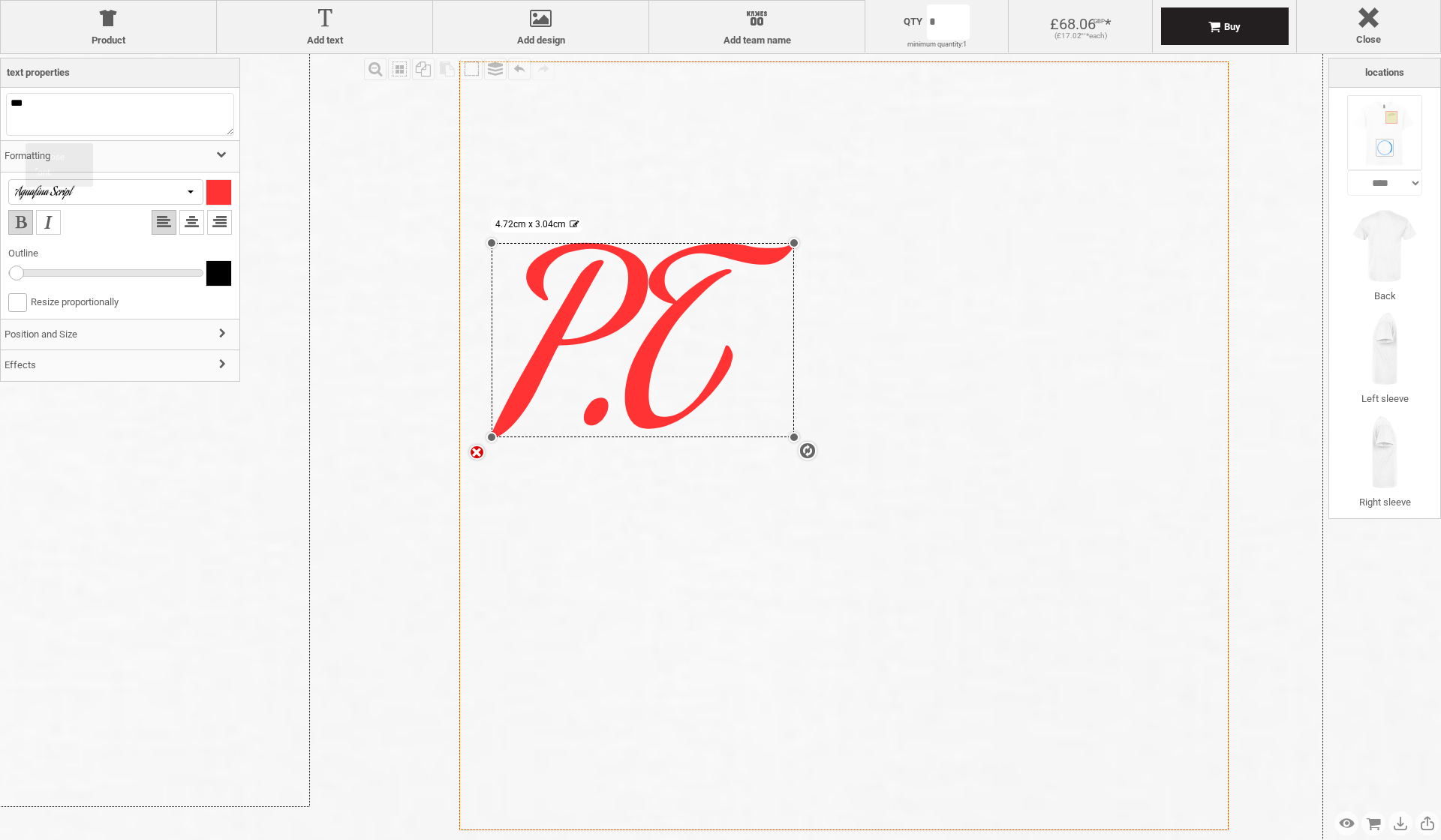
click at [68, 192] on div at bounding box center [68, 192] width 112 height 14
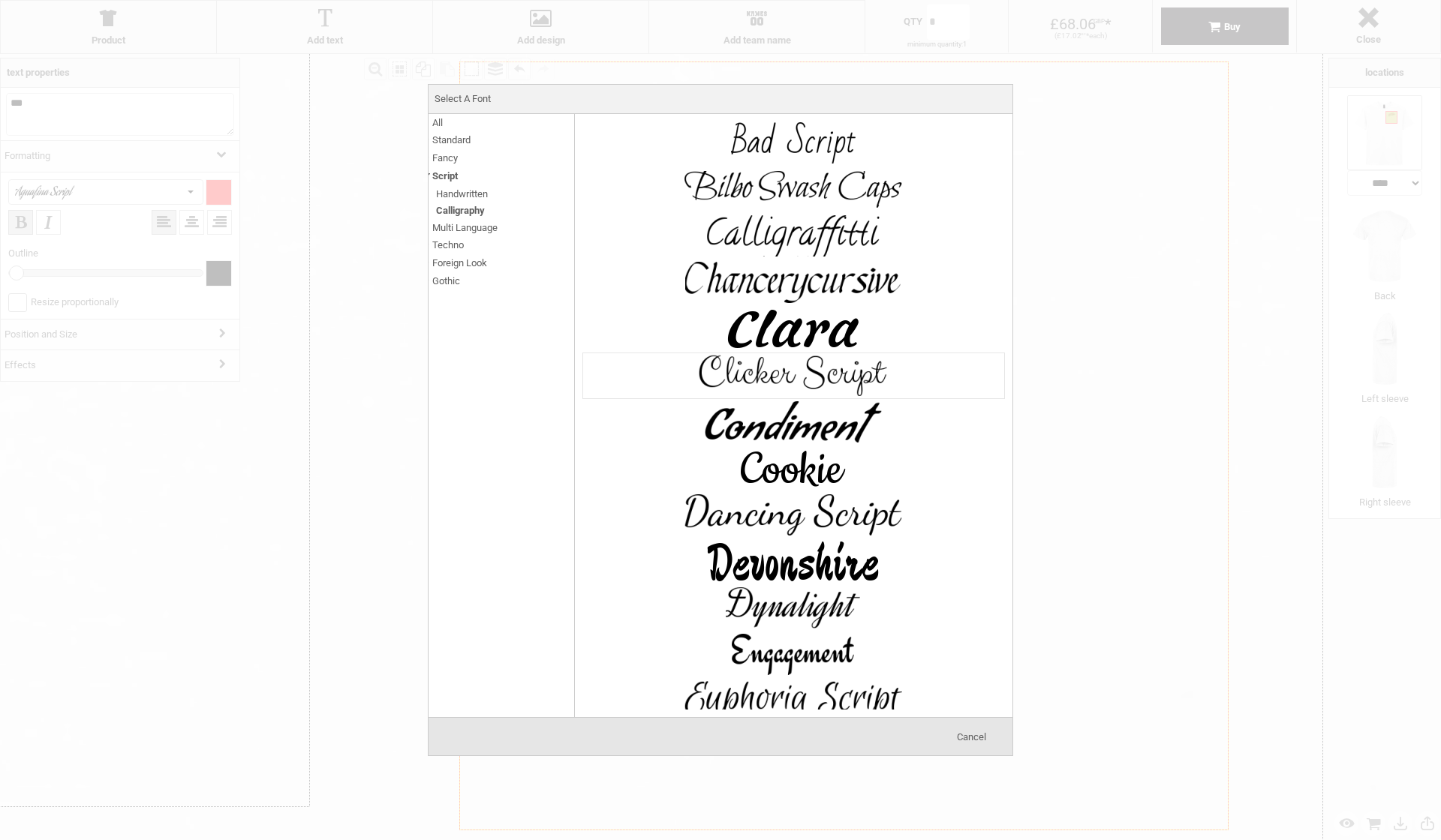
scroll to position [253, 0]
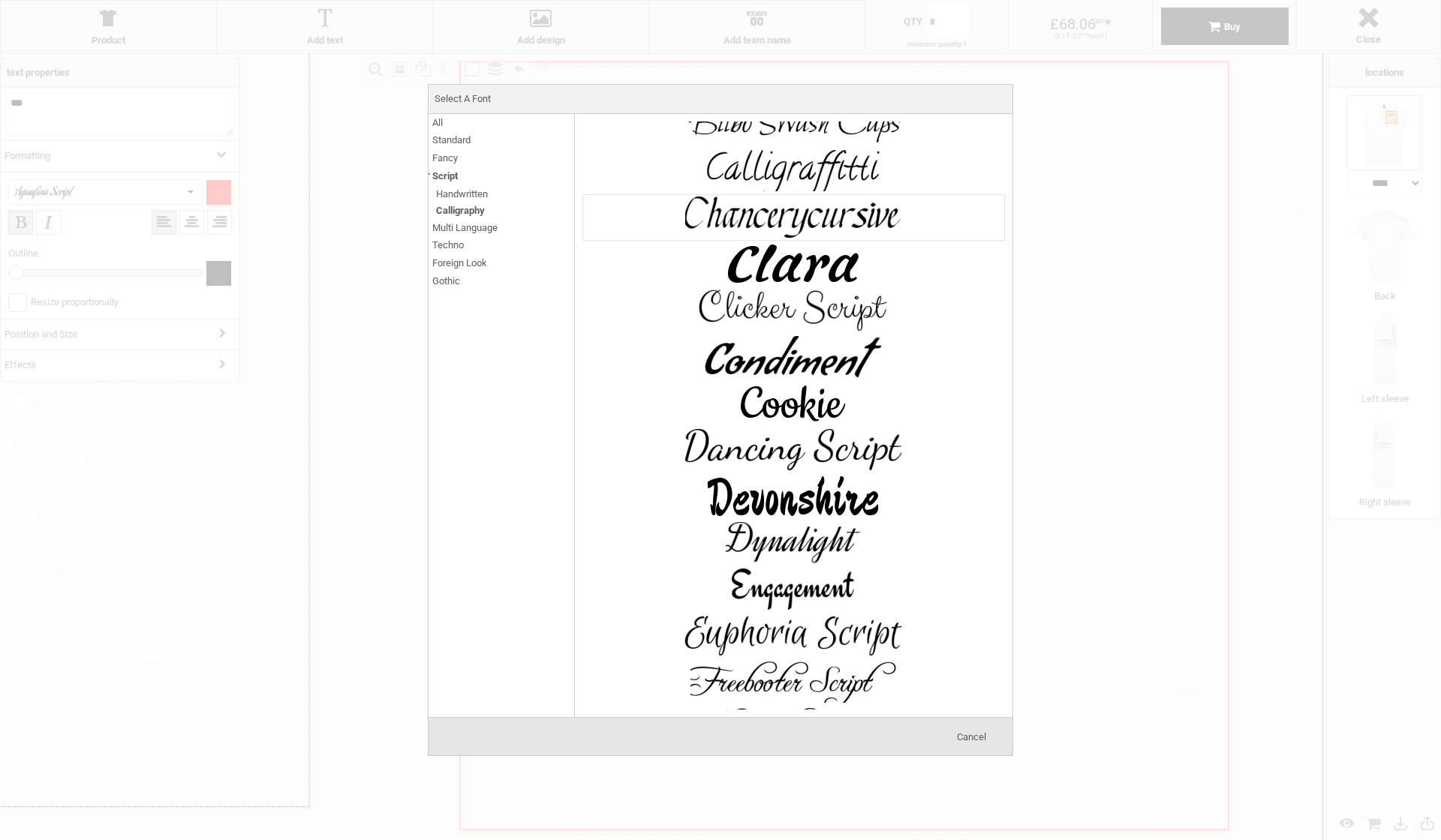
click at [850, 213] on img at bounding box center [792, 217] width 225 height 45
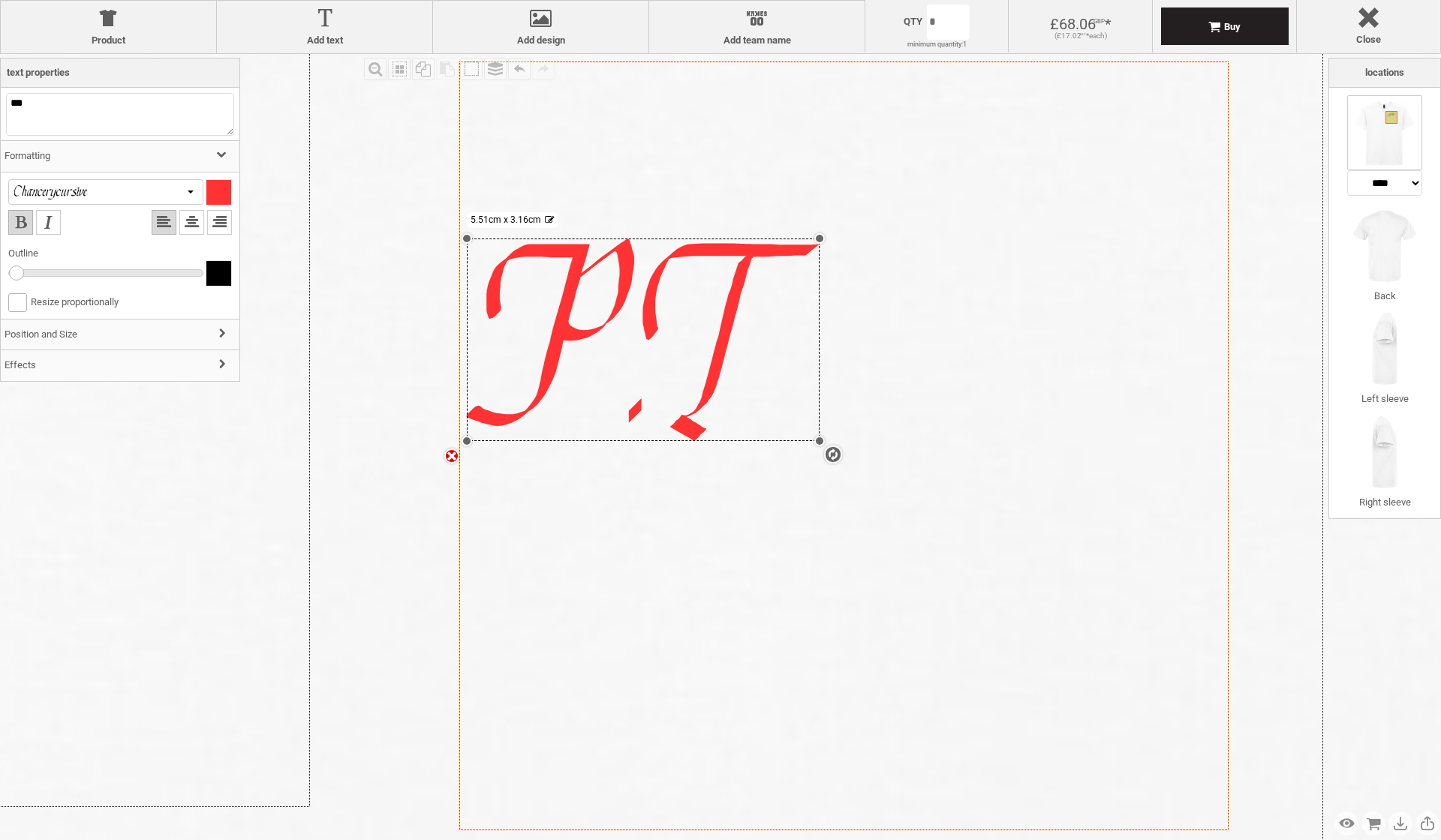
click at [78, 199] on div at bounding box center [68, 192] width 112 height 14
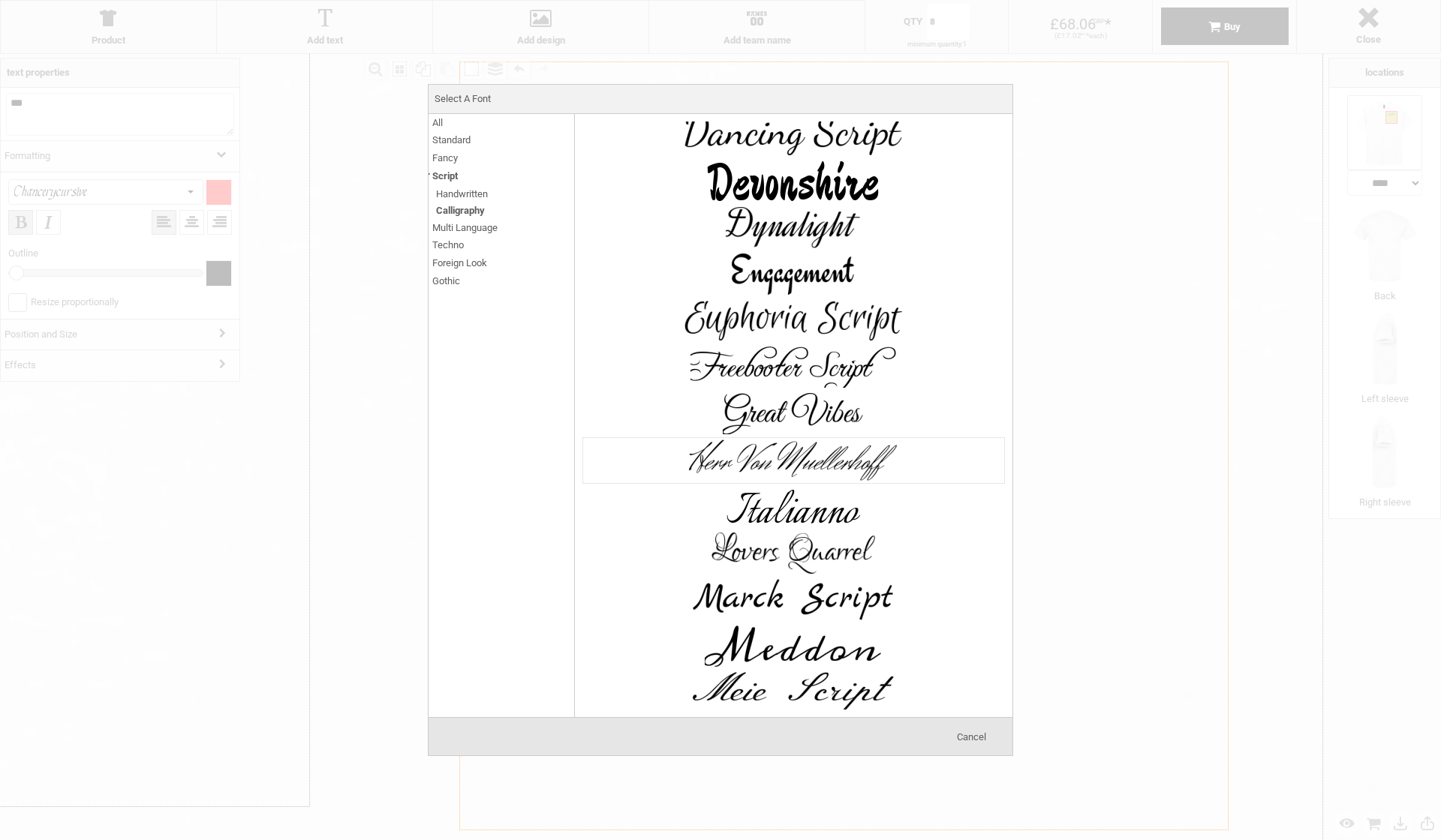
scroll to position [592, 0]
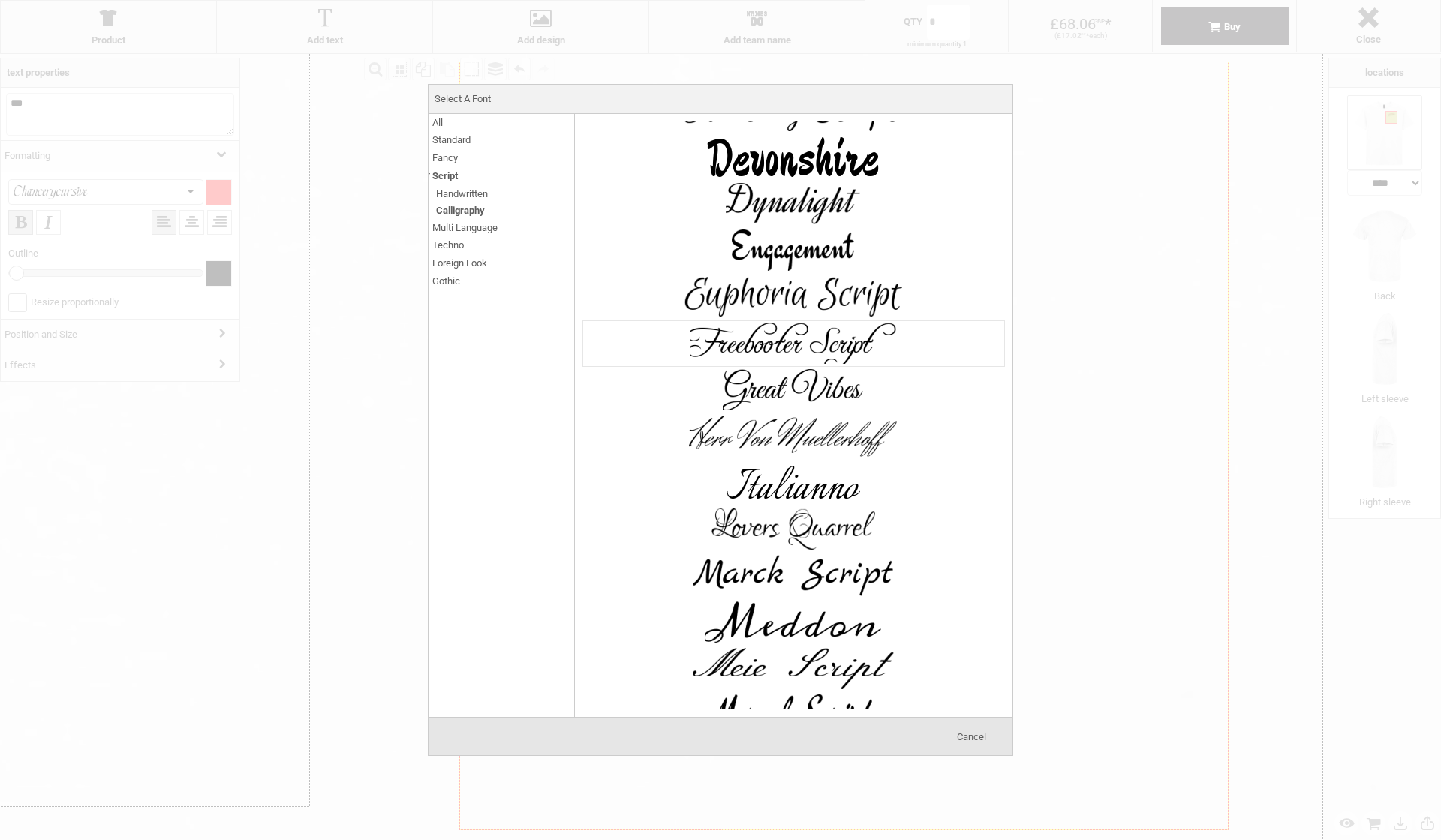
click at [848, 344] on img at bounding box center [792, 343] width 225 height 45
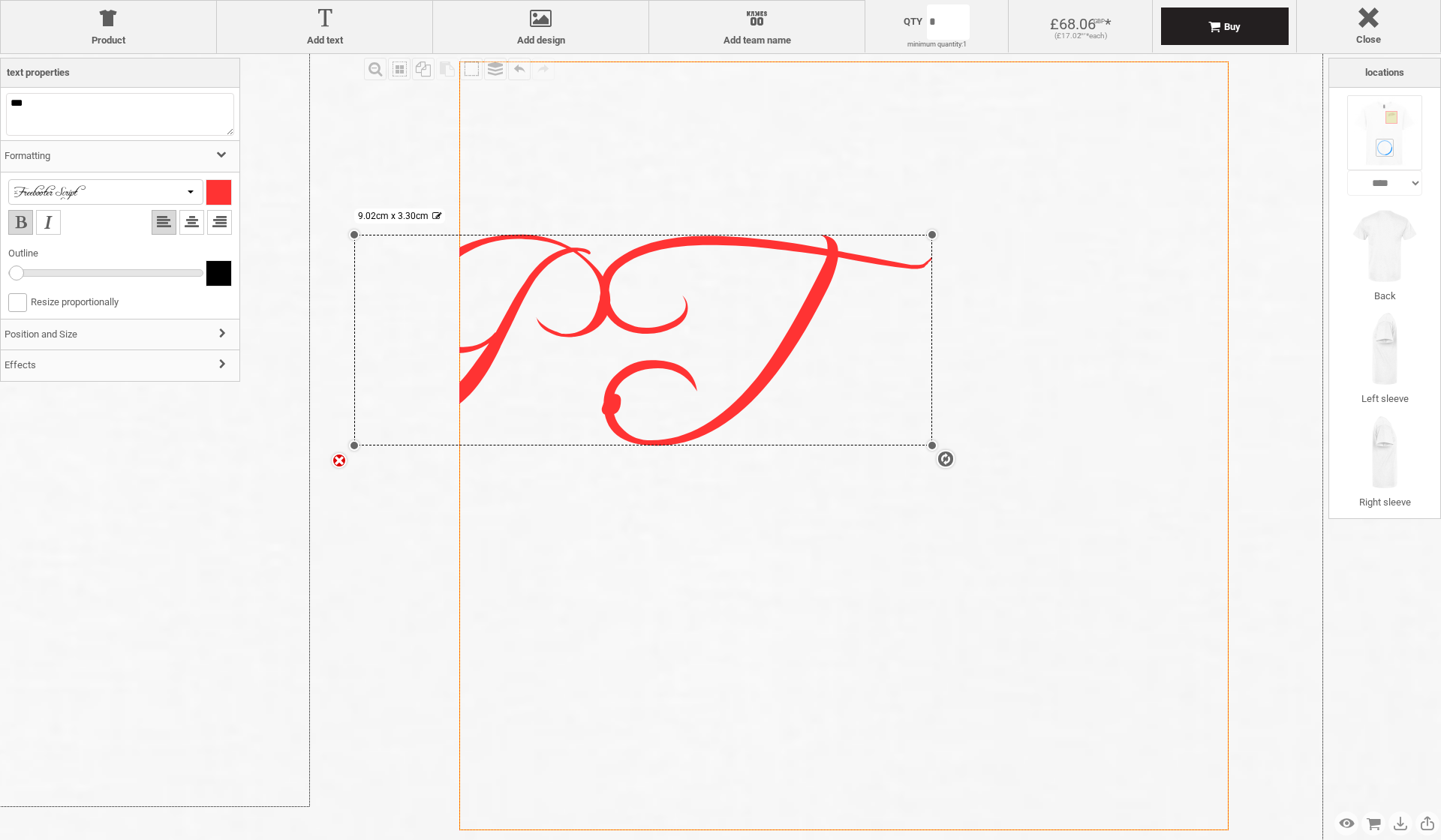
click at [114, 194] on div at bounding box center [68, 192] width 112 height 14
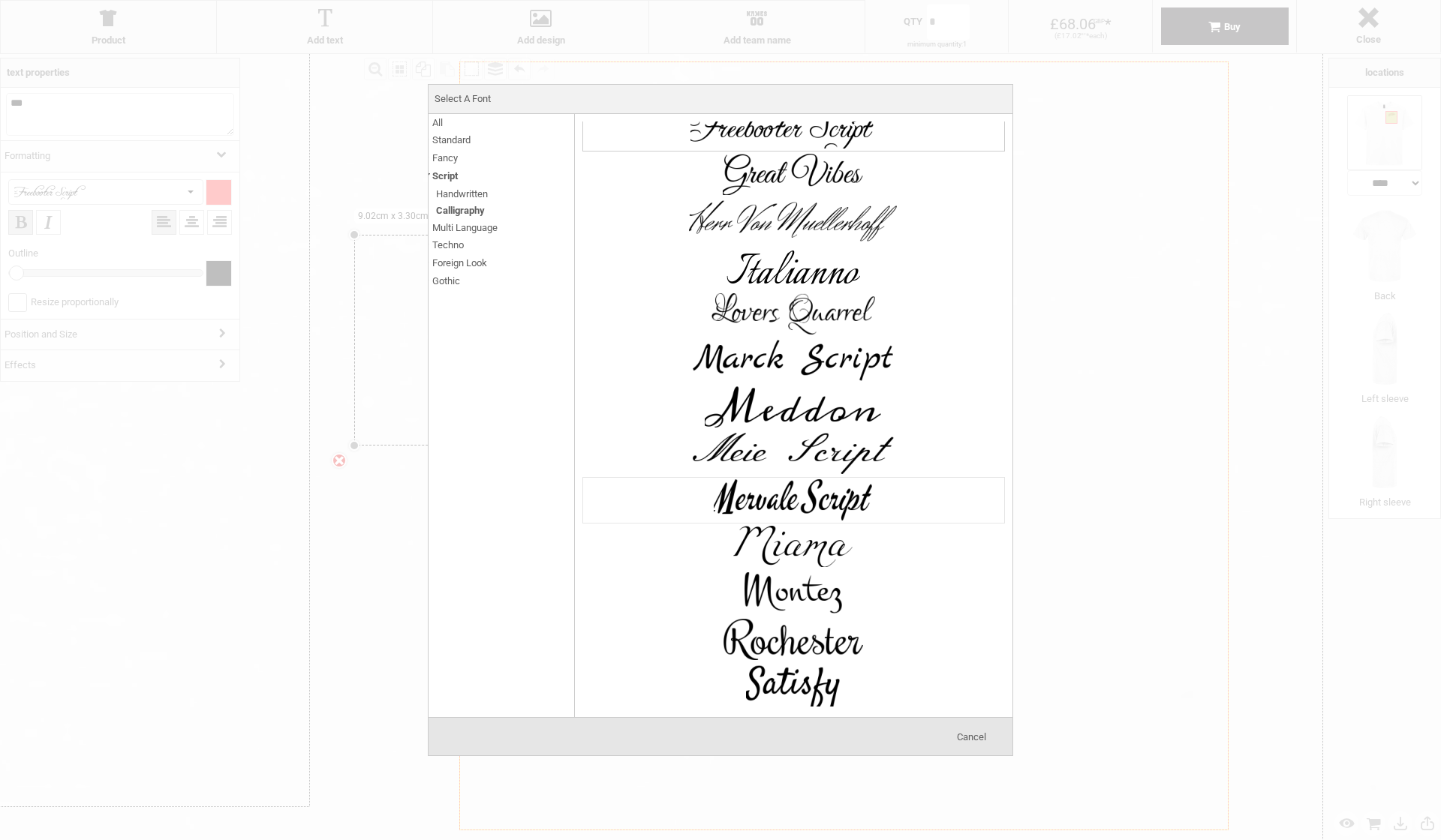
scroll to position [807, 0]
click at [798, 642] on img at bounding box center [792, 640] width 225 height 45
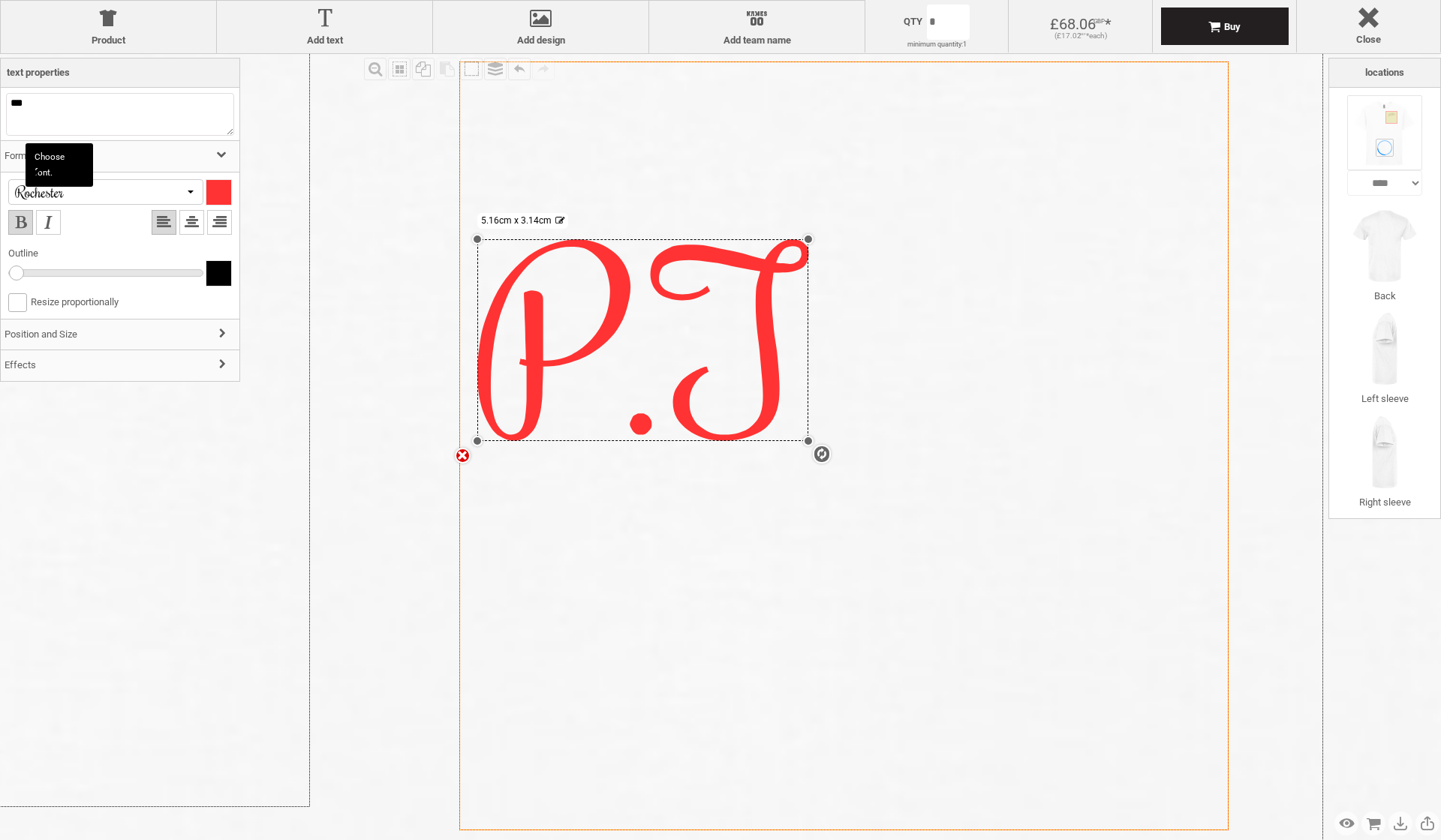
click at [128, 193] on div at bounding box center [106, 192] width 195 height 26
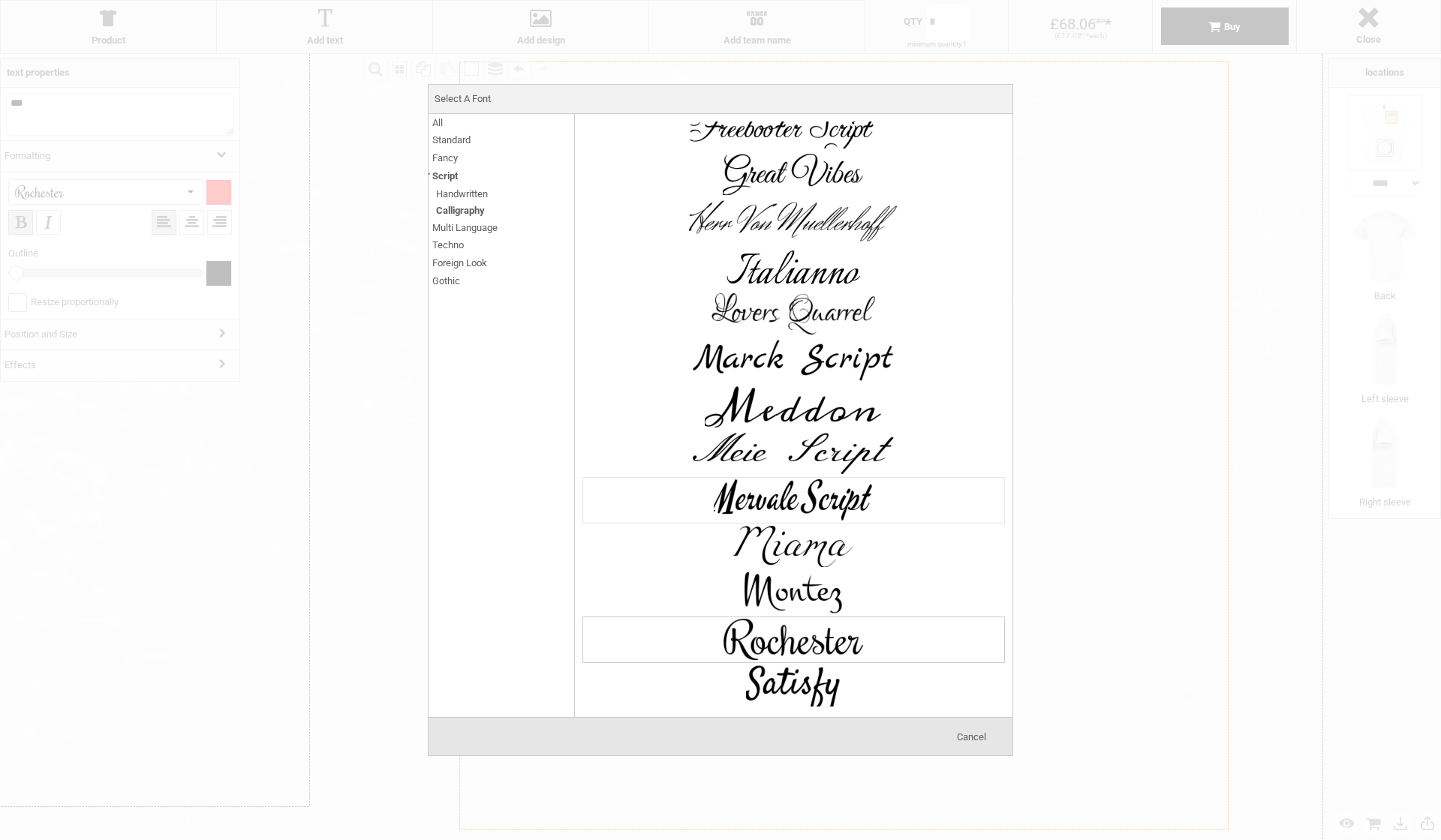
click at [790, 496] on img at bounding box center [792, 500] width 225 height 45
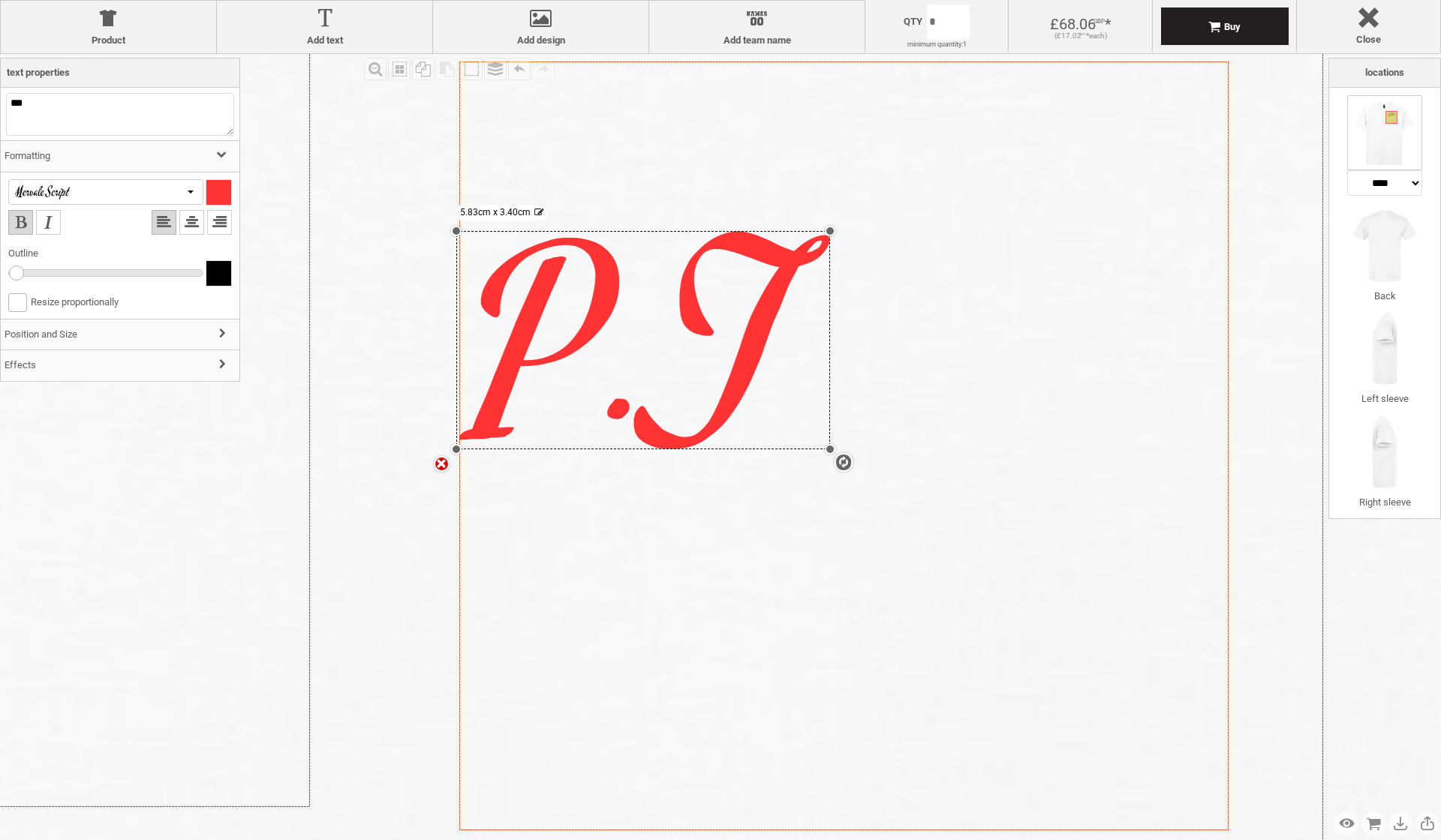
click at [116, 194] on div at bounding box center [68, 192] width 112 height 14
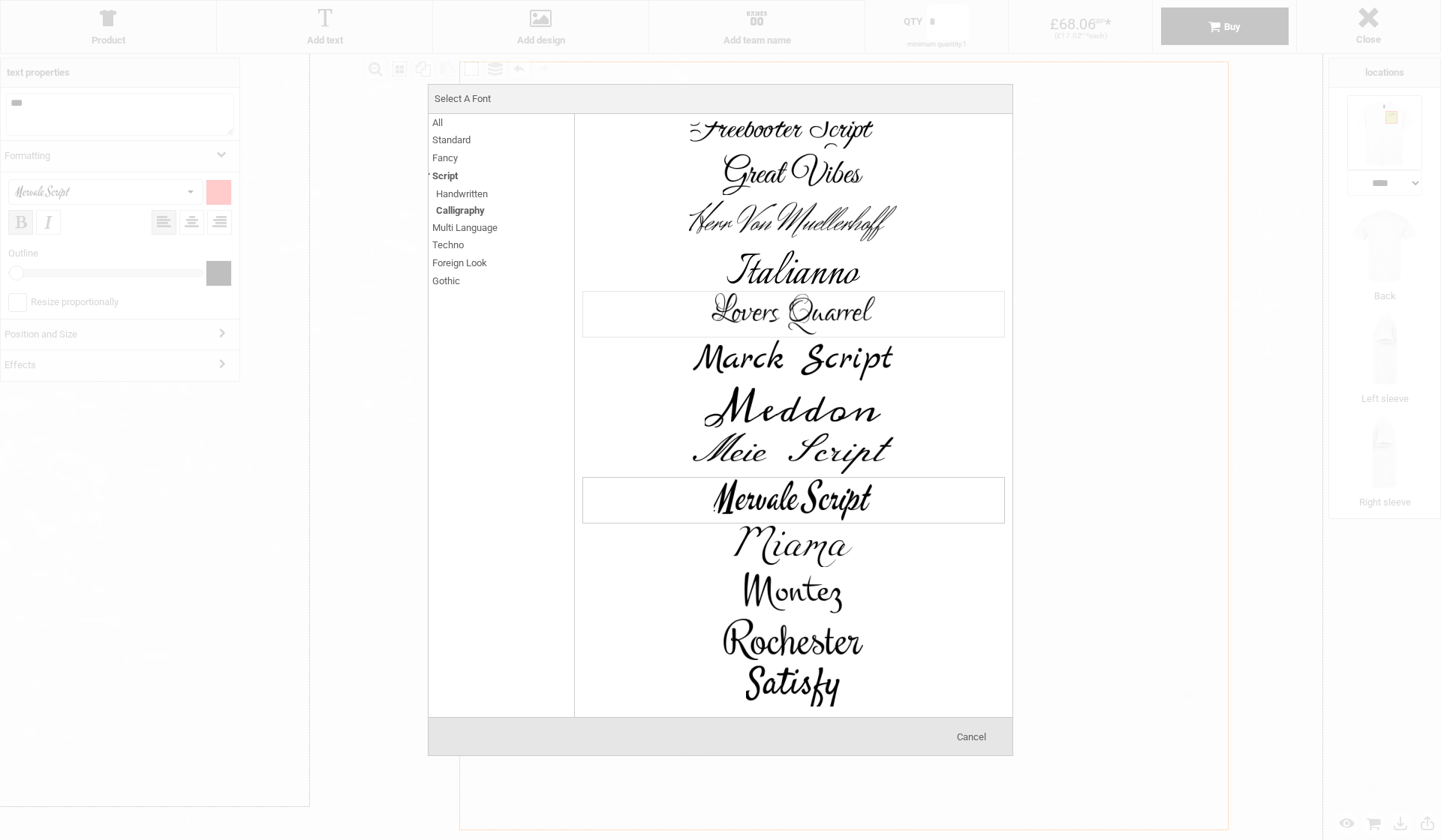
click at [757, 303] on img at bounding box center [792, 314] width 225 height 45
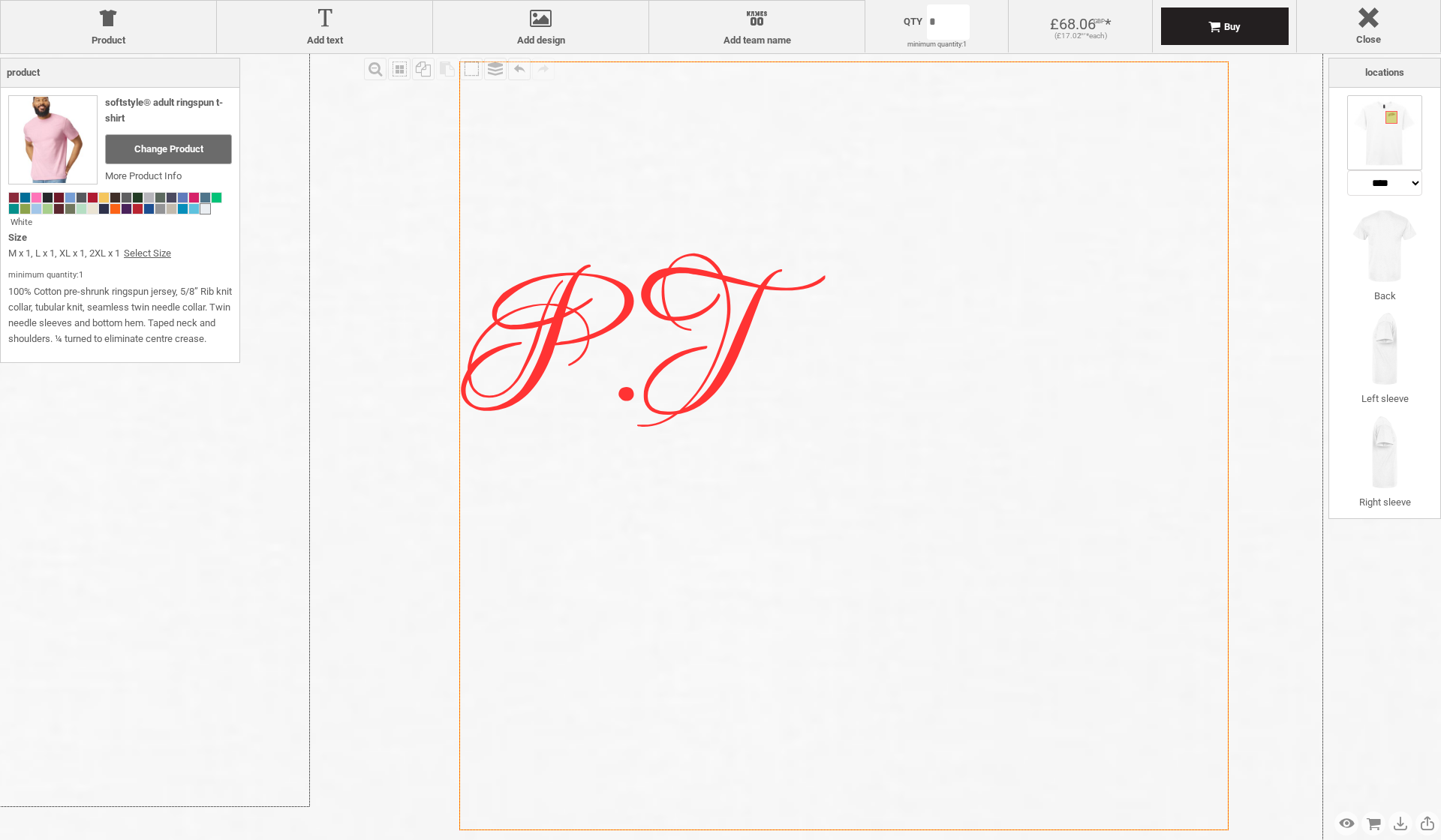
click at [823, 209] on icon "Created with [PERSON_NAME] 2.1.2" at bounding box center [843, 445] width 769 height 769
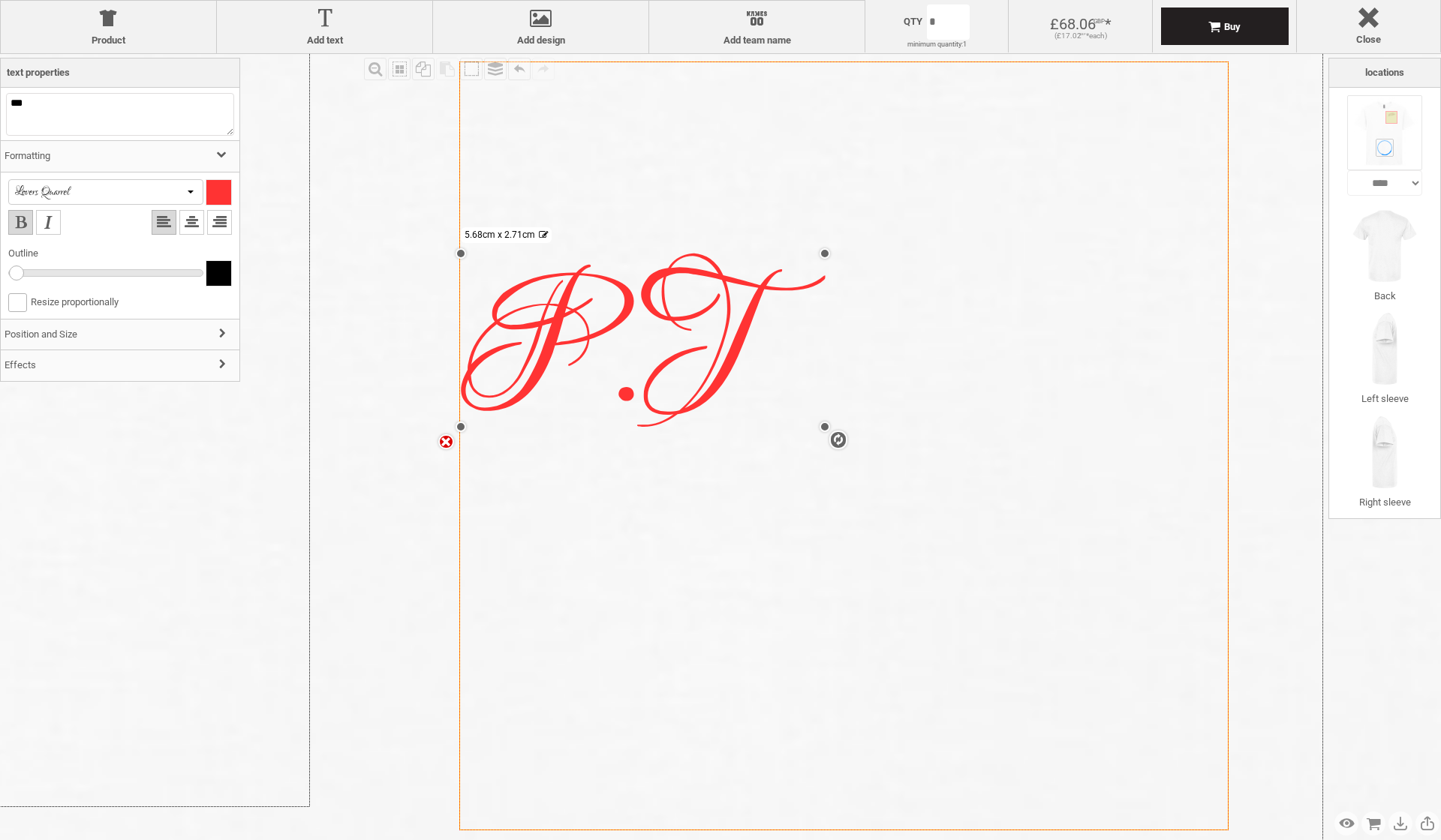
click at [708, 342] on div "settings 5.68cm x 2.71cm" at bounding box center [643, 340] width 364 height 173
click at [752, 342] on div "settings 5.68cm x 2.71cm" at bounding box center [643, 340] width 364 height 173
click at [718, 347] on div "settings 5.68cm x 2.71cm" at bounding box center [643, 340] width 364 height 173
click at [28, 103] on textarea "***" at bounding box center [120, 114] width 228 height 43
type textarea "*****"
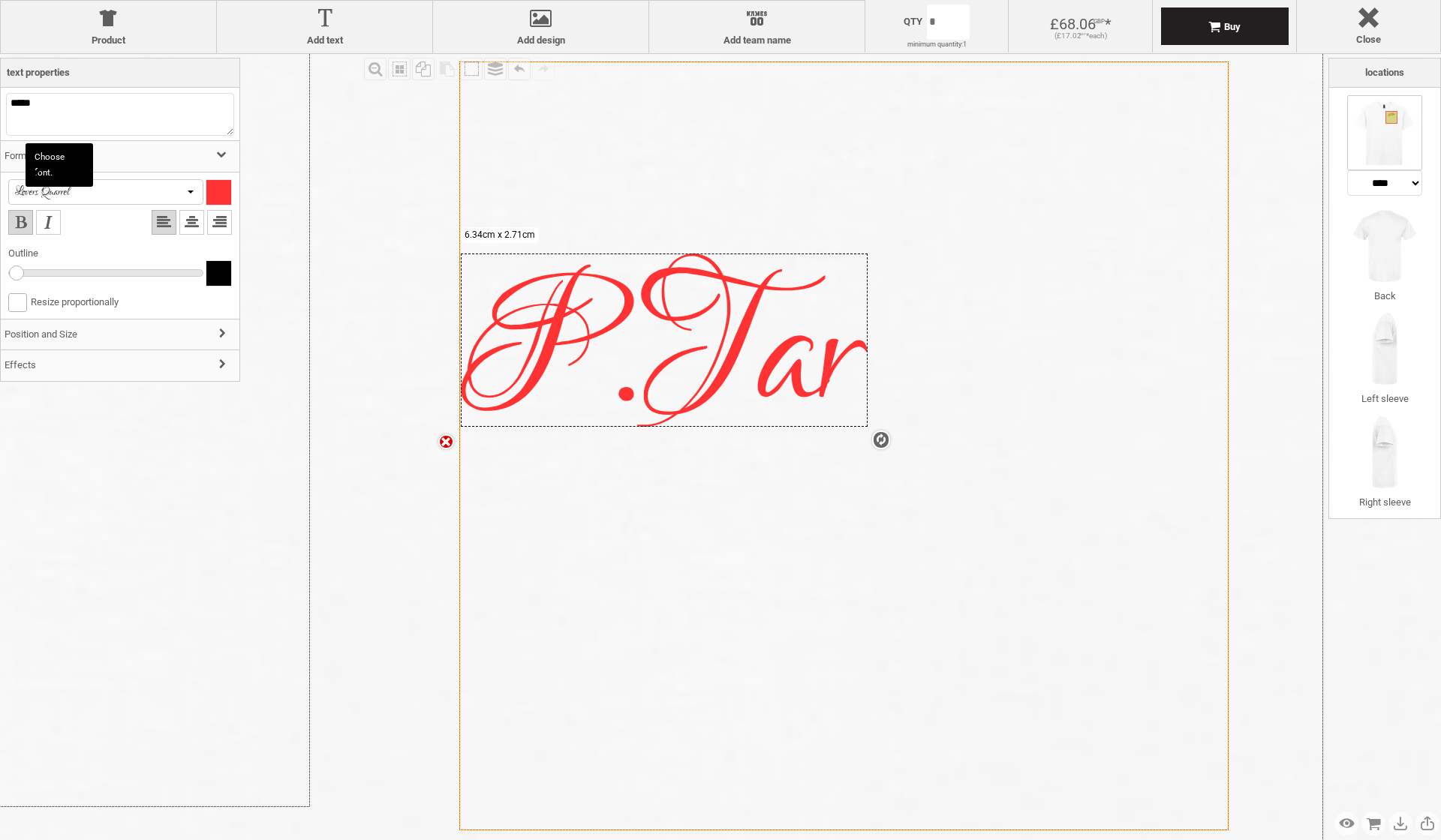
click at [182, 191] on div at bounding box center [106, 192] width 195 height 26
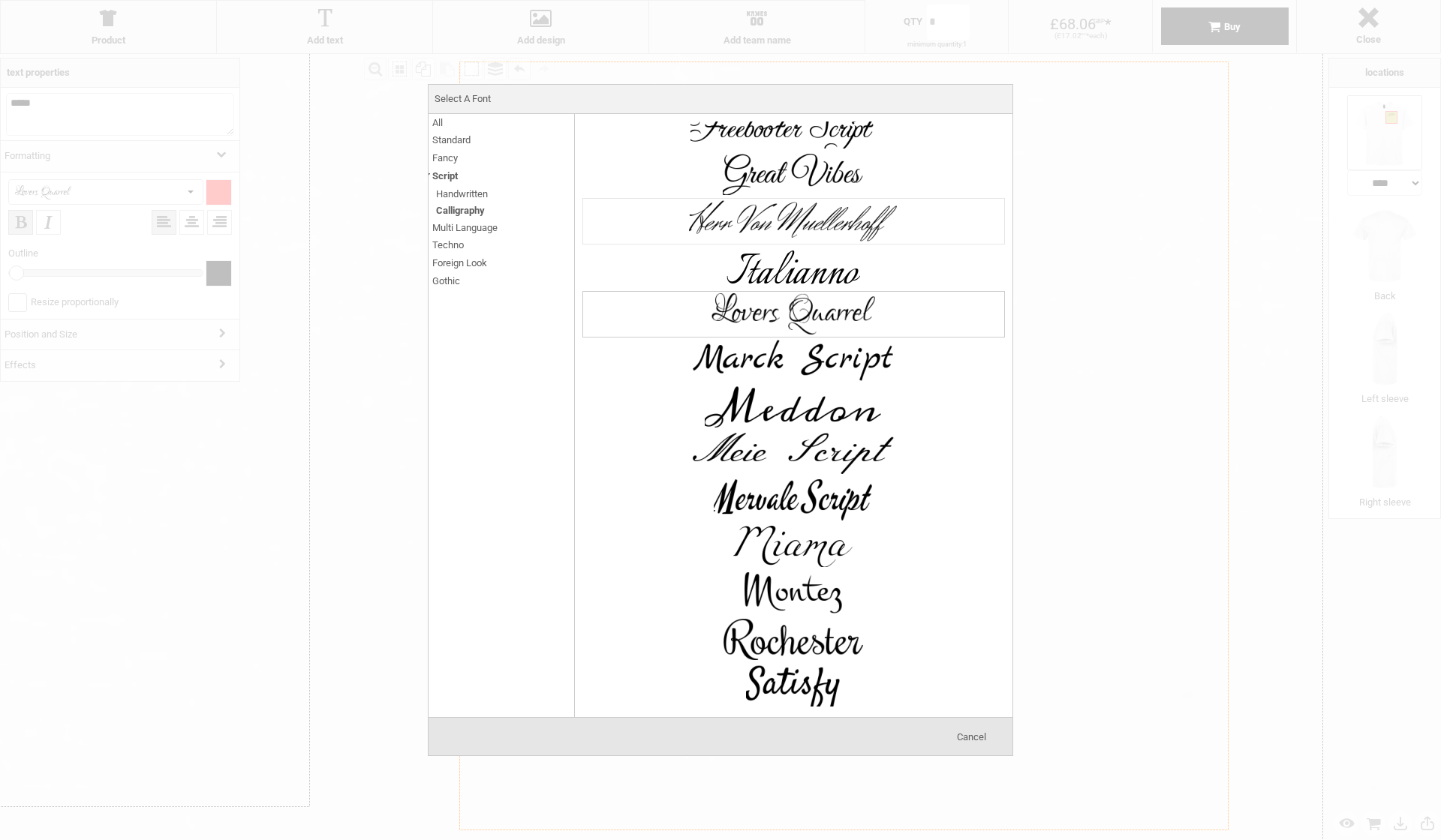
click at [806, 224] on img at bounding box center [792, 221] width 225 height 45
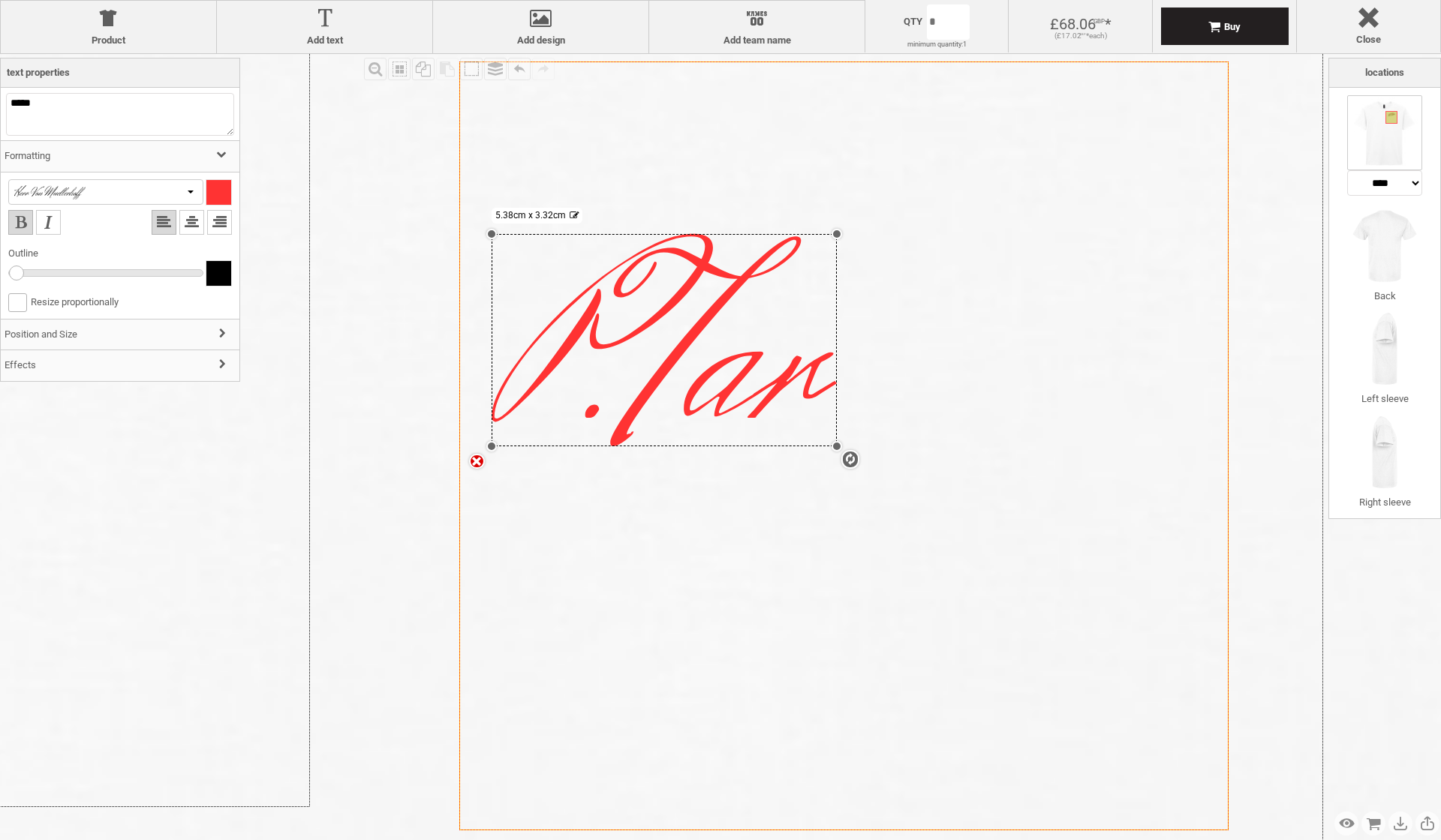
click at [117, 192] on div at bounding box center [68, 192] width 112 height 14
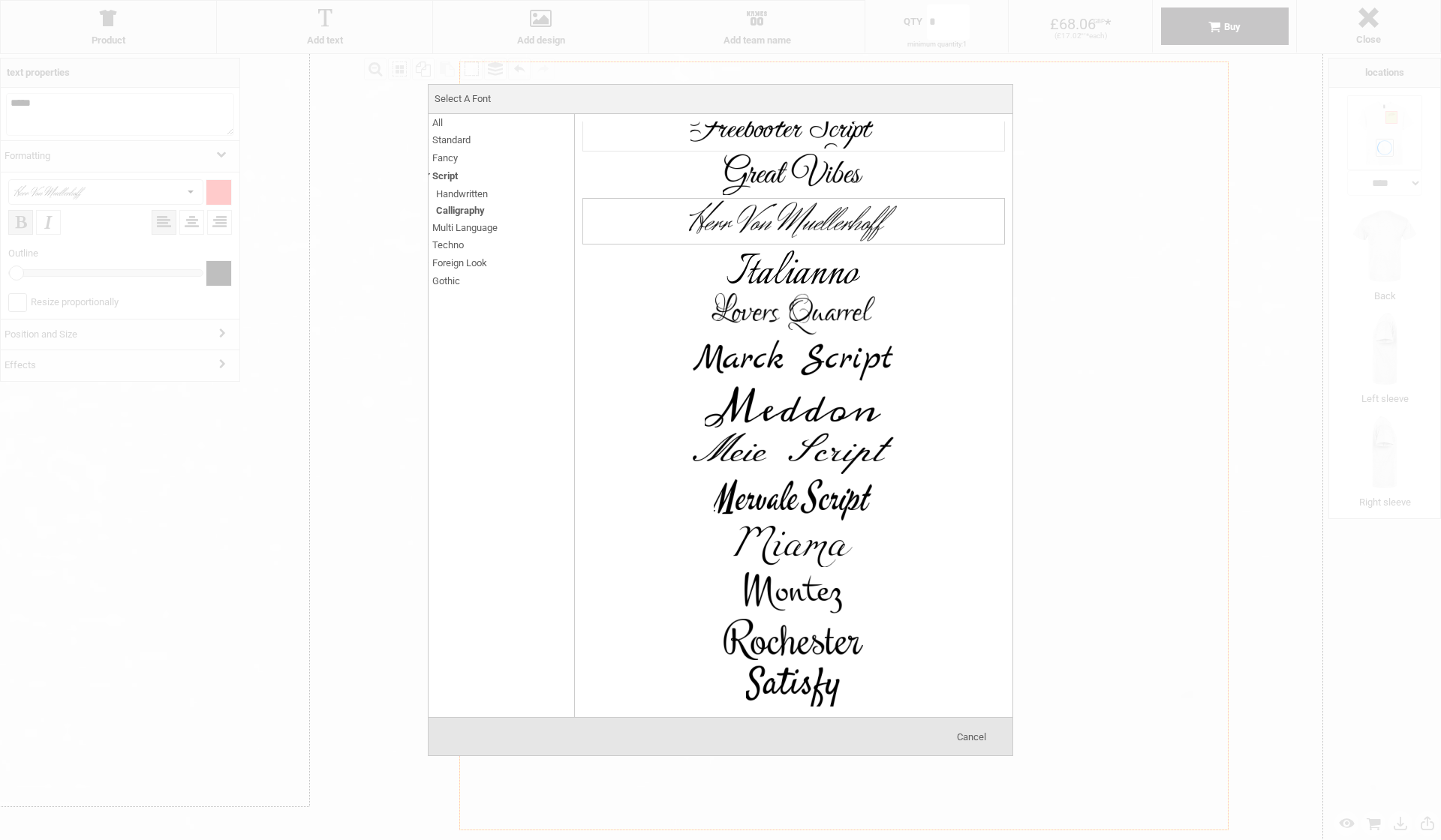
click at [762, 139] on img at bounding box center [792, 127] width 225 height 45
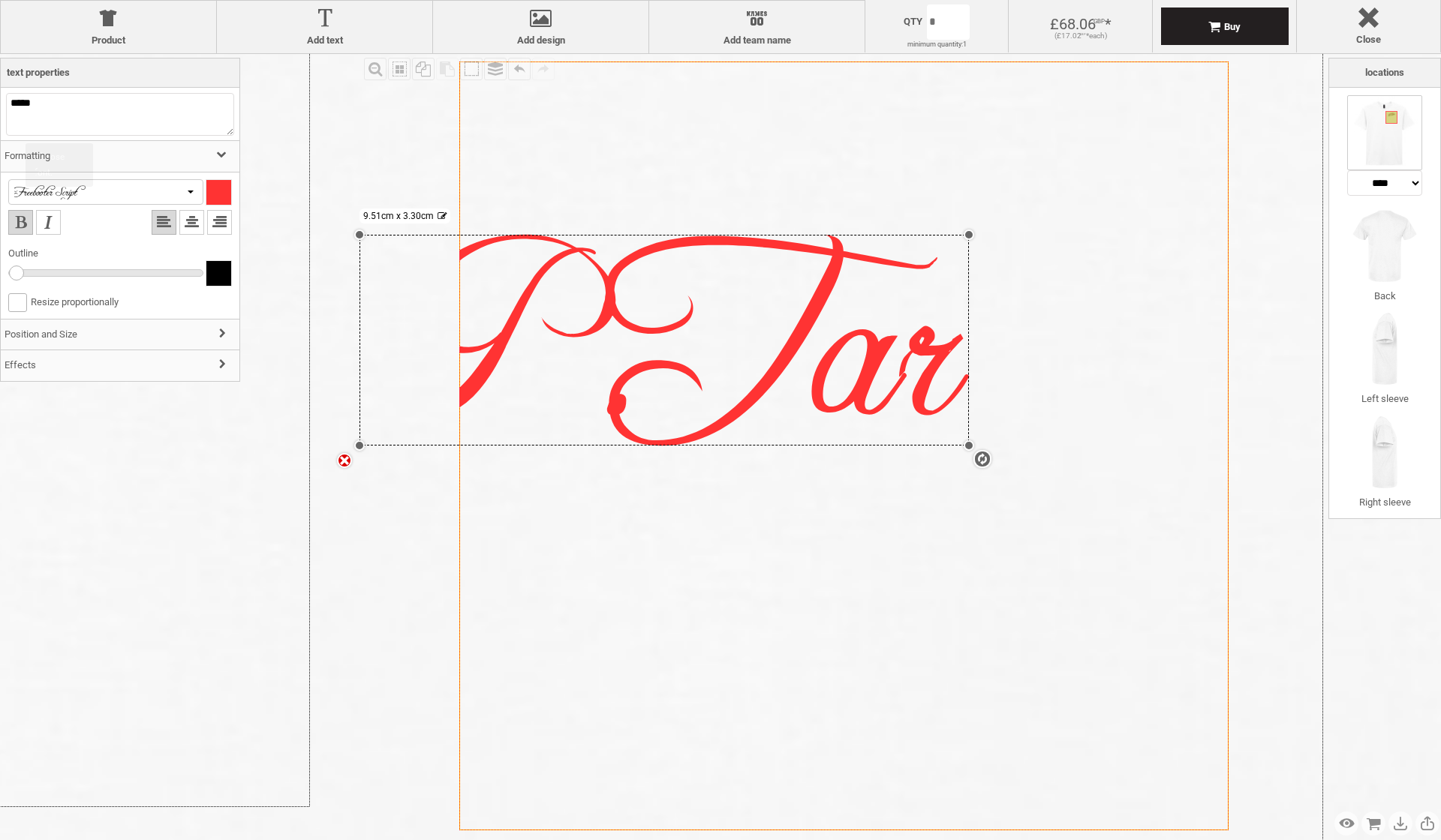
click at [176, 194] on div at bounding box center [106, 192] width 195 height 26
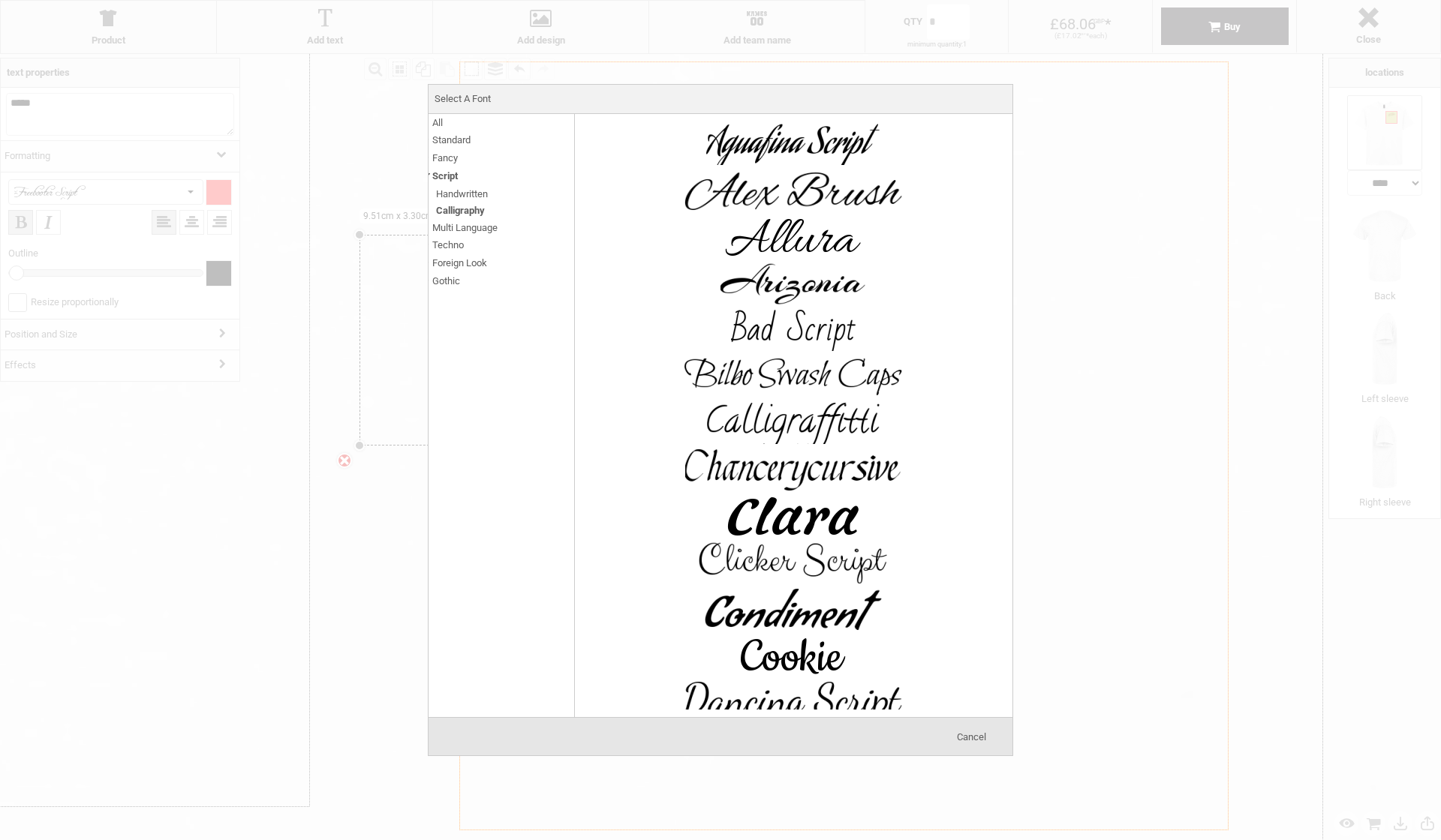
scroll to position [0, 0]
click at [777, 291] on img at bounding box center [792, 284] width 225 height 45
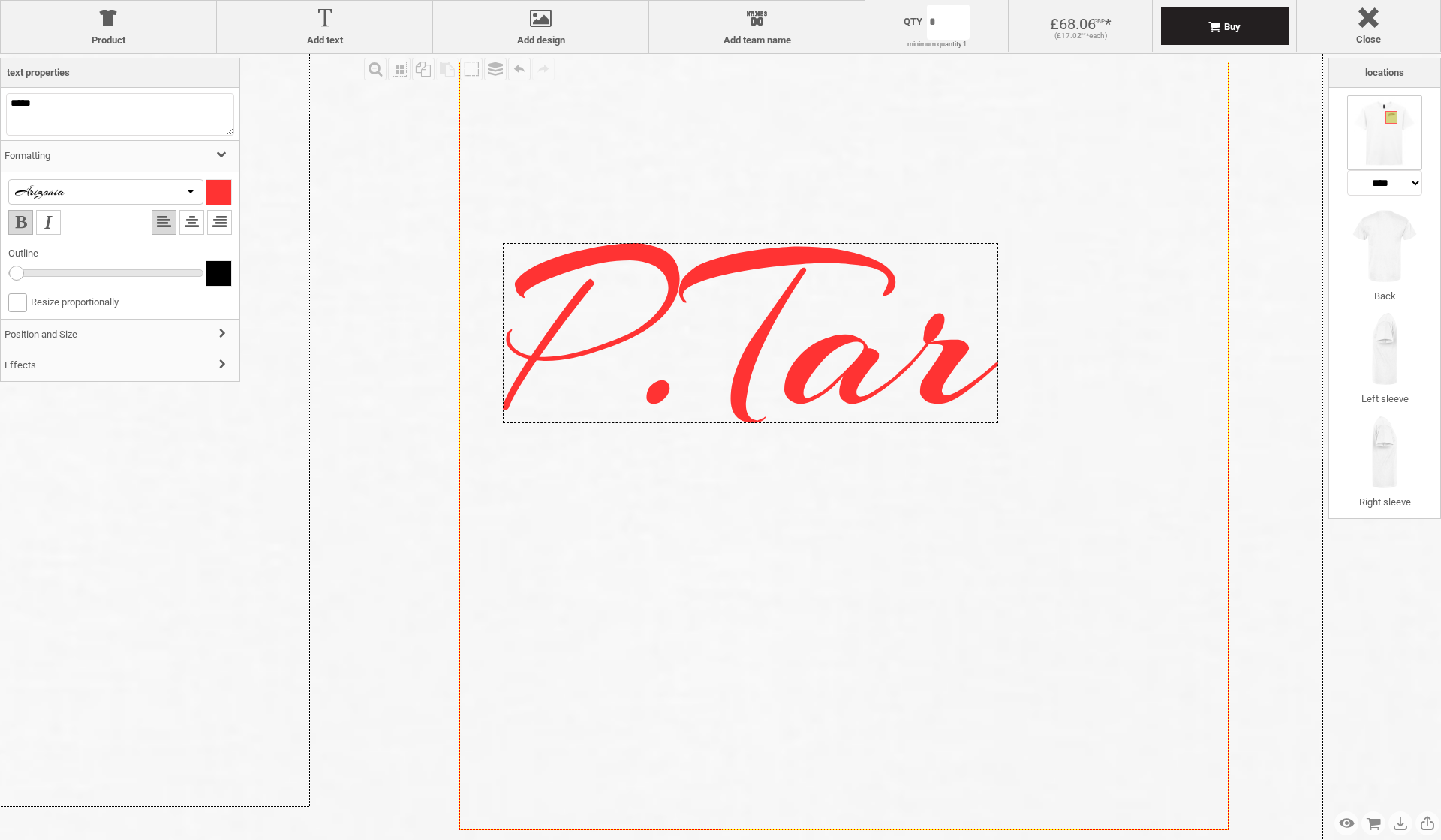
drag, startPoint x: 778, startPoint y: 252, endPoint x: 864, endPoint y: 245, distance: 86.3
click at [864, 245] on div at bounding box center [750, 333] width 495 height 180
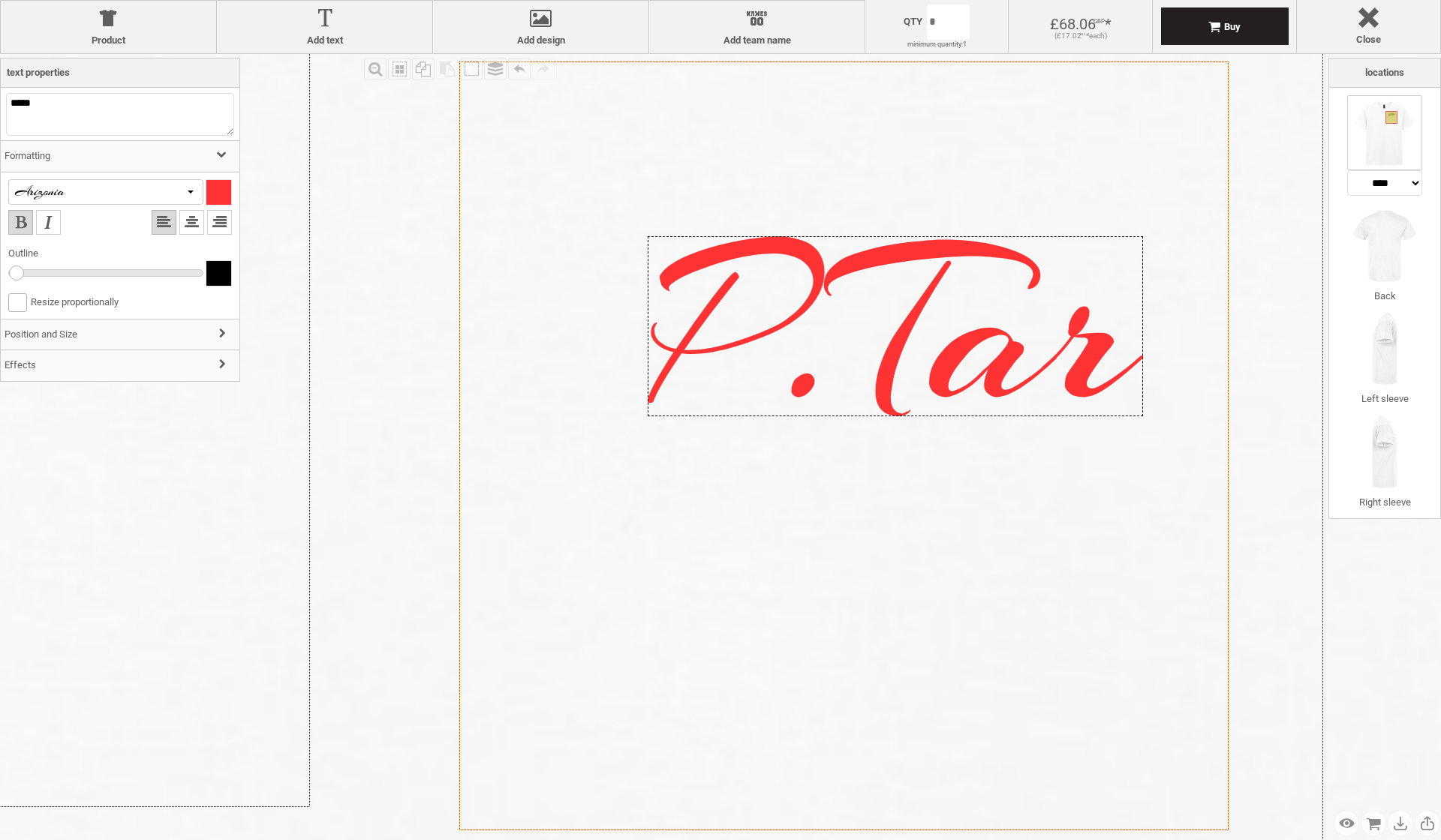
drag, startPoint x: 867, startPoint y: 244, endPoint x: 1012, endPoint y: 238, distance: 145.1
click at [1012, 238] on div at bounding box center [895, 327] width 495 height 180
click at [1392, 138] on img at bounding box center [1384, 132] width 75 height 75
click at [1366, 244] on img at bounding box center [1384, 246] width 75 height 75
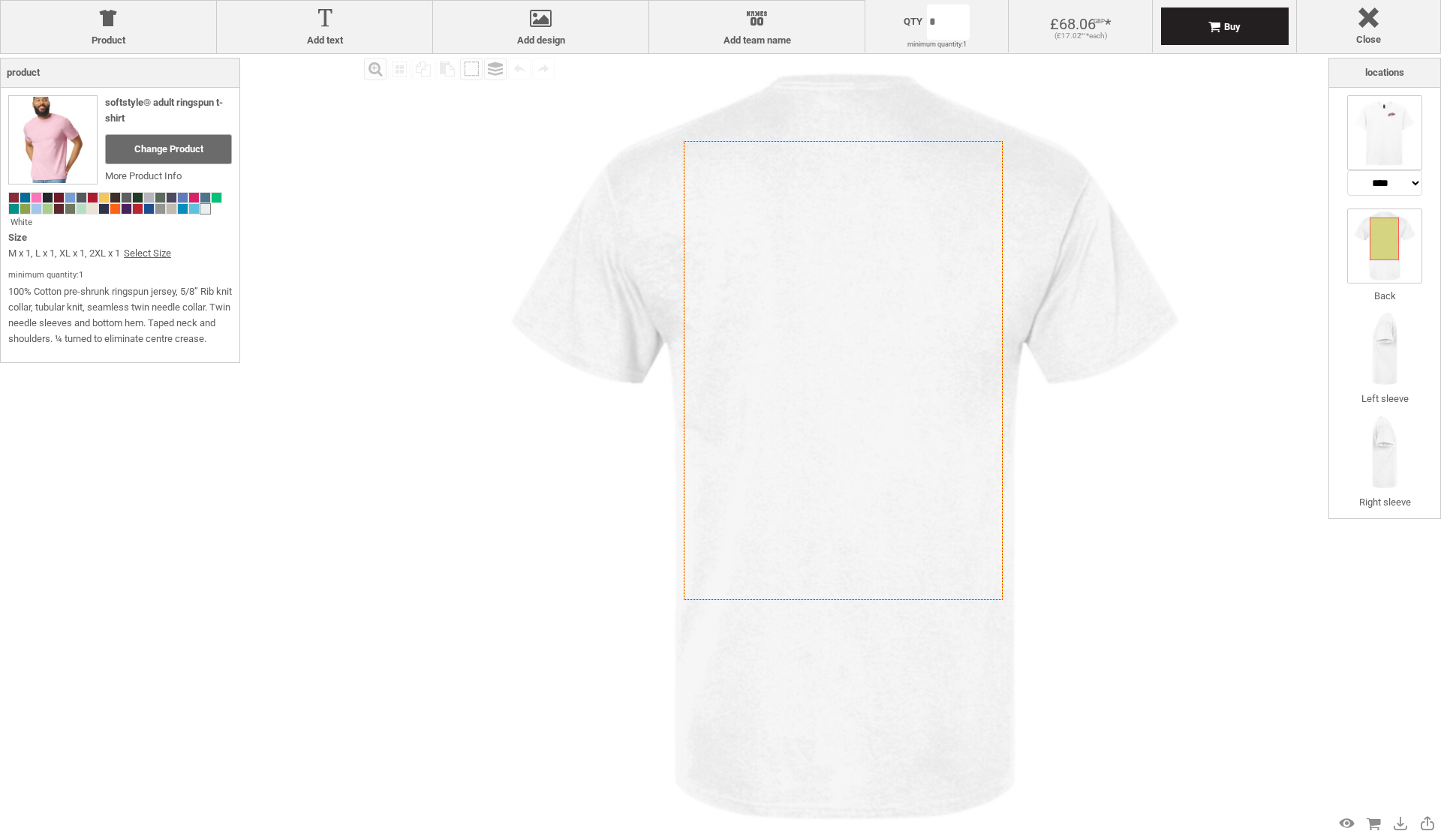
click at [1380, 146] on img at bounding box center [1384, 132] width 75 height 75
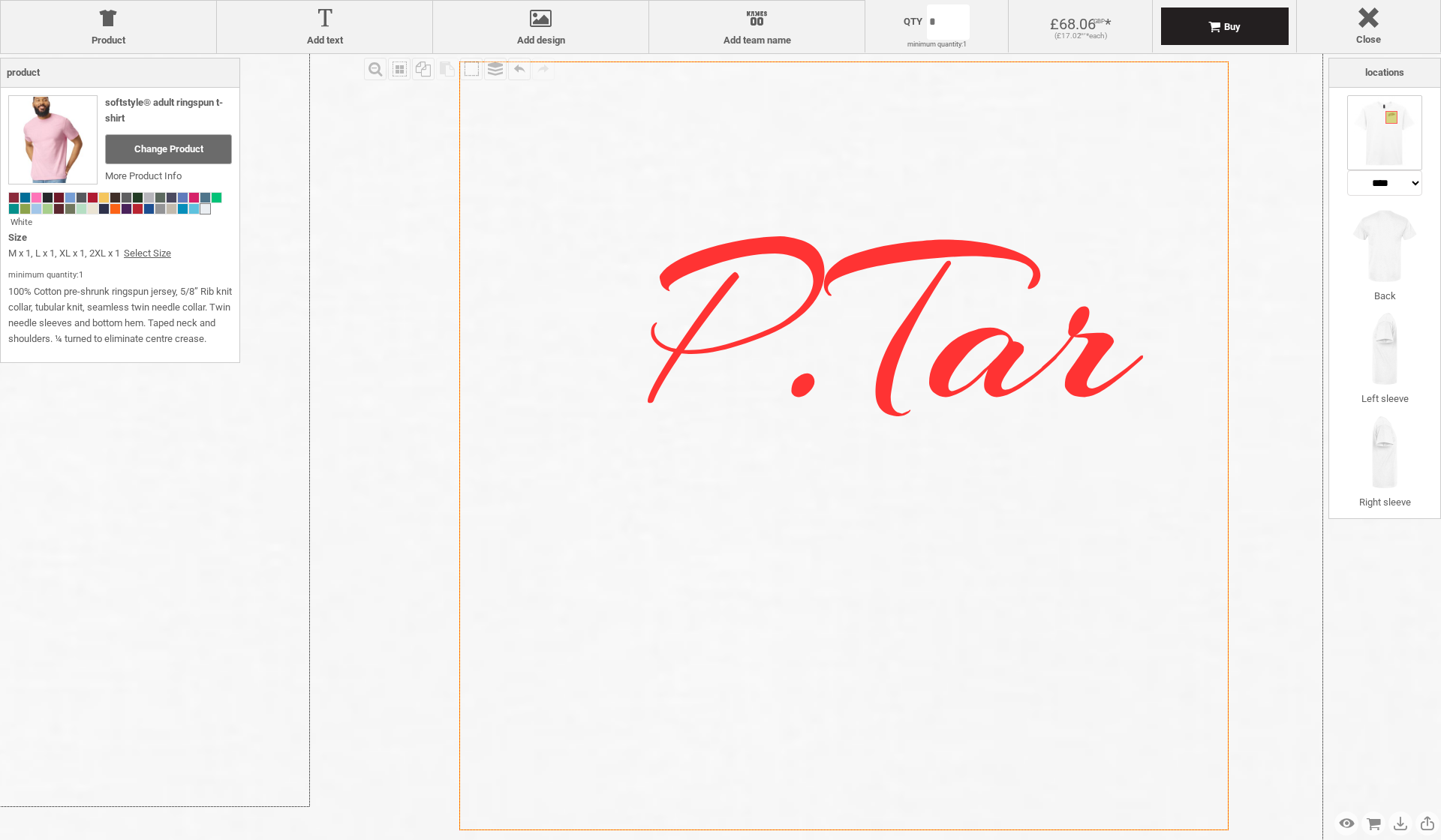
drag, startPoint x: 917, startPoint y: 337, endPoint x: 917, endPoint y: 351, distance: 14.0
click at [917, 351] on div "Created with Raphaël 2.1.2 Created with Raphaël 2.1.2 Created with Raphaël 2.1.…" at bounding box center [843, 445] width 769 height 769
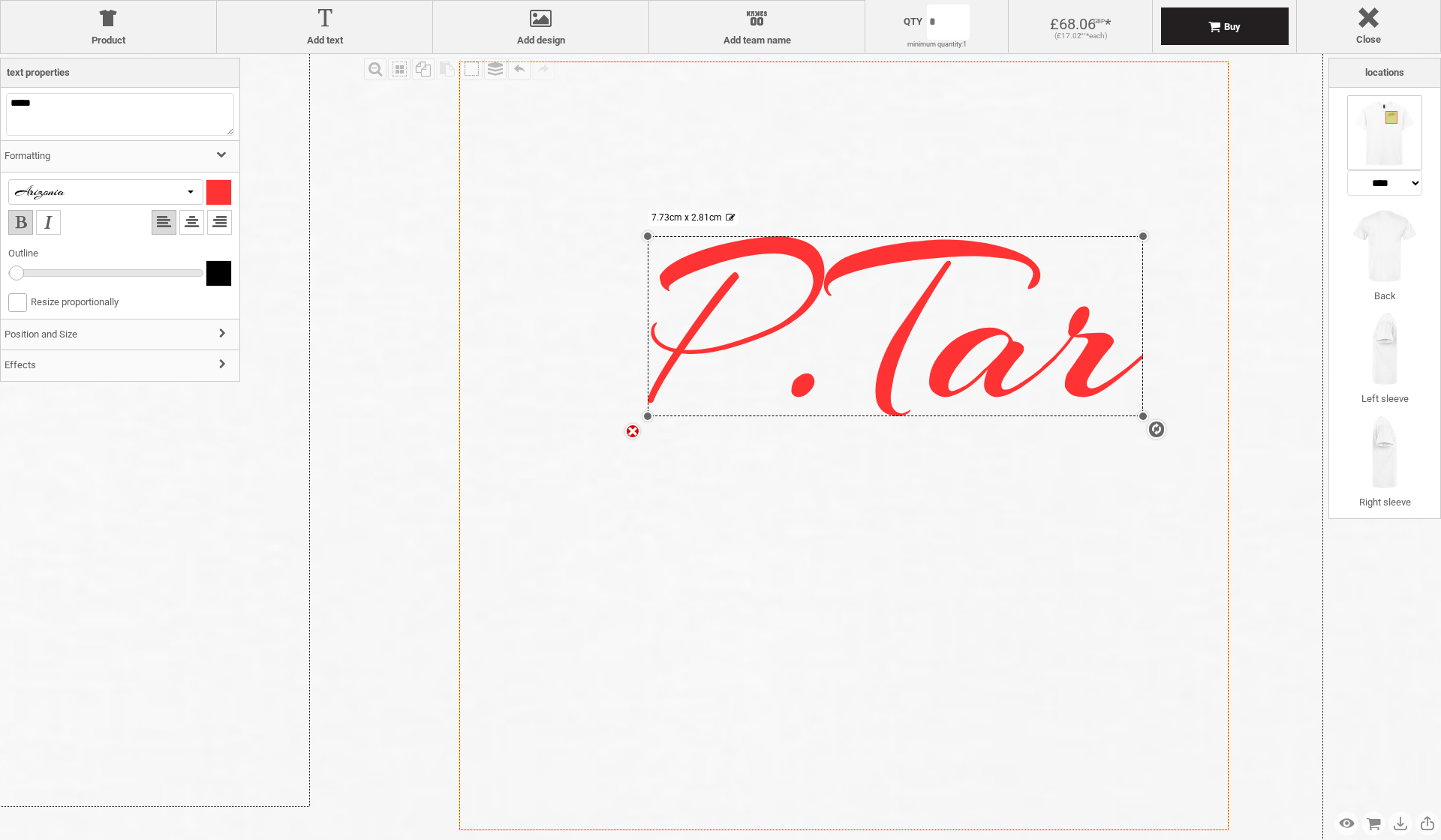
click at [797, 297] on div "settings 7.73cm x 2.81cm" at bounding box center [895, 327] width 495 height 180
drag, startPoint x: 213, startPoint y: 262, endPoint x: 137, endPoint y: 264, distance: 76.0
click at [138, 262] on ul "Width Colour" at bounding box center [120, 277] width 223 height 32
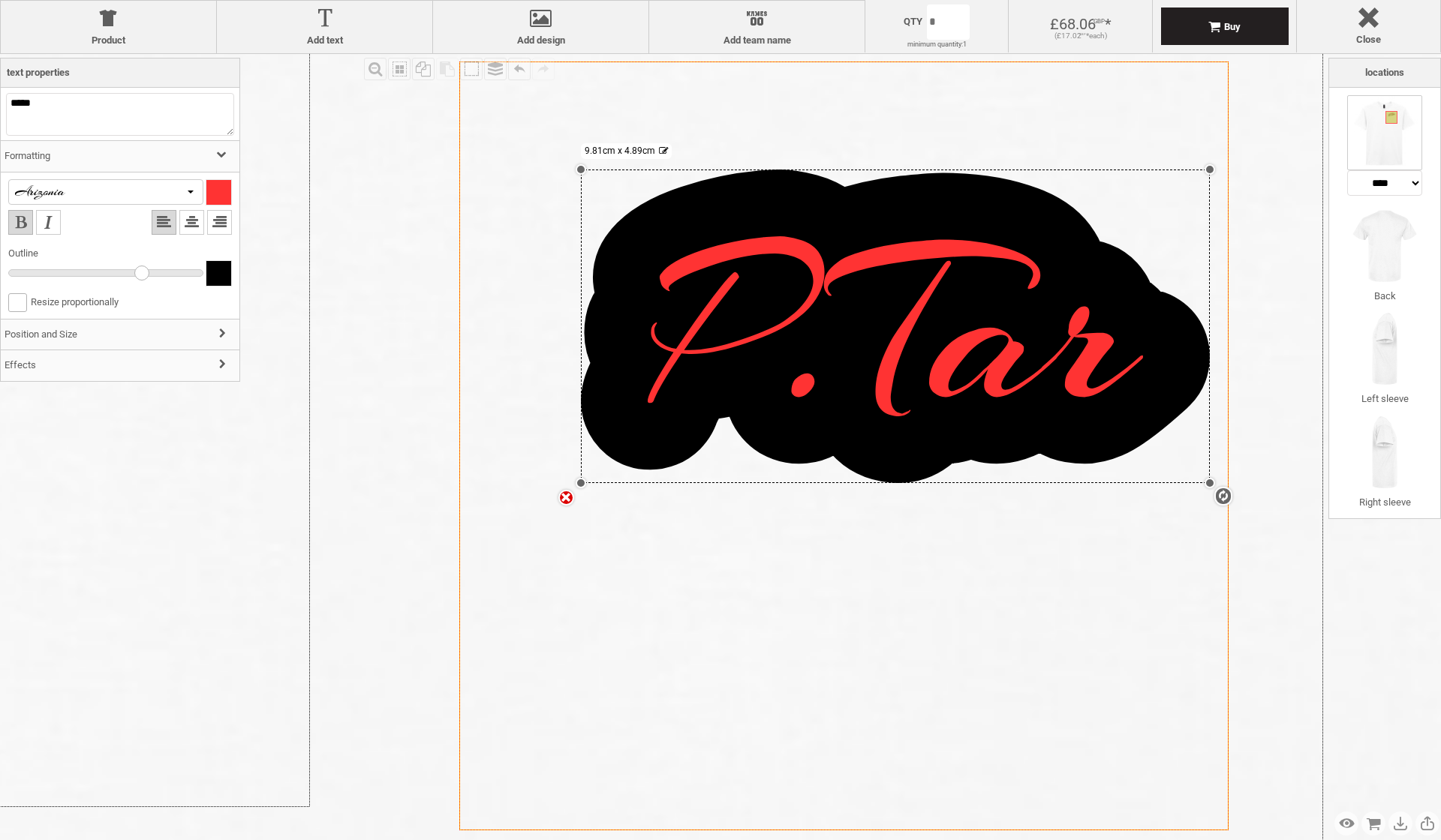
click at [137, 274] on div at bounding box center [106, 273] width 195 height 8
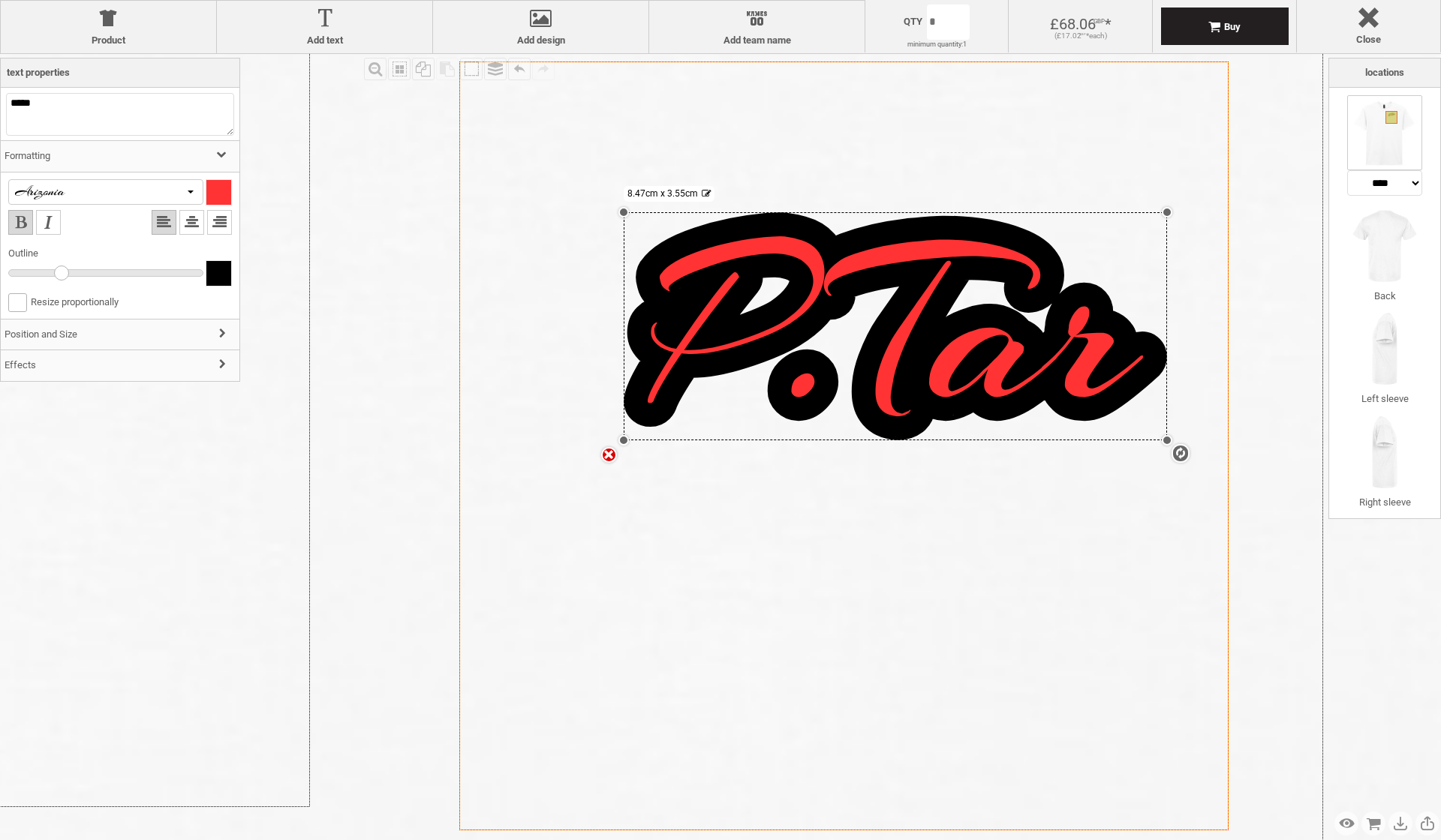
drag, startPoint x: 144, startPoint y: 275, endPoint x: 57, endPoint y: 272, distance: 87.1
click at [57, 272] on div at bounding box center [61, 273] width 15 height 15
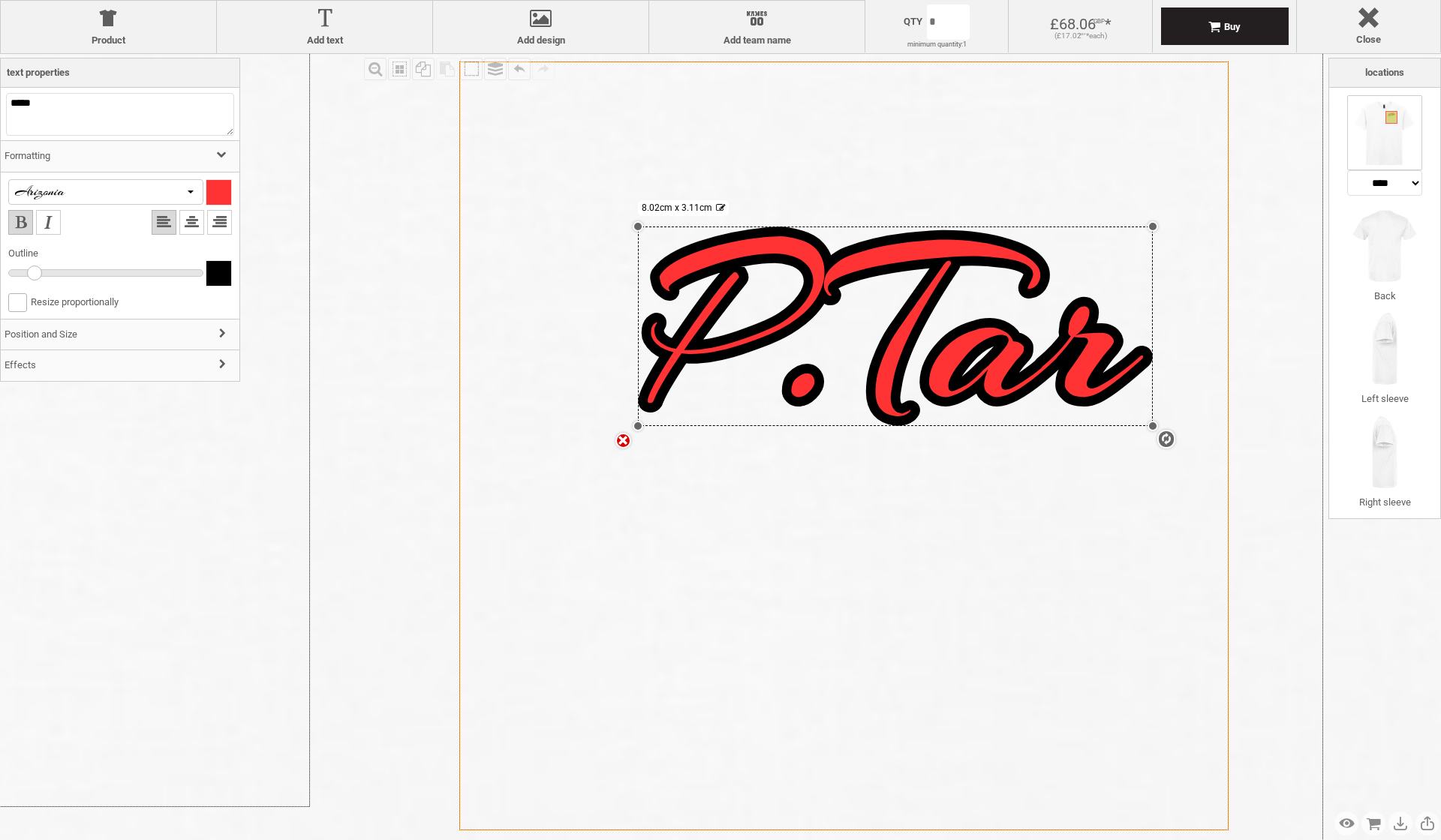
drag, startPoint x: 57, startPoint y: 272, endPoint x: 39, endPoint y: 273, distance: 18.0
click at [39, 273] on div at bounding box center [34, 273] width 15 height 15
click at [174, 334] on h3 "Position and Size" at bounding box center [120, 335] width 239 height 33
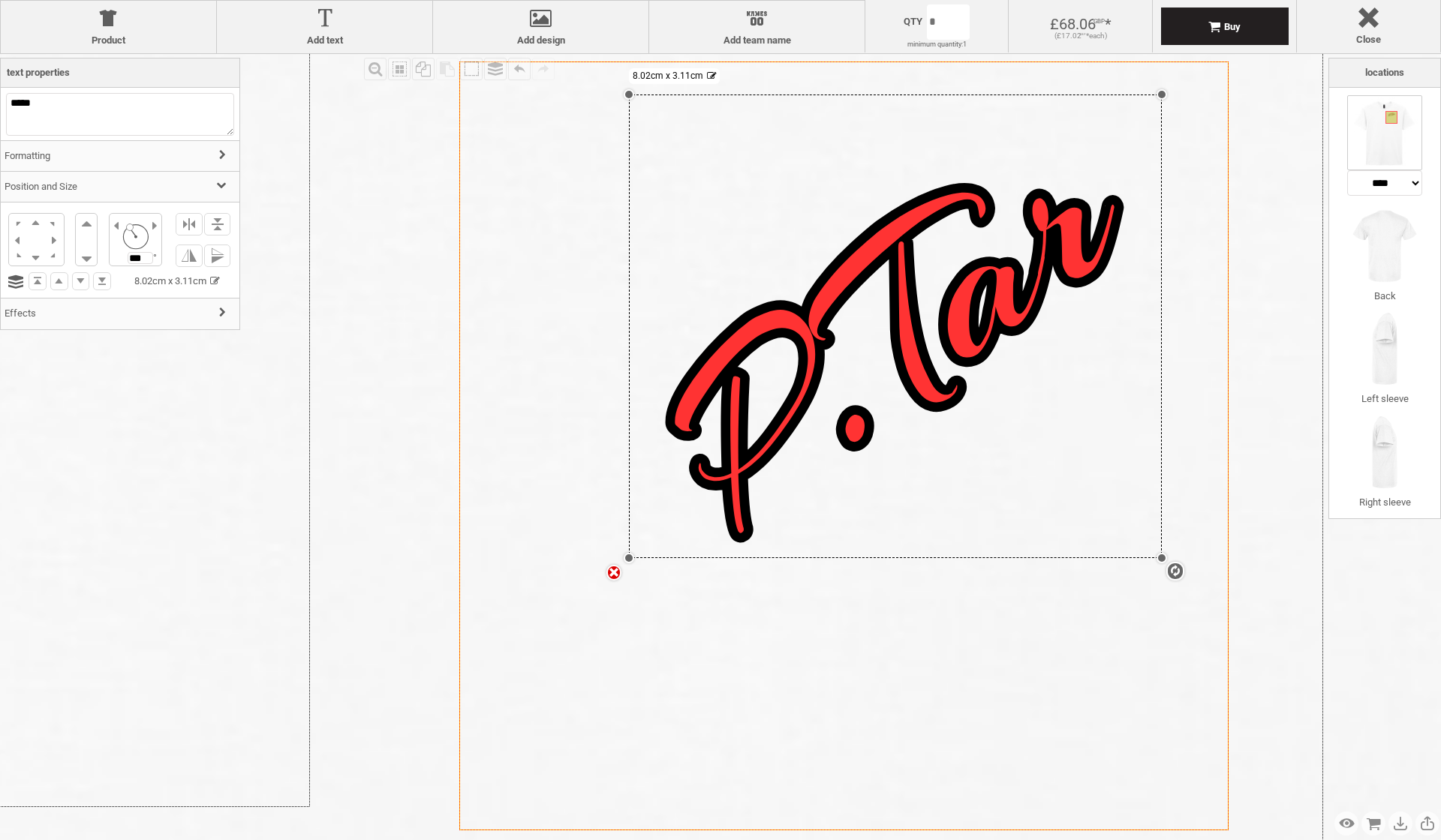
type input "***"
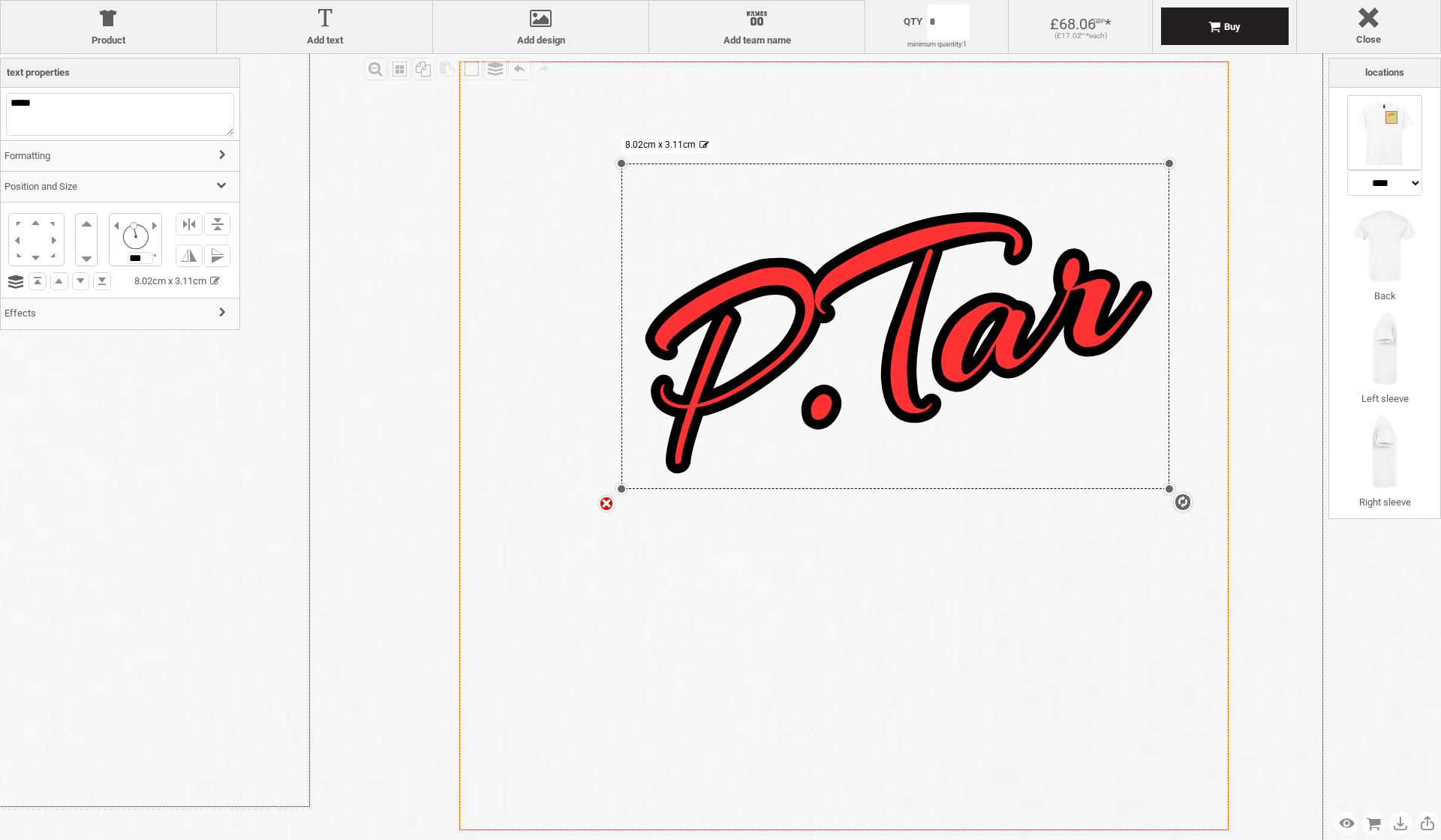
click at [131, 223] on div at bounding box center [133, 226] width 8 height 8
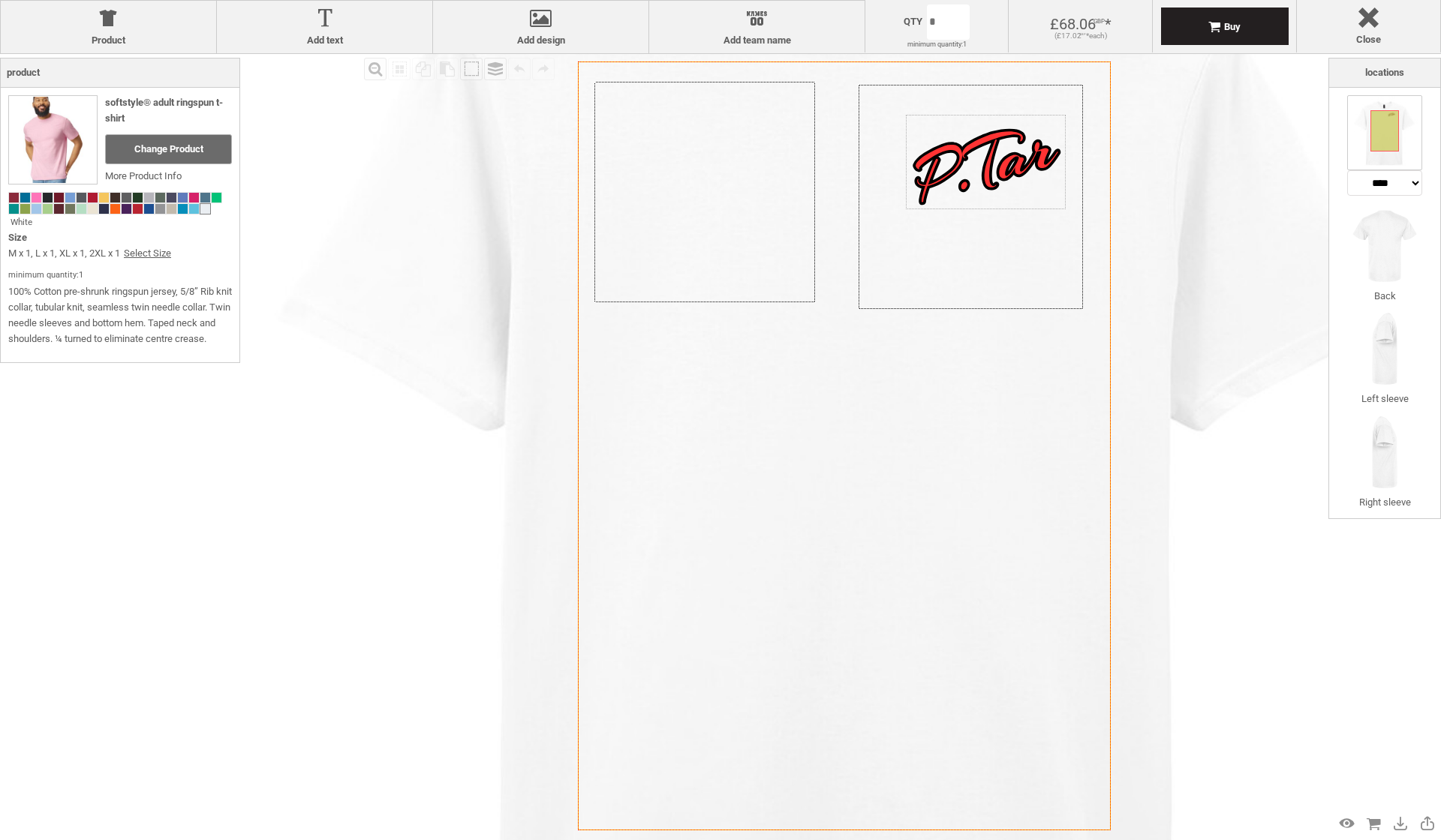
click at [1028, 178] on div "Created with Raphaël 2.1.2 Created with Raphaël 2.1.2 Created with Raphaël 2.1.…" at bounding box center [845, 483] width 1338 height 1337
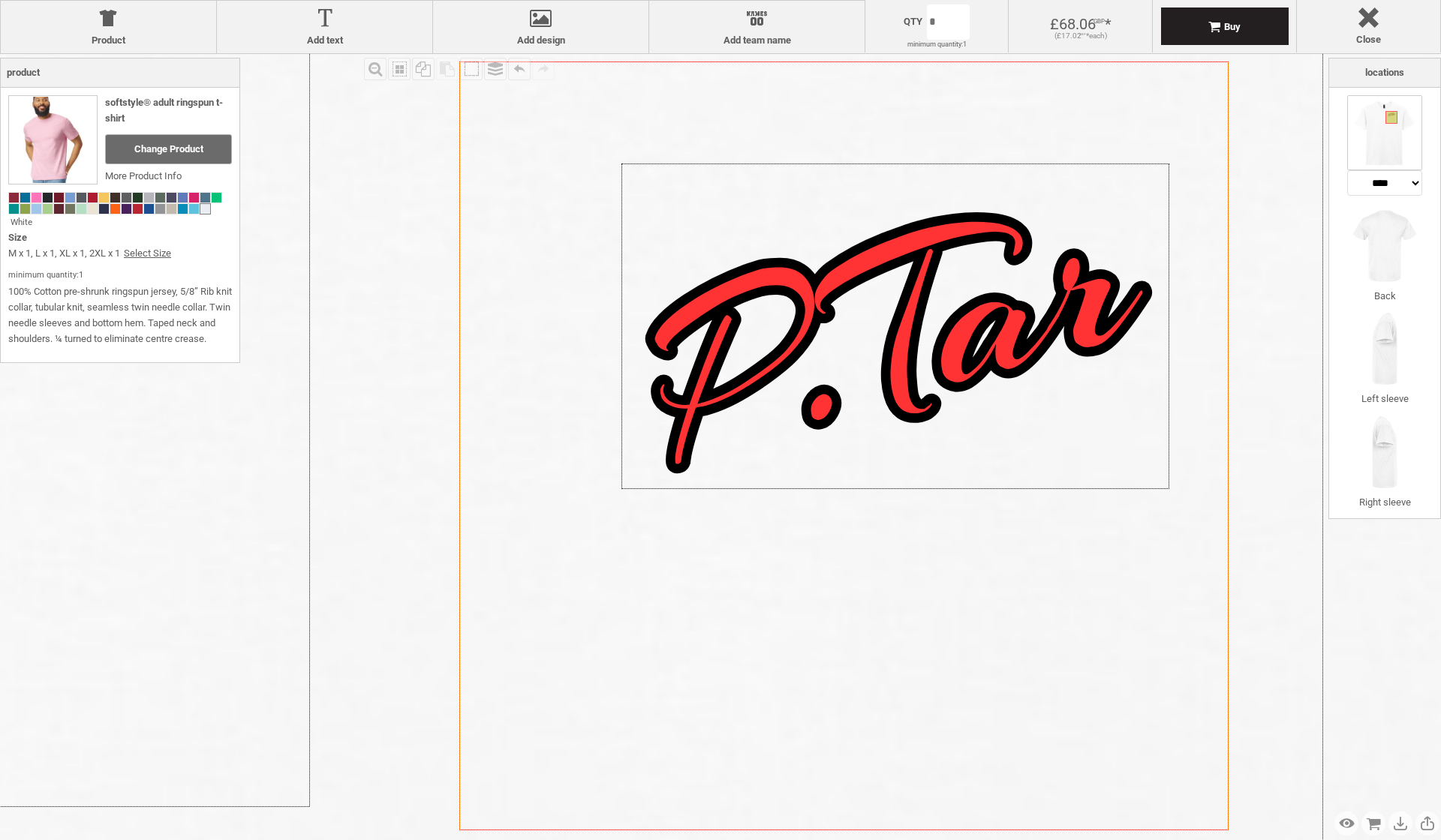
click at [1158, 478] on div at bounding box center [895, 327] width 548 height 326
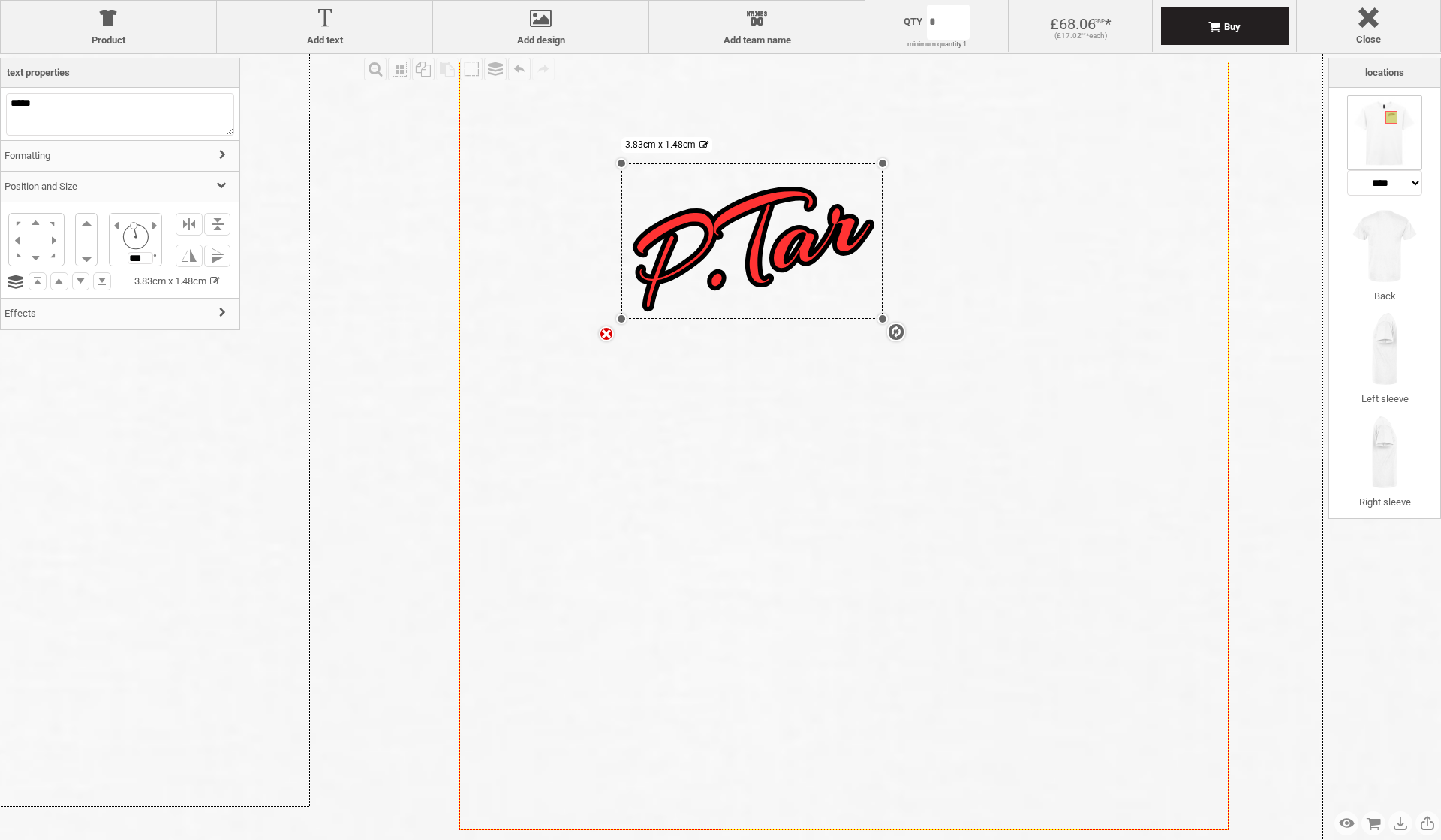
drag, startPoint x: 1168, startPoint y: 488, endPoint x: 966, endPoint y: 315, distance: 266.0
click at [964, 312] on div "Created with Raphaël 2.1.2 Created with Raphaël 2.1.2 Created with Raphaël 2.1.…" at bounding box center [843, 445] width 769 height 769
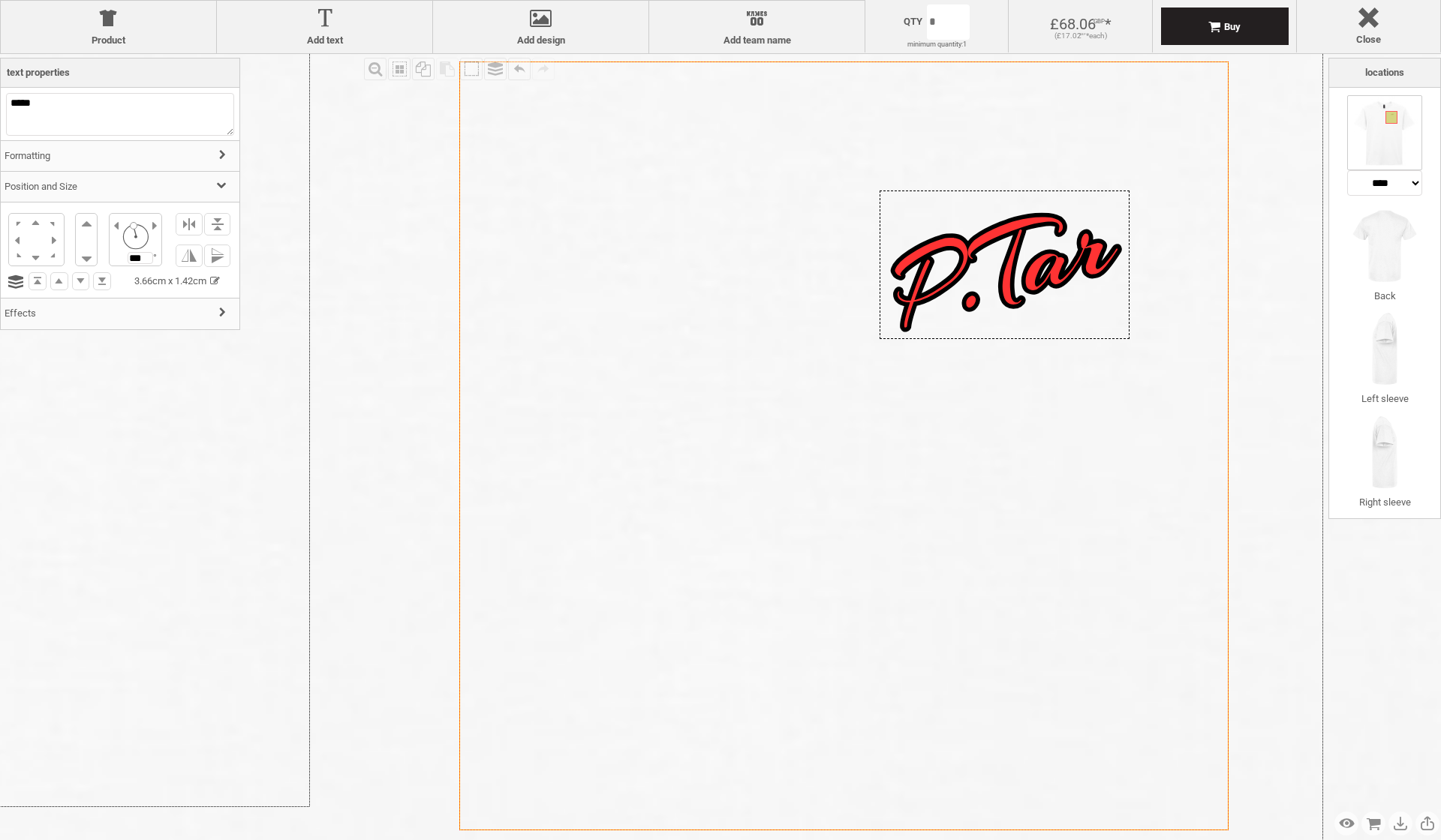
drag, startPoint x: 816, startPoint y: 165, endPoint x: 1074, endPoint y: 192, distance: 259.4
click at [1074, 192] on div at bounding box center [1004, 264] width 250 height 148
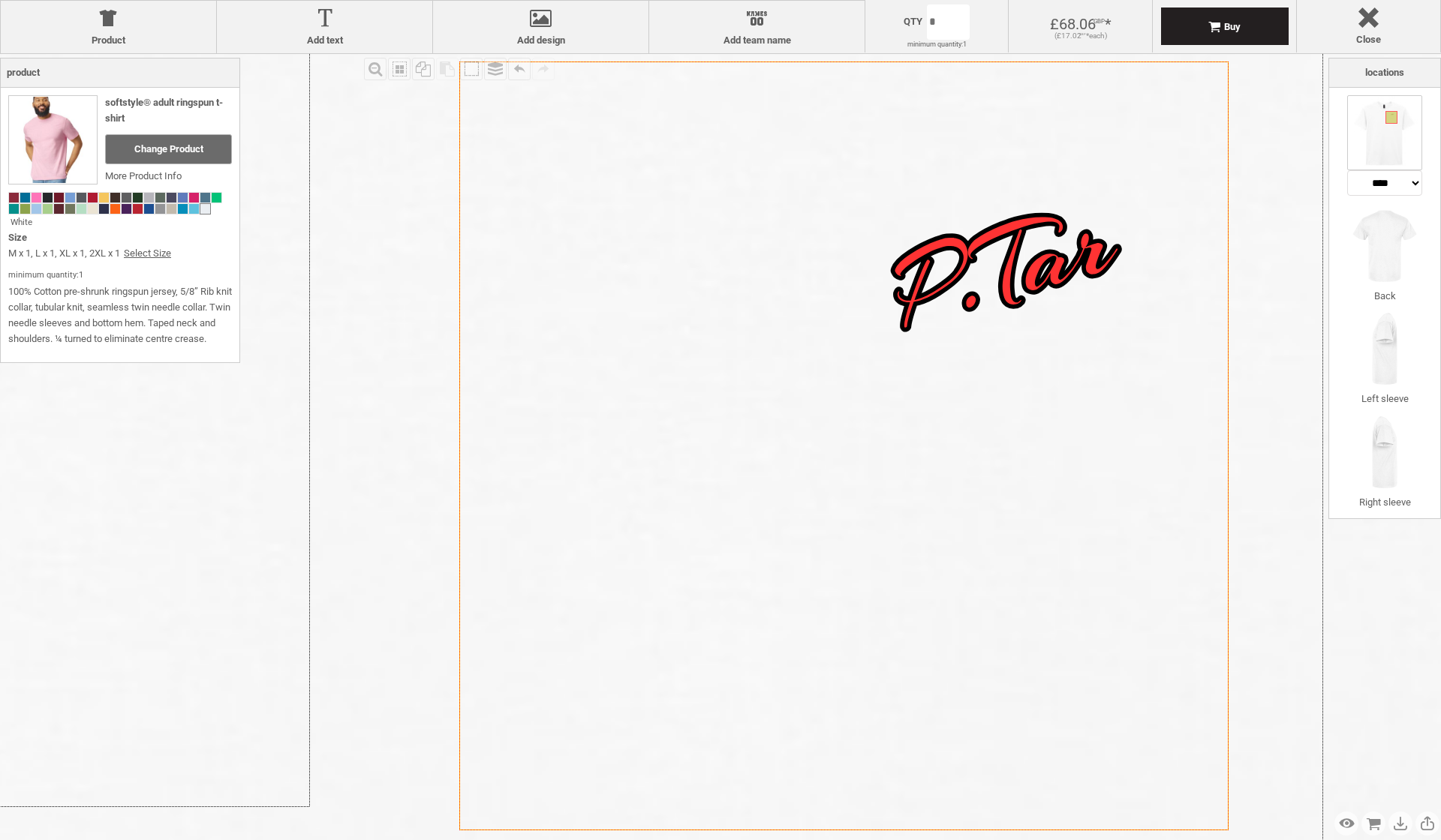
drag, startPoint x: 1069, startPoint y: 190, endPoint x: 1074, endPoint y: 248, distance: 58.2
click at [1074, 248] on div "Created with Raphaël 2.1.2 Created with Raphaël 2.1.2 Created with Raphaël 2.1.…" at bounding box center [843, 445] width 769 height 769
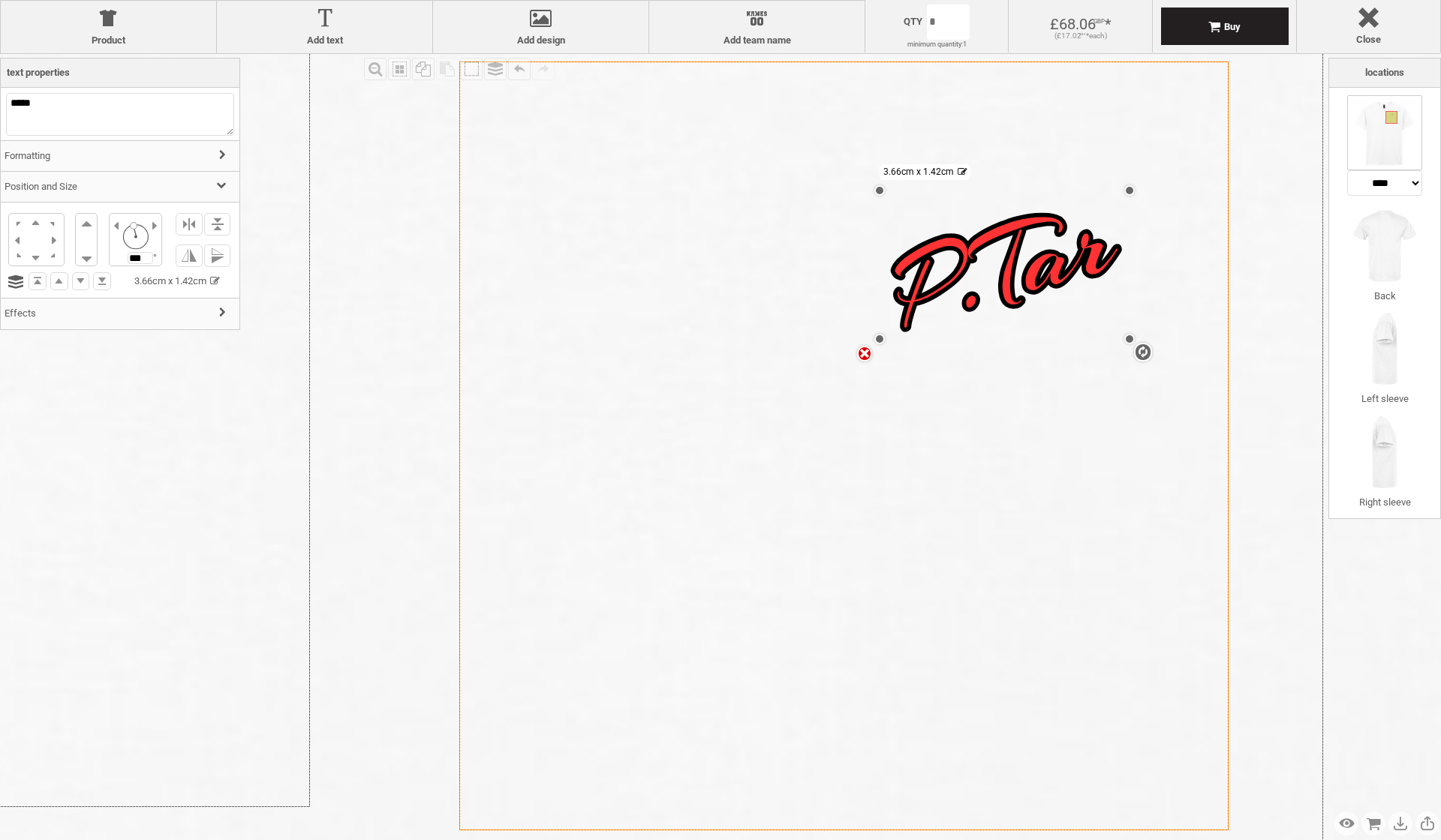
click at [1074, 248] on div "settings 3.66cm x 1.42cm" at bounding box center [1004, 264] width 250 height 148
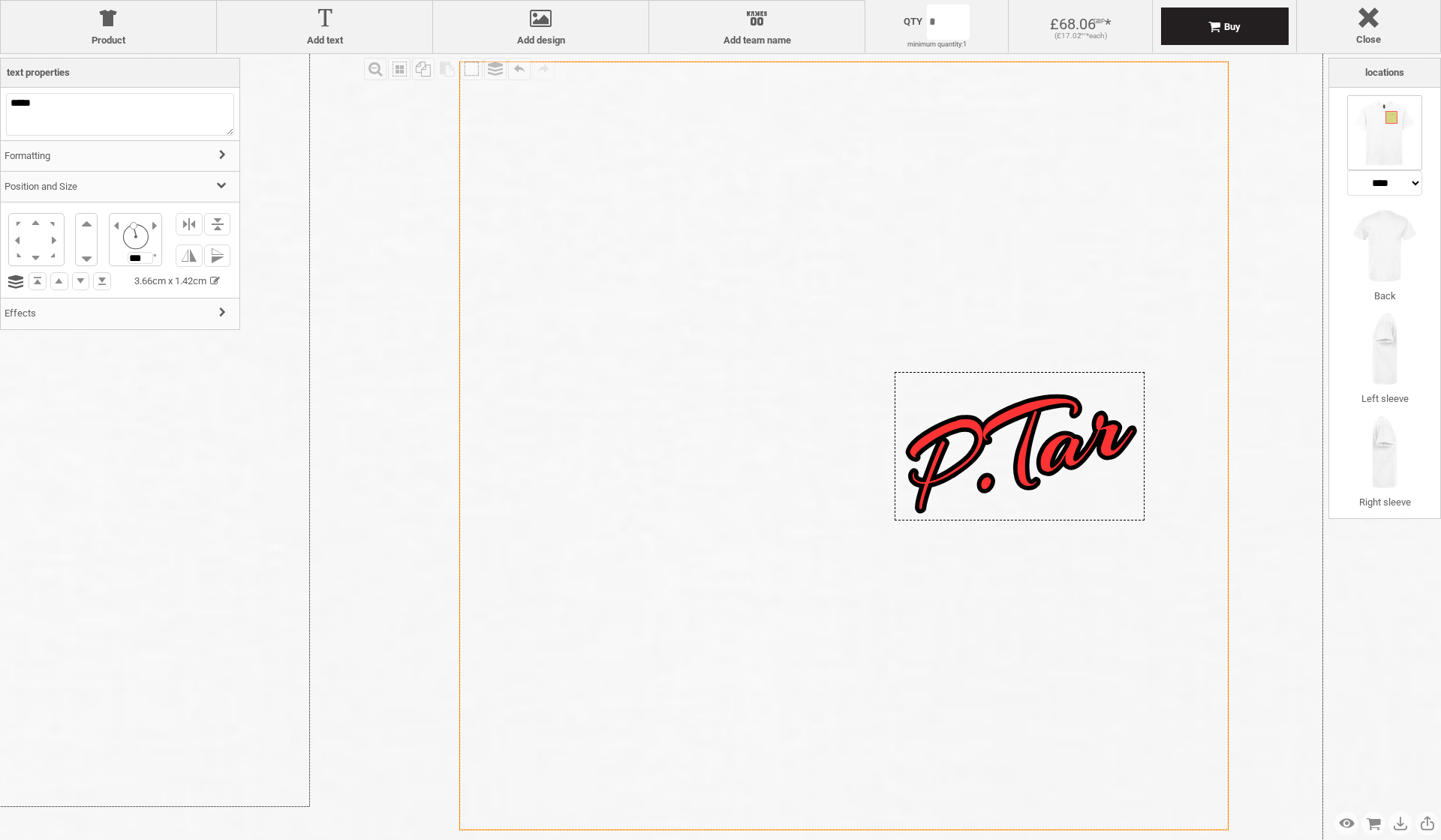
drag, startPoint x: 1038, startPoint y: 338, endPoint x: 1049, endPoint y: 520, distance: 182.3
click at [1053, 520] on div at bounding box center [1018, 445] width 250 height 148
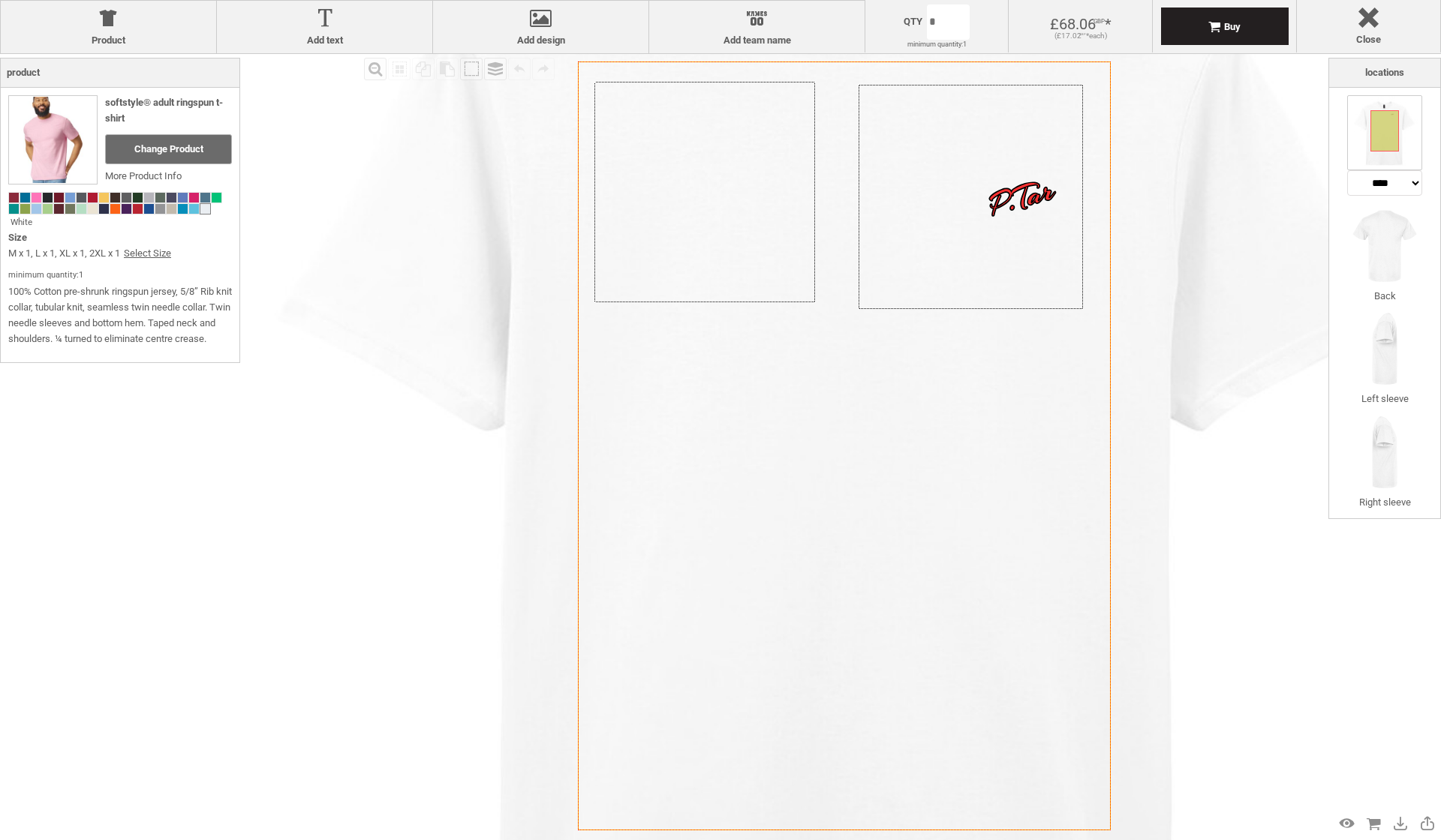
click at [578, 474] on icon "Created with [PERSON_NAME] 2.1.2" at bounding box center [844, 445] width 533 height 769
click at [1035, 220] on div "Created with Raphaël 2.1.2 Created with Raphaël 2.1.2 Created with Raphaël 2.1.…" at bounding box center [845, 483] width 1338 height 1337
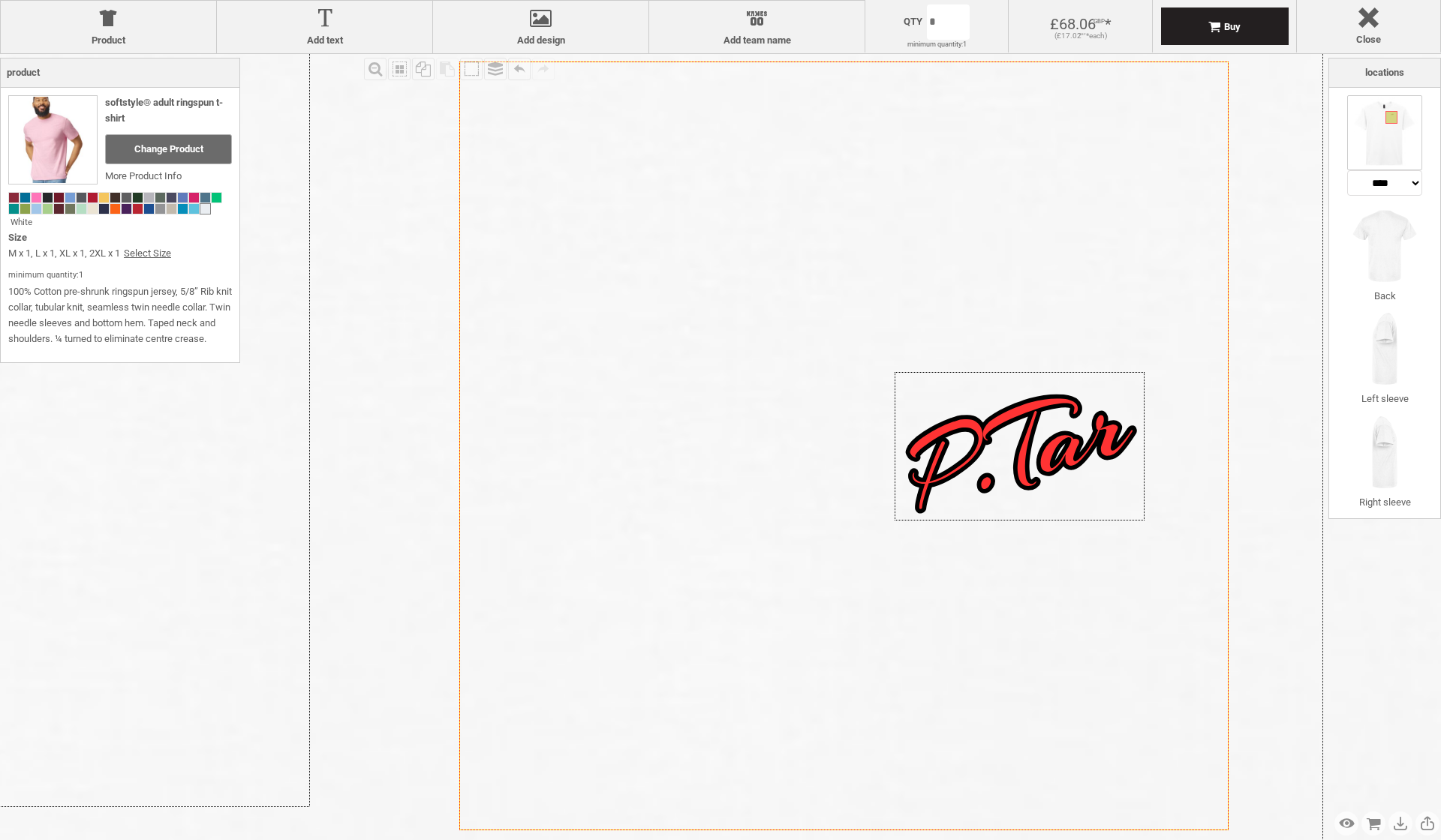
click at [1014, 396] on div at bounding box center [1018, 445] width 250 height 148
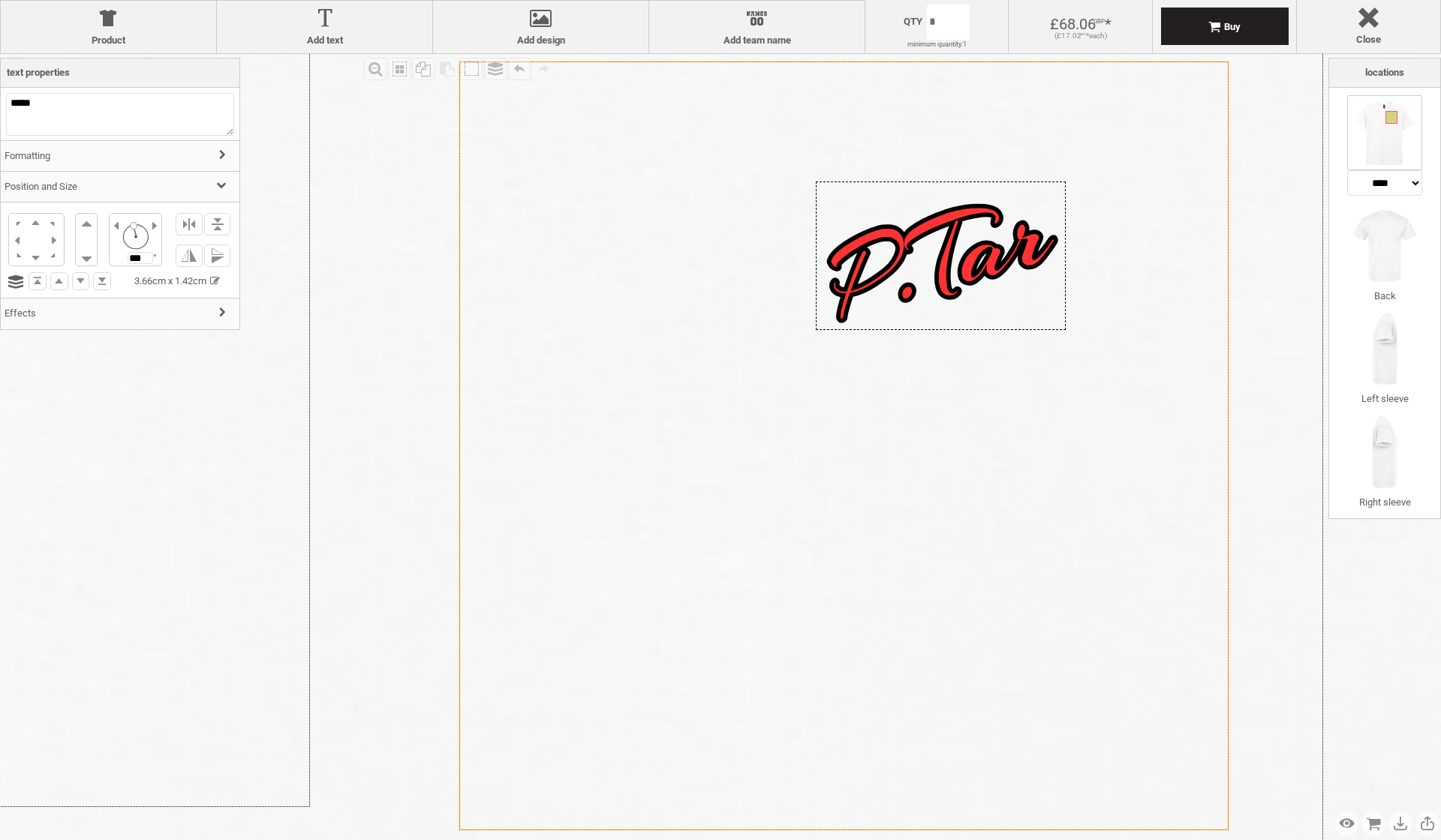
drag, startPoint x: 1015, startPoint y: 372, endPoint x: 936, endPoint y: 187, distance: 201.2
click at [936, 185] on div "Created with Raphaël 2.1.2 Created with Raphaël 2.1.2 Created with Raphaël 2.1.…" at bounding box center [843, 445] width 769 height 769
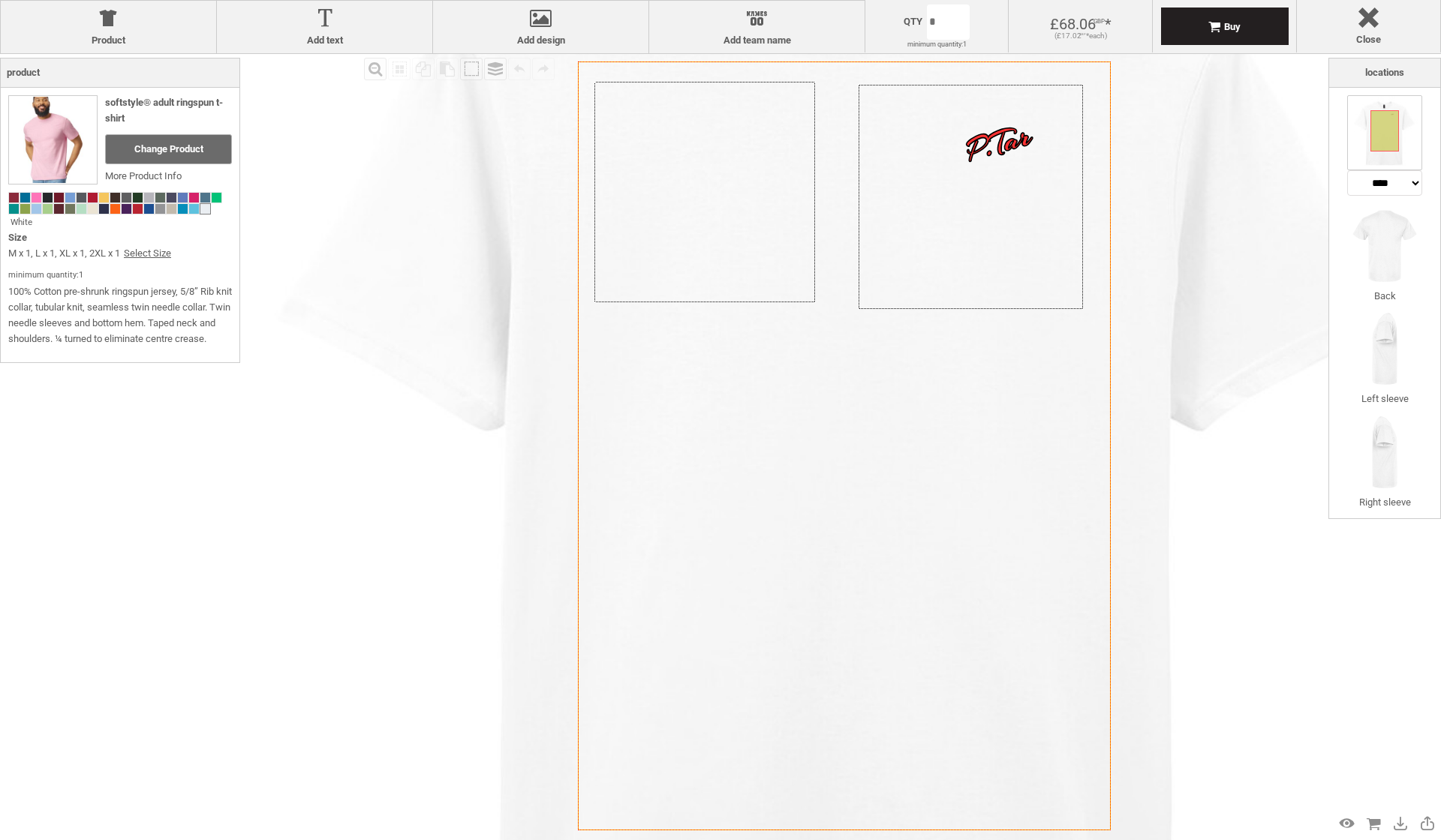
click at [578, 410] on icon "Created with [PERSON_NAME] 2.1.2" at bounding box center [844, 445] width 533 height 769
click at [320, 596] on div "Fill Background Zoom in Zoom out Select All Copy All Selected Paste Off On Grou…" at bounding box center [720, 473] width 1441 height 840
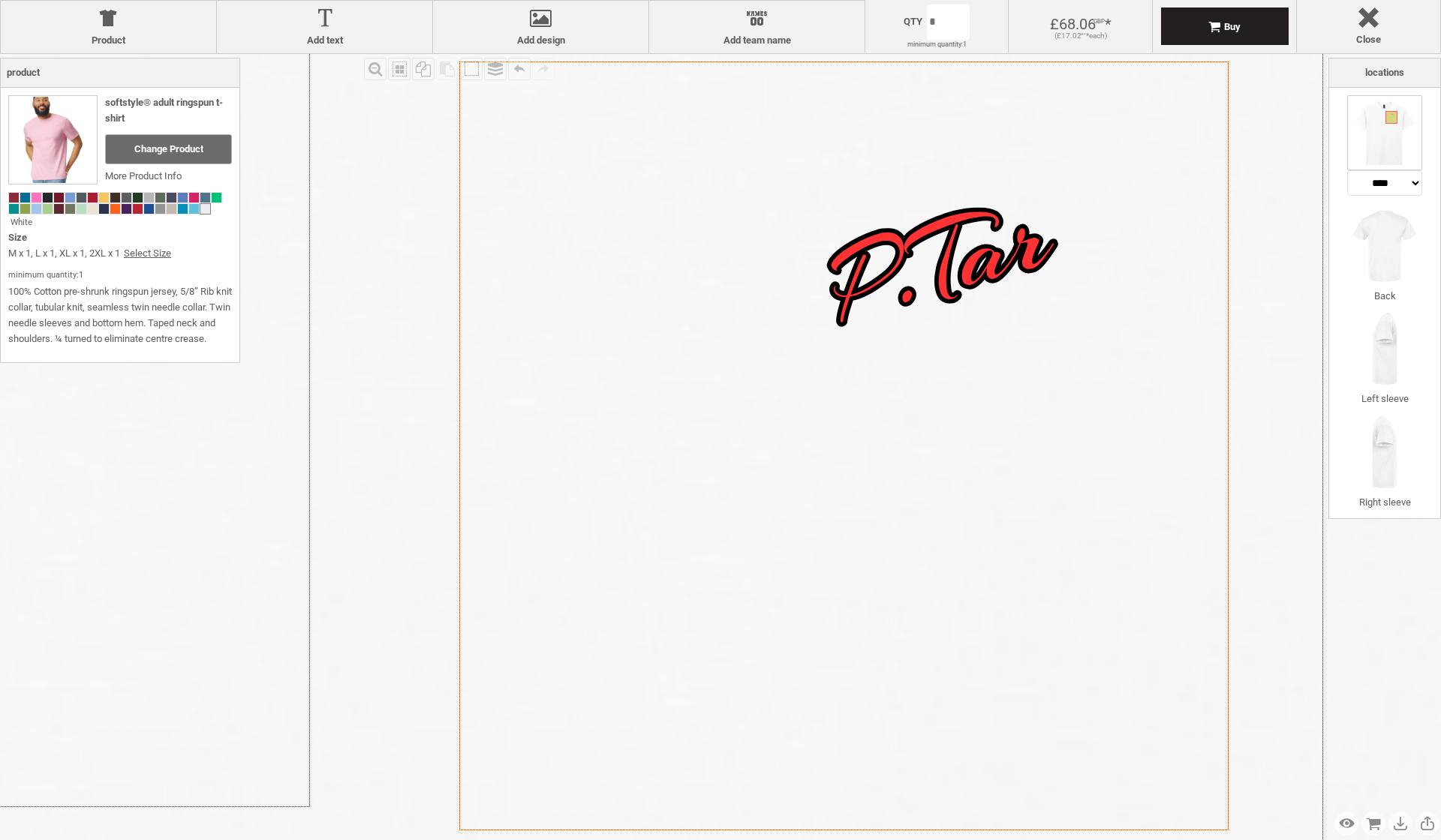
click at [957, 326] on div at bounding box center [940, 259] width 250 height 148
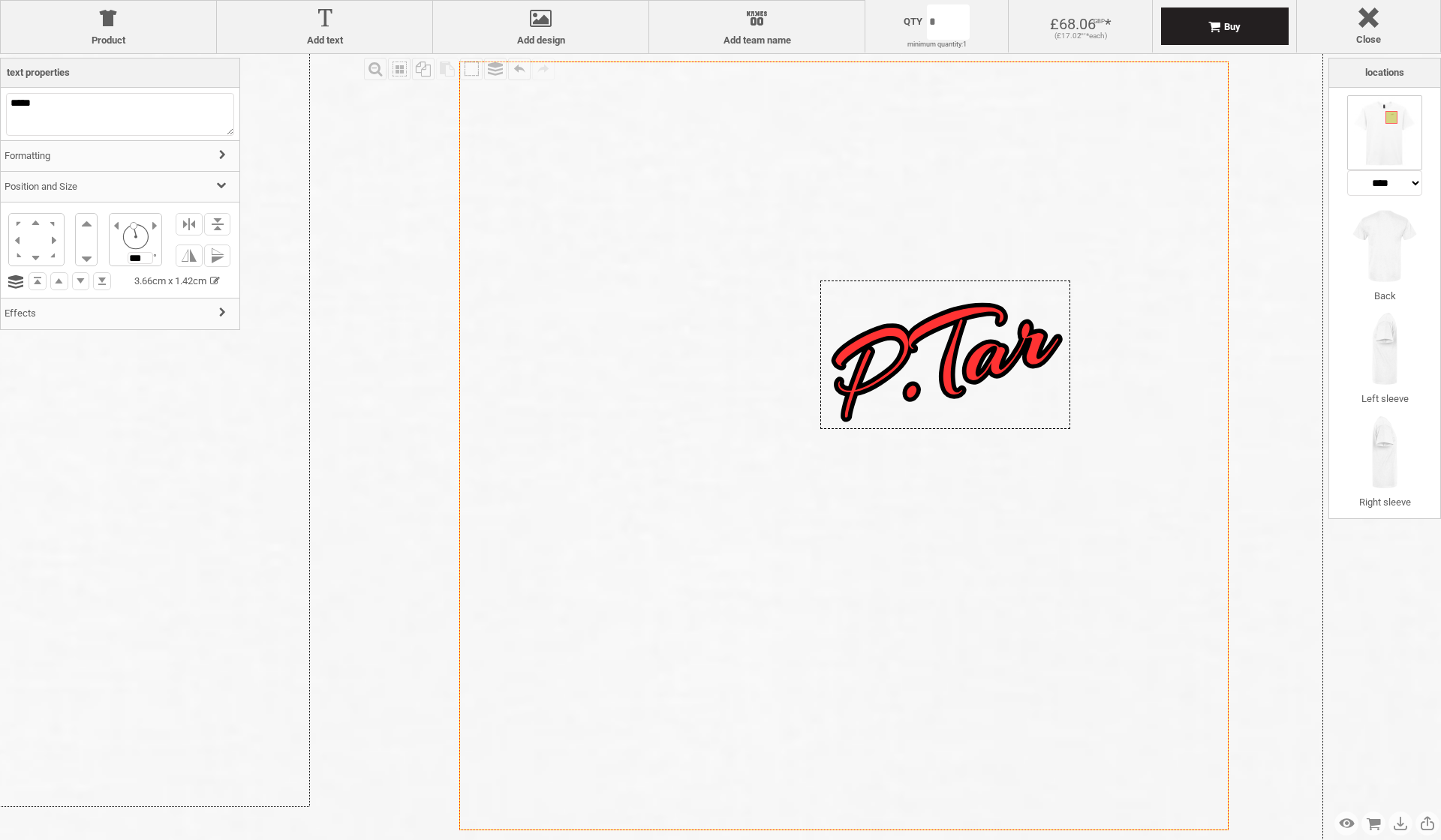
drag, startPoint x: 958, startPoint y: 329, endPoint x: 963, endPoint y: 423, distance: 94.1
click at [963, 423] on div at bounding box center [945, 354] width 250 height 148
select select "*******"
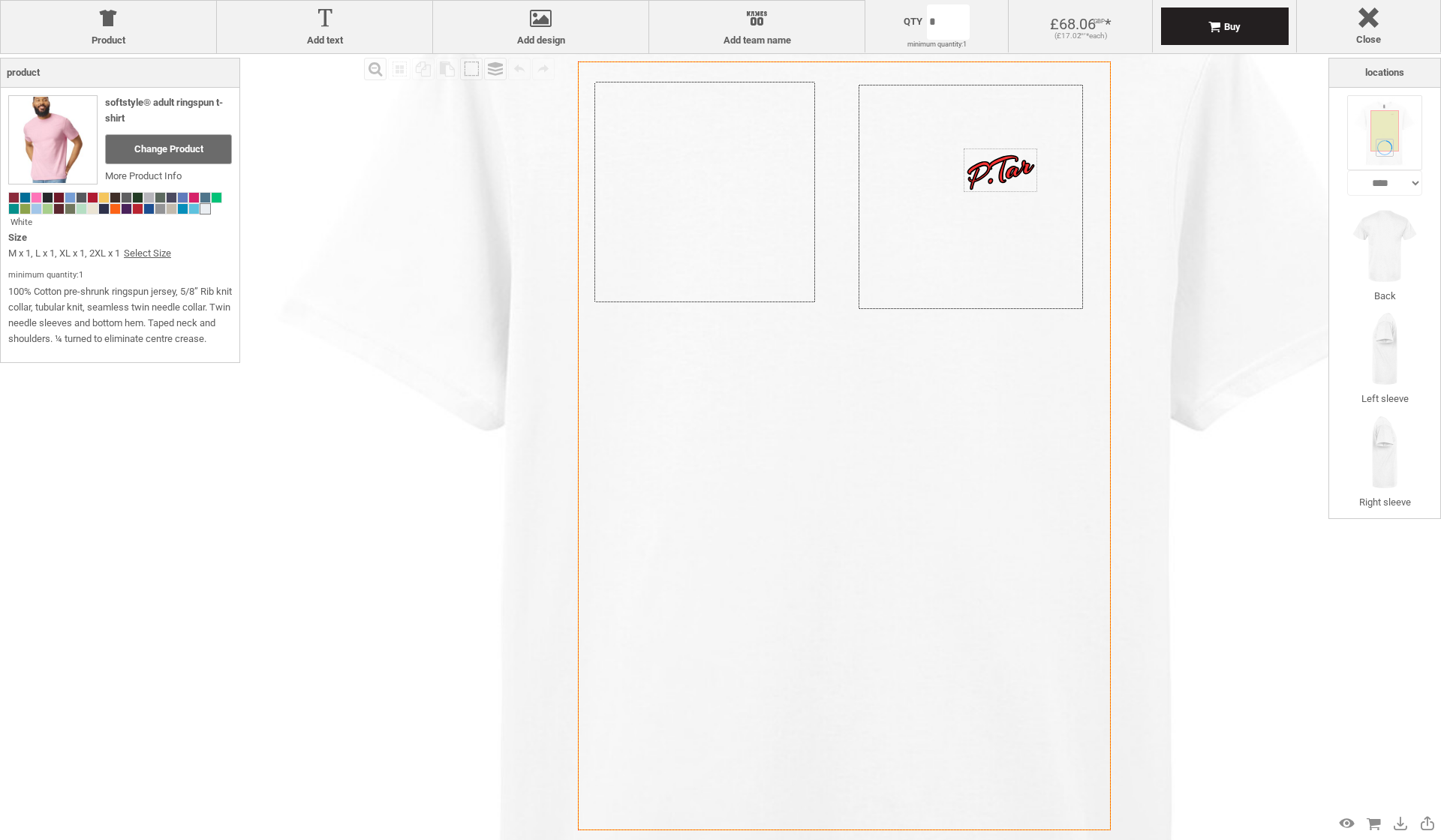
click at [368, 511] on div "Fill Background Zoom in Zoom out Select All Copy All Selected Paste Off On Grou…" at bounding box center [844, 445] width 968 height 783
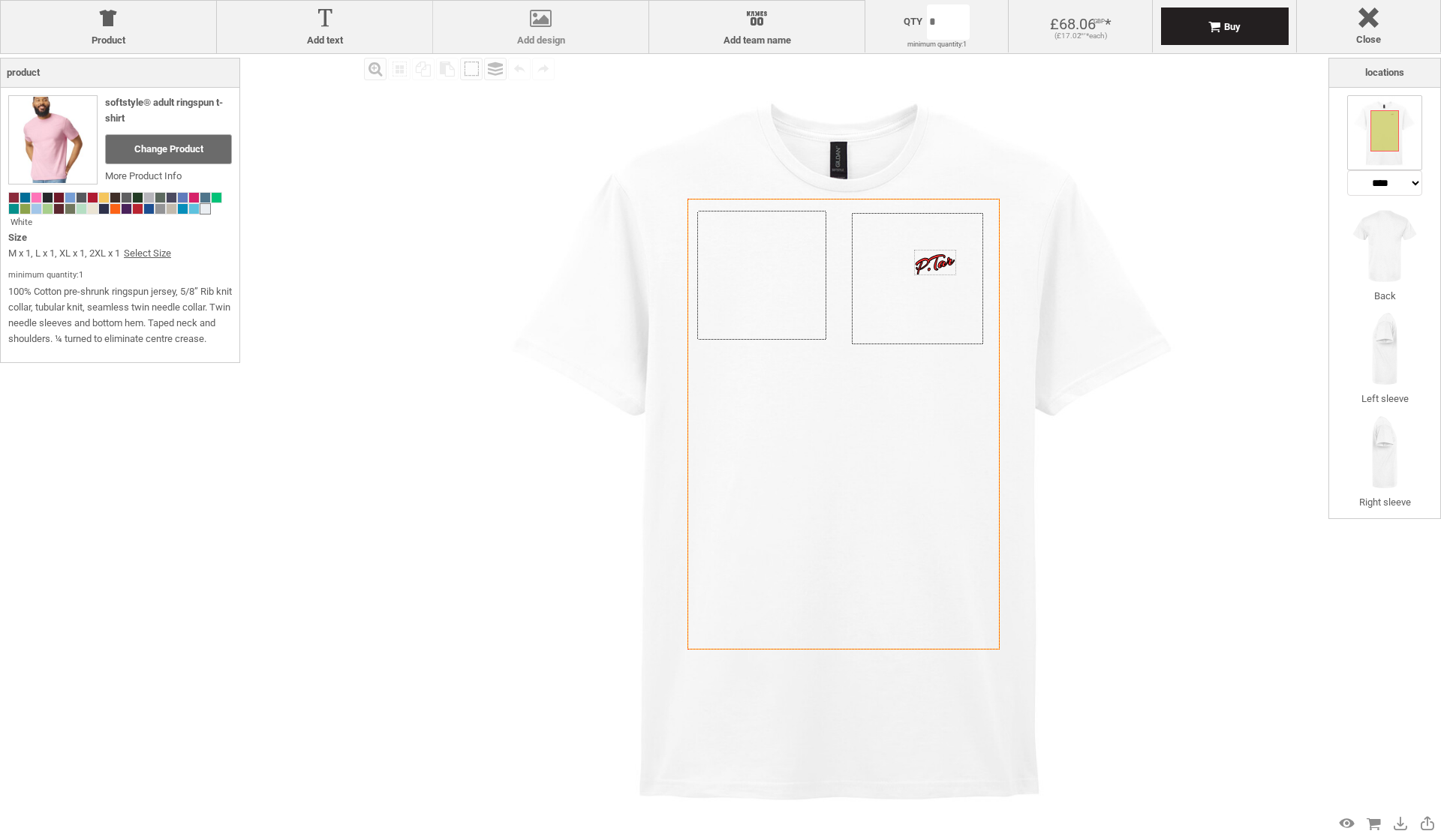
click at [538, 22] on div at bounding box center [540, 21] width 200 height 26
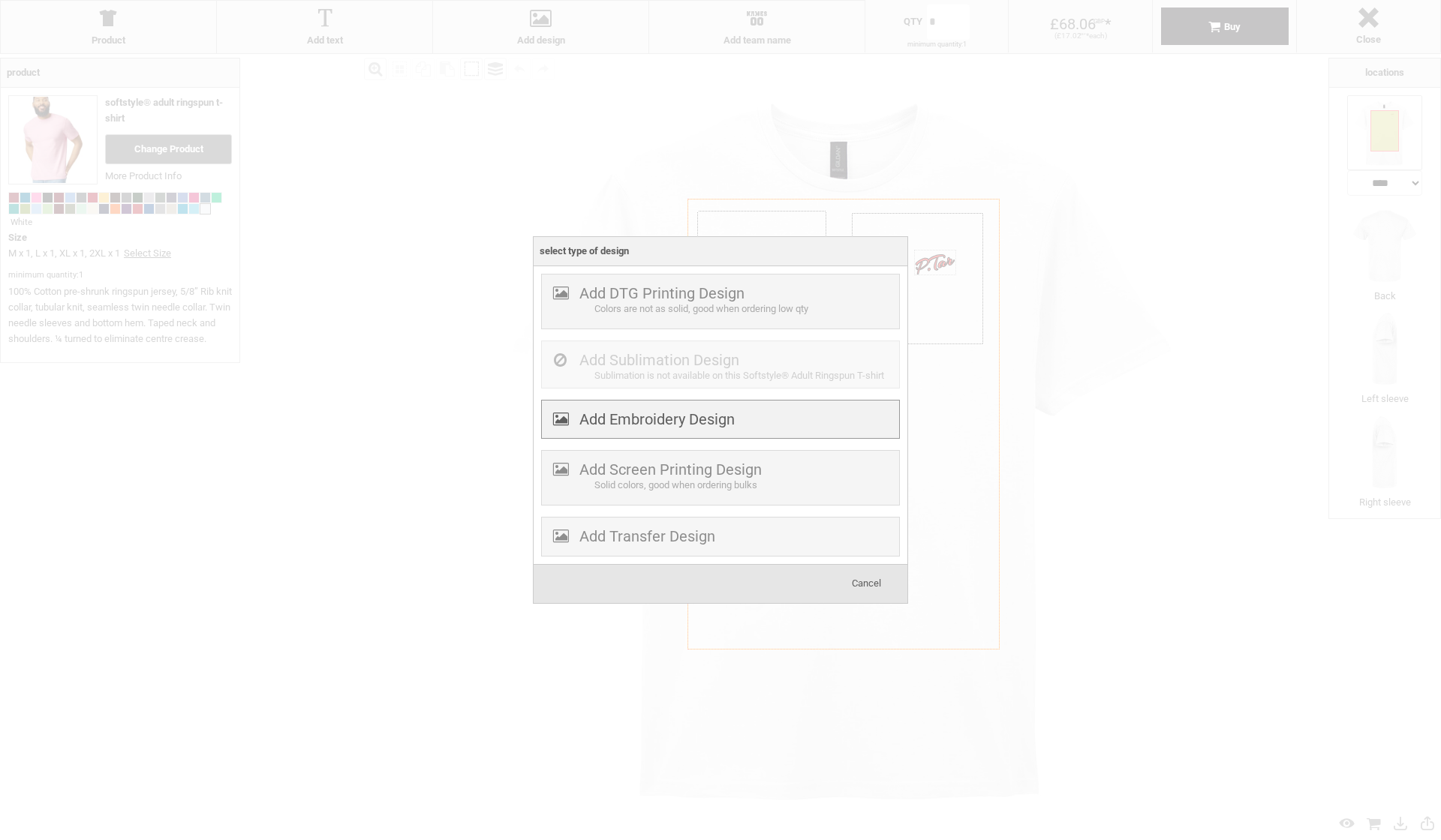
click at [678, 424] on label "Add Embroidery Design" at bounding box center [657, 419] width 155 height 18
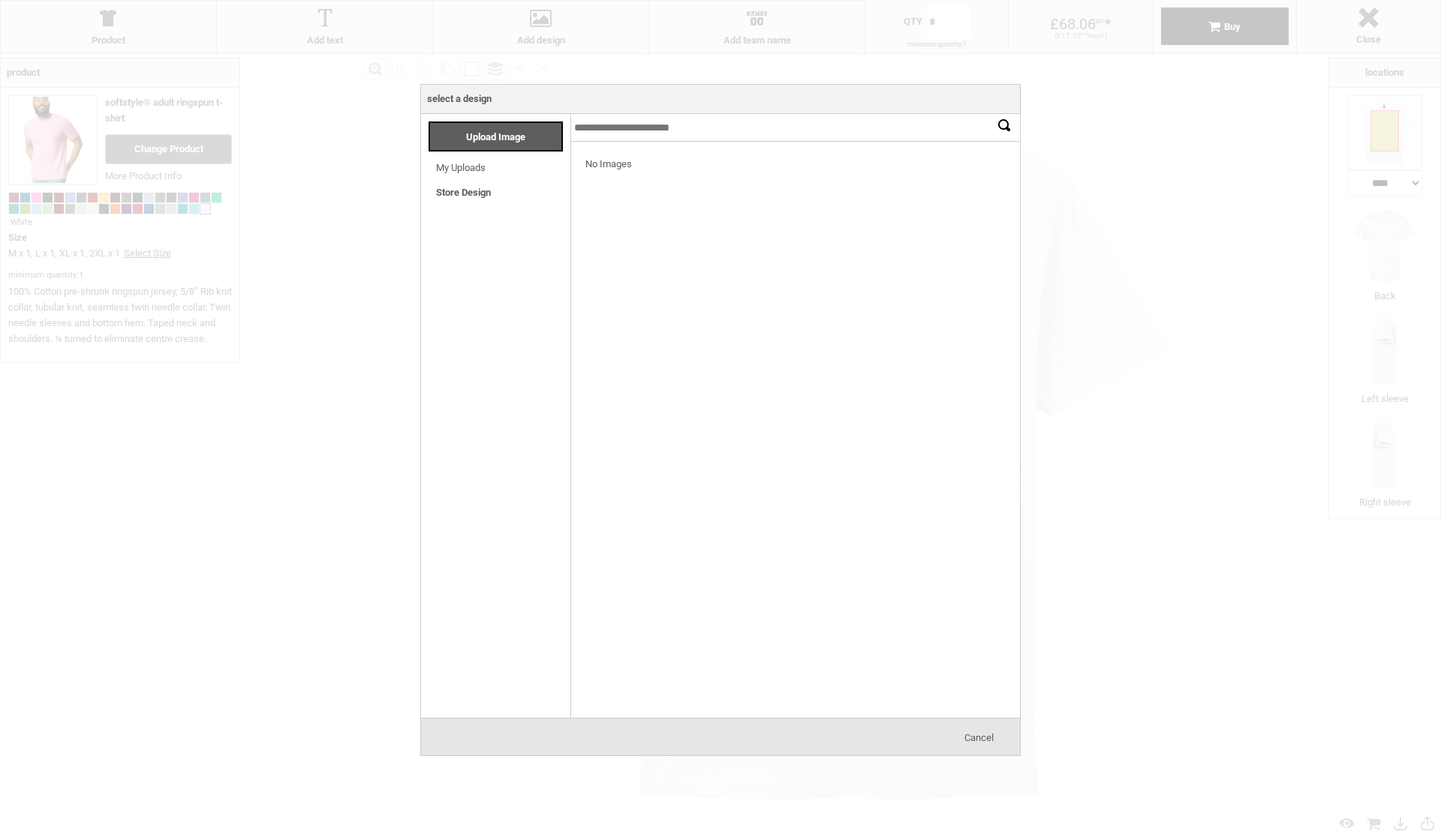
click at [478, 195] on link "Store Design" at bounding box center [463, 193] width 55 height 11
